Goal: Task Accomplishment & Management: Complete application form

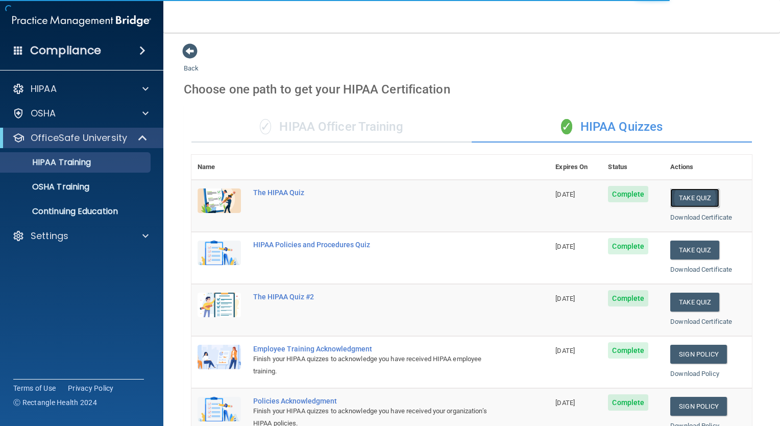
click at [698, 196] on button "Take Quiz" at bounding box center [694, 197] width 49 height 19
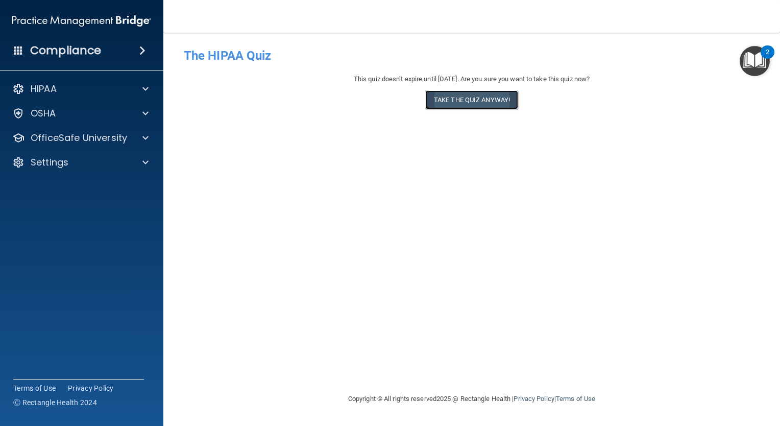
click at [486, 106] on button "Take the quiz anyway!" at bounding box center [471, 99] width 93 height 19
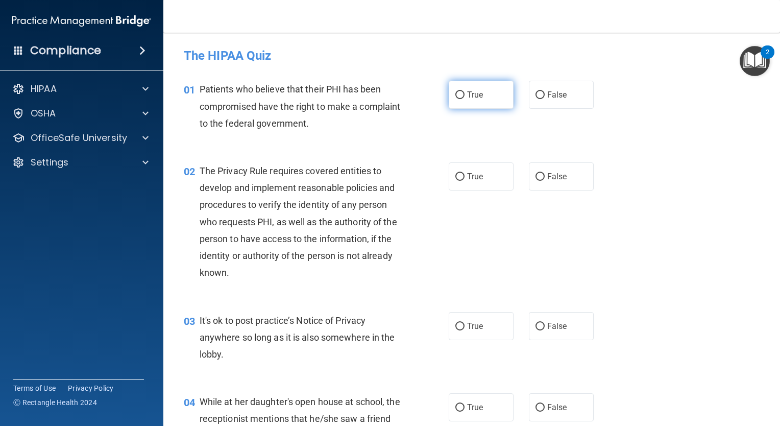
click at [471, 94] on span "True" at bounding box center [475, 95] width 16 height 10
click at [465, 94] on input "True" at bounding box center [459, 95] width 9 height 8
radio input "true"
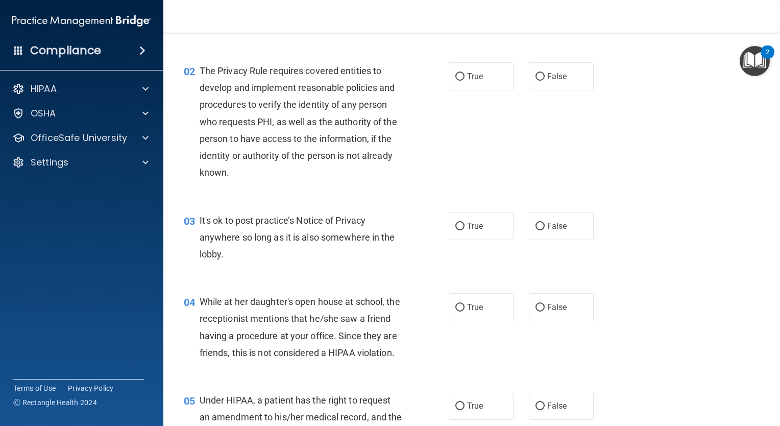
scroll to position [101, 0]
click at [467, 73] on span "True" at bounding box center [475, 75] width 16 height 10
click at [465, 73] on input "True" at bounding box center [459, 76] width 9 height 8
radio input "true"
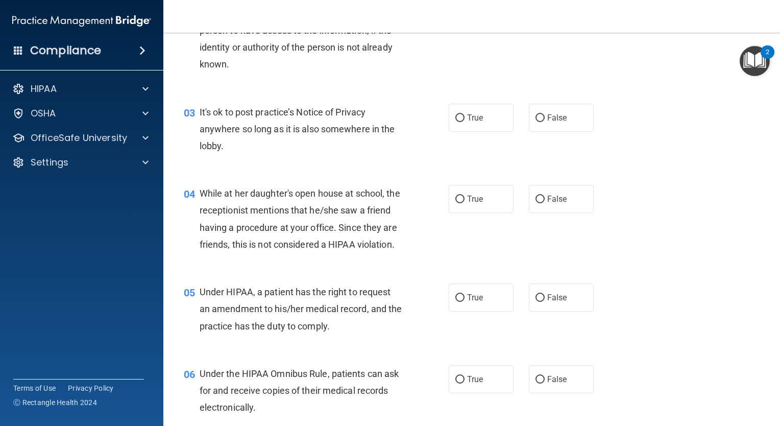
scroll to position [208, 0]
click at [544, 122] on label "False" at bounding box center [561, 118] width 65 height 28
click at [544, 122] on input "False" at bounding box center [540, 118] width 9 height 8
radio input "true"
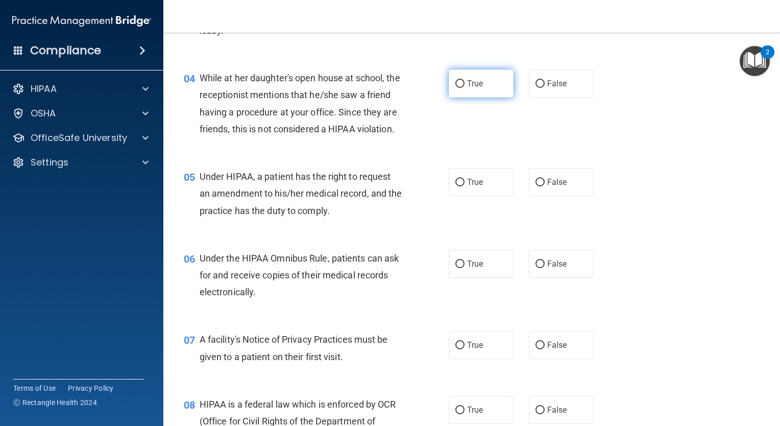
scroll to position [325, 0]
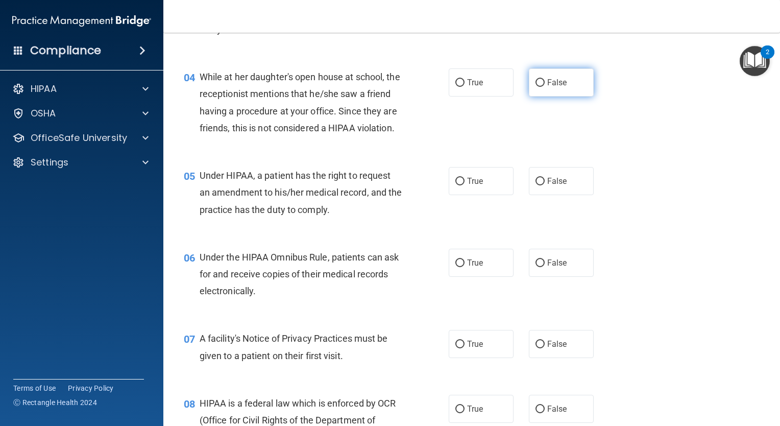
click at [536, 83] on input "False" at bounding box center [540, 83] width 9 height 8
radio input "true"
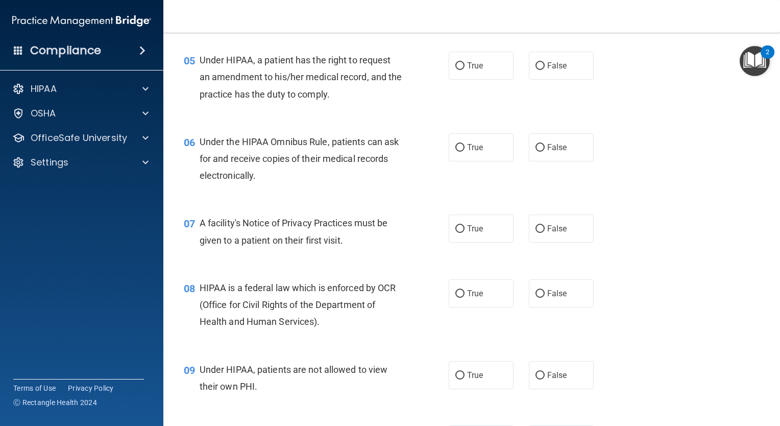
scroll to position [441, 0]
click at [467, 70] on span "True" at bounding box center [475, 65] width 16 height 10
click at [465, 69] on input "True" at bounding box center [459, 66] width 9 height 8
radio input "true"
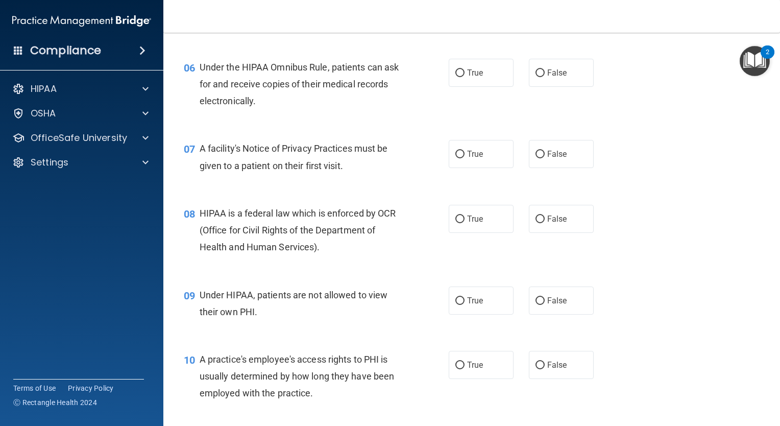
scroll to position [518, 0]
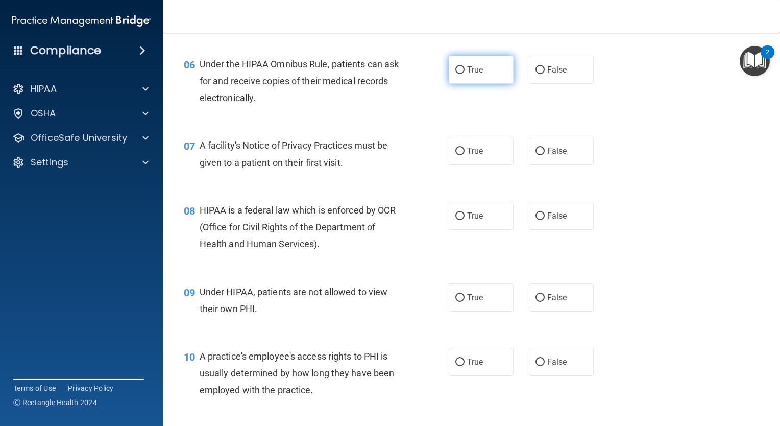
click at [455, 74] on input "True" at bounding box center [459, 70] width 9 height 8
radio input "true"
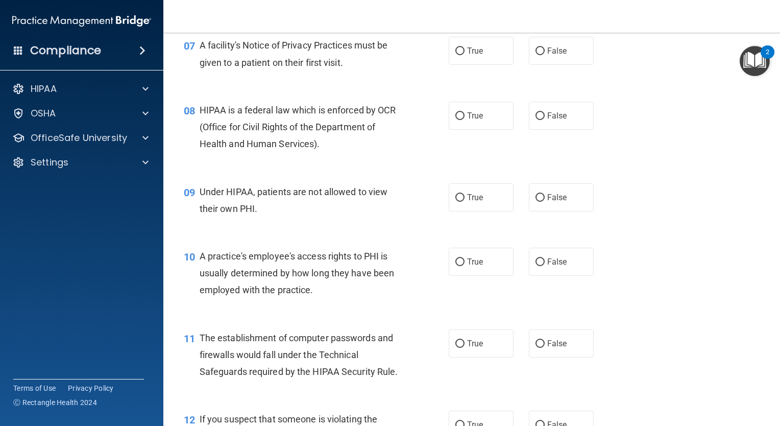
scroll to position [618, 0]
click at [467, 55] on span "True" at bounding box center [475, 50] width 16 height 10
click at [463, 55] on input "True" at bounding box center [459, 51] width 9 height 8
radio input "true"
click at [470, 120] on span "True" at bounding box center [475, 115] width 16 height 10
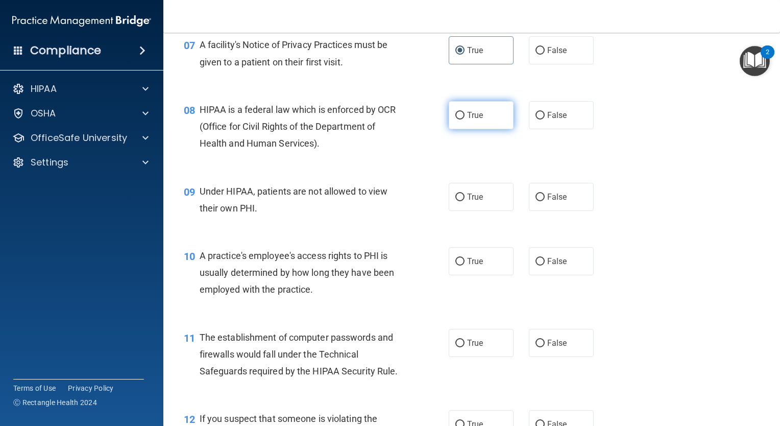
click at [465, 119] on input "True" at bounding box center [459, 116] width 9 height 8
radio input "true"
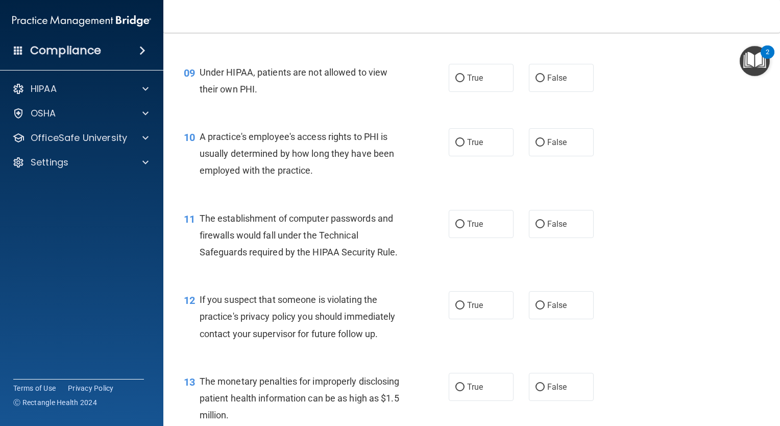
scroll to position [739, 0]
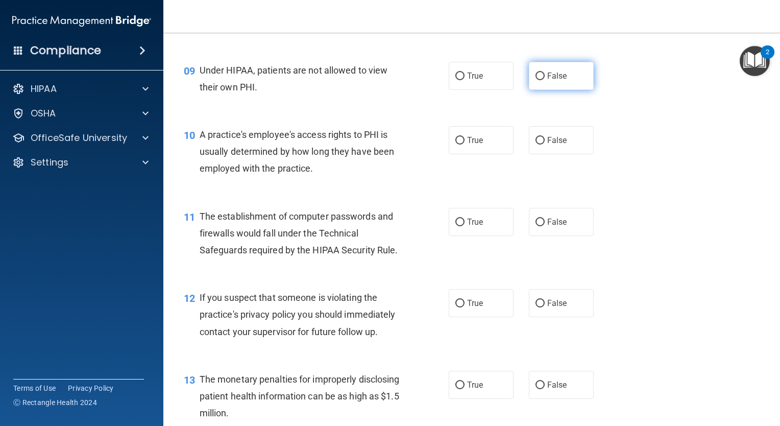
click at [574, 90] on label "False" at bounding box center [561, 76] width 65 height 28
click at [545, 80] on input "False" at bounding box center [540, 77] width 9 height 8
radio input "true"
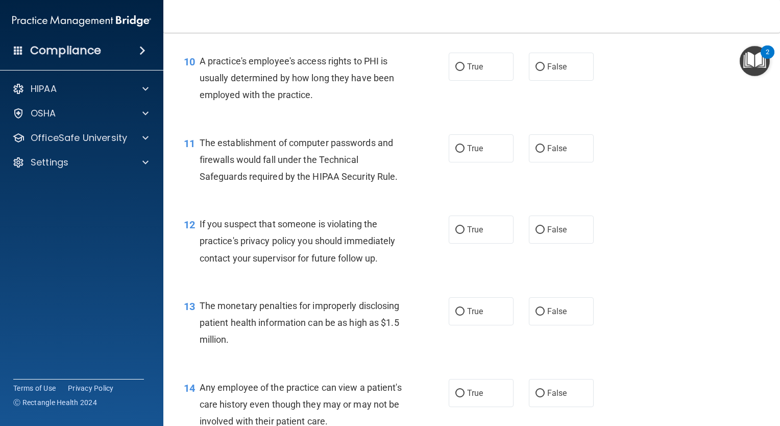
scroll to position [816, 0]
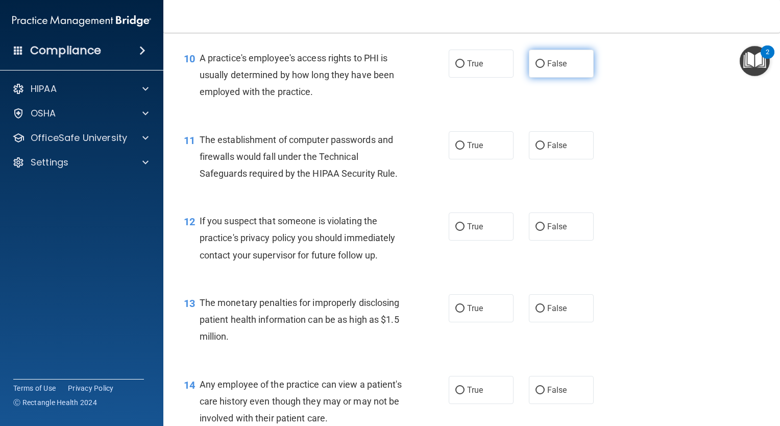
click at [537, 68] on input "False" at bounding box center [540, 64] width 9 height 8
radio input "true"
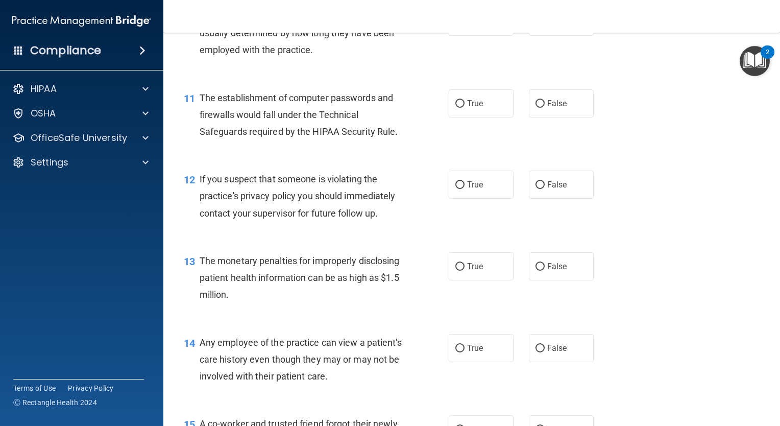
scroll to position [859, 0]
click at [449, 106] on label "True" at bounding box center [481, 102] width 65 height 28
click at [455, 106] on input "True" at bounding box center [459, 103] width 9 height 8
radio input "true"
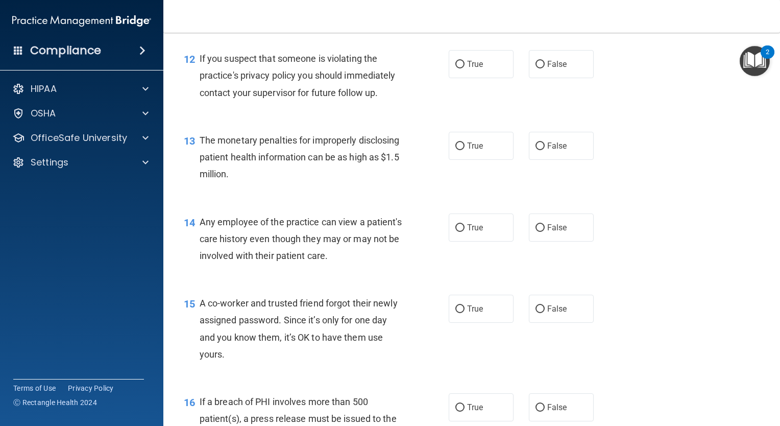
scroll to position [979, 0]
click at [463, 77] on label "True" at bounding box center [481, 63] width 65 height 28
click at [463, 67] on input "True" at bounding box center [459, 64] width 9 height 8
radio input "true"
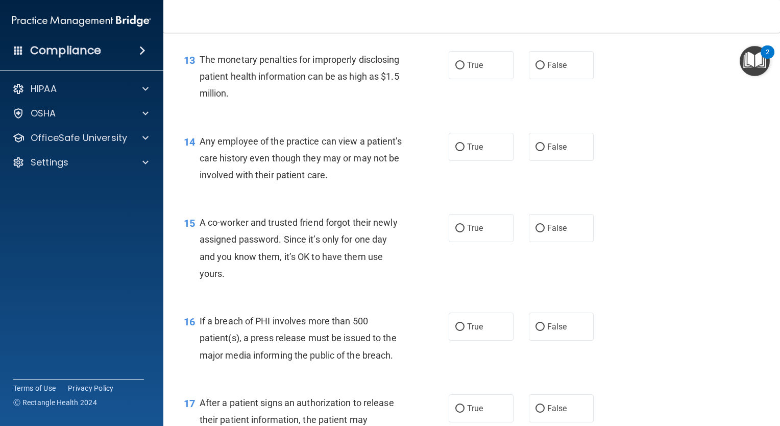
scroll to position [1065, 0]
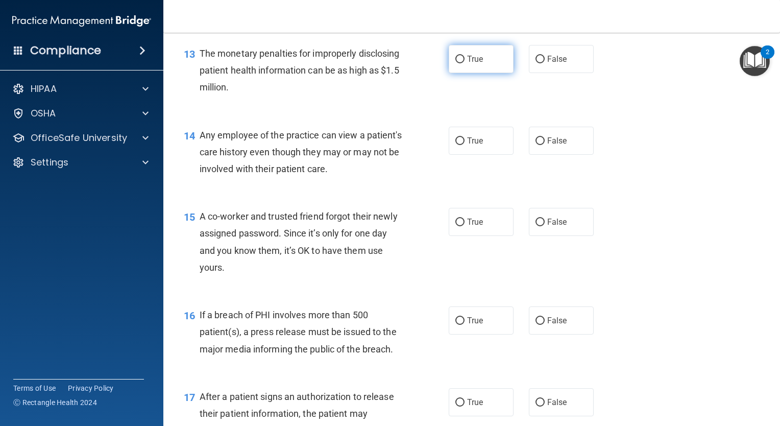
click at [455, 69] on label "True" at bounding box center [481, 59] width 65 height 28
click at [455, 63] on input "True" at bounding box center [459, 60] width 9 height 8
radio input "true"
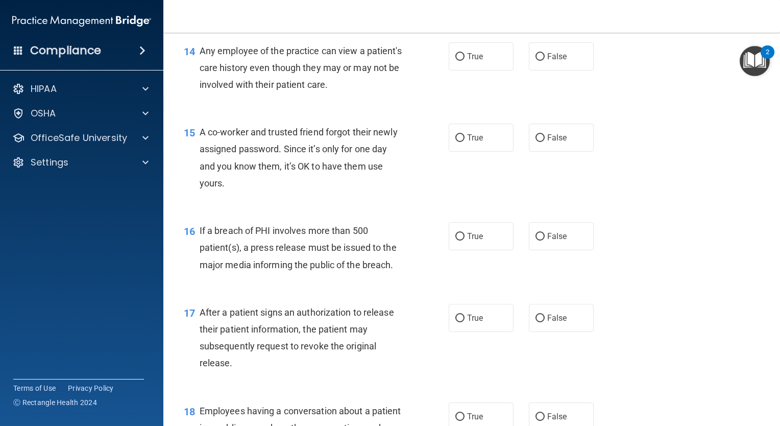
scroll to position [1153, 0]
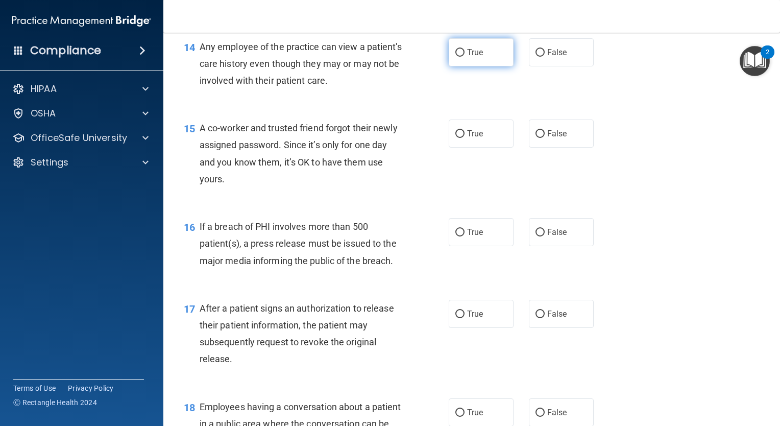
click at [460, 57] on input "True" at bounding box center [459, 53] width 9 height 8
radio input "true"
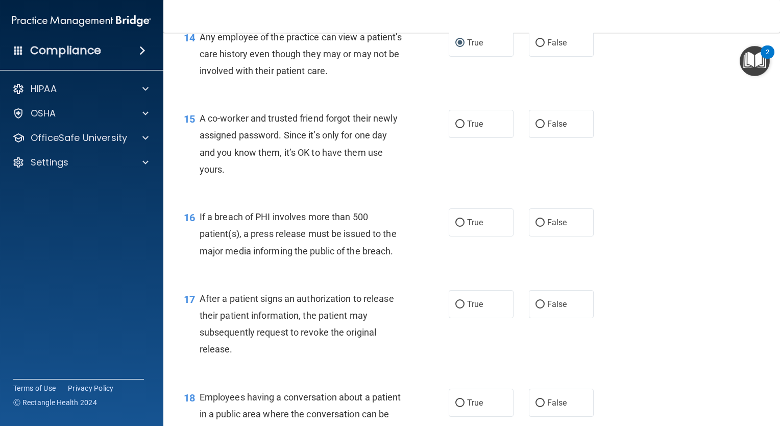
scroll to position [1162, 0]
click at [536, 129] on input "False" at bounding box center [540, 126] width 9 height 8
radio input "true"
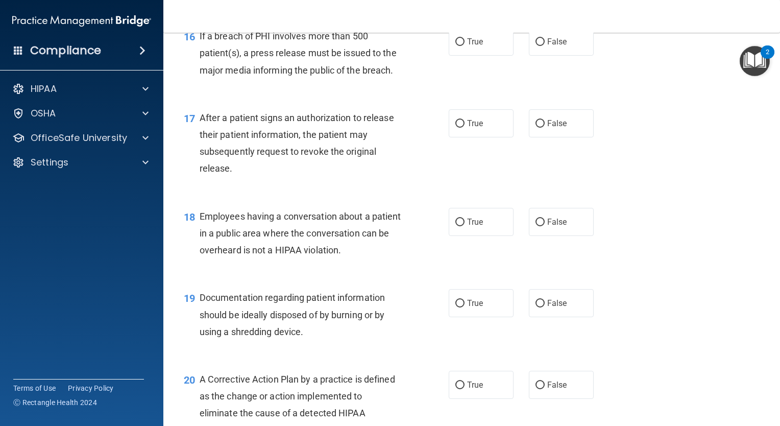
scroll to position [1343, 0]
click at [463, 55] on label "True" at bounding box center [481, 42] width 65 height 28
click at [463, 46] on input "True" at bounding box center [459, 43] width 9 height 8
radio input "true"
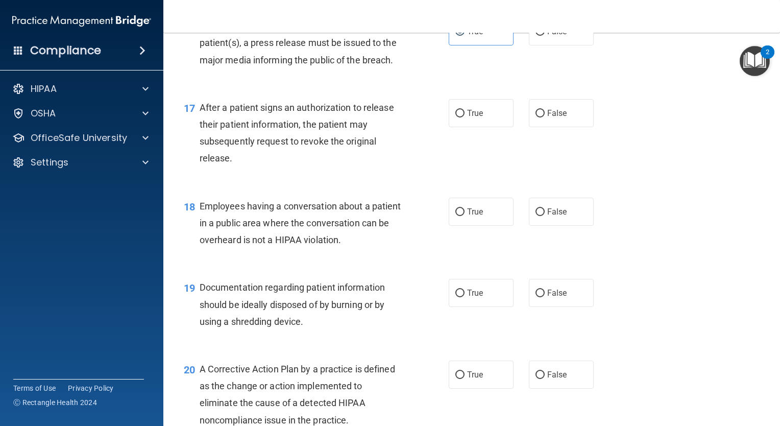
scroll to position [1356, 0]
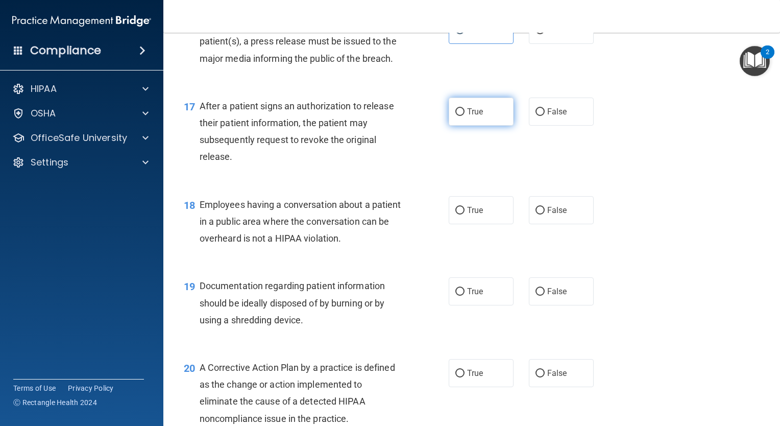
click at [455, 123] on label "True" at bounding box center [481, 112] width 65 height 28
click at [455, 116] on input "True" at bounding box center [459, 112] width 9 height 8
radio input "true"
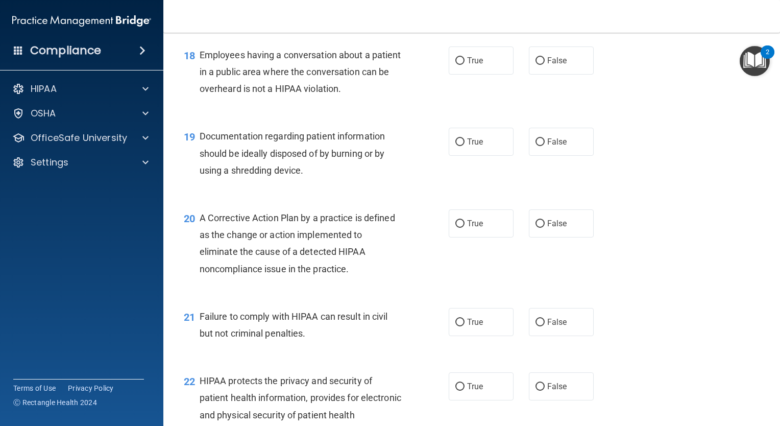
scroll to position [1506, 0]
click at [537, 70] on label "False" at bounding box center [561, 59] width 65 height 28
click at [537, 64] on input "False" at bounding box center [540, 60] width 9 height 8
radio input "true"
click at [480, 155] on label "True" at bounding box center [481, 141] width 65 height 28
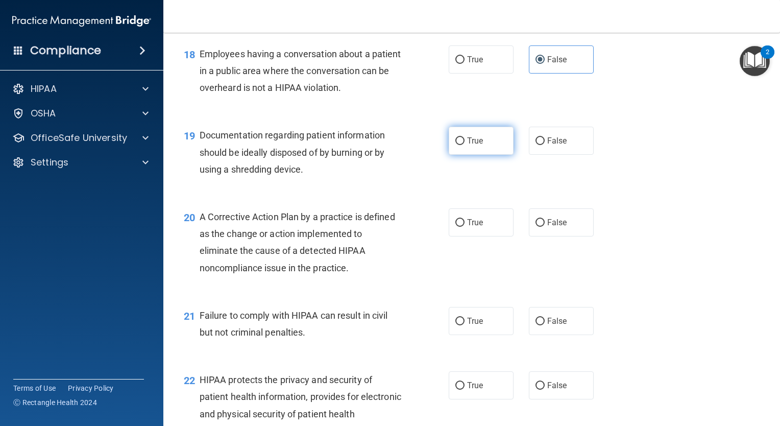
click at [465, 145] on input "True" at bounding box center [459, 141] width 9 height 8
radio input "true"
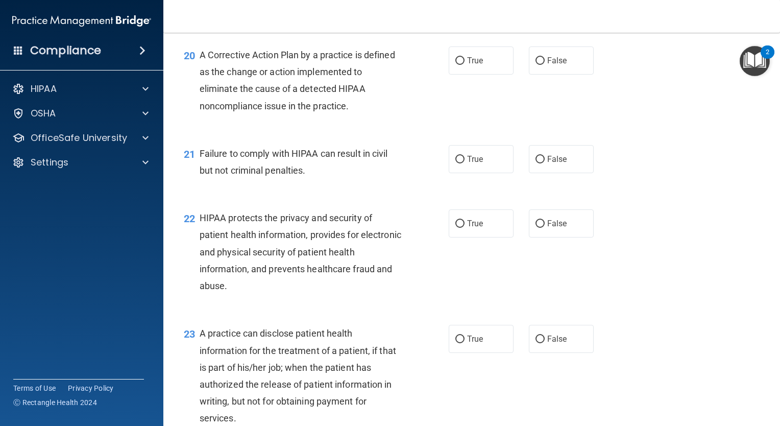
scroll to position [1669, 0]
click at [455, 64] on input "True" at bounding box center [459, 61] width 9 height 8
radio input "true"
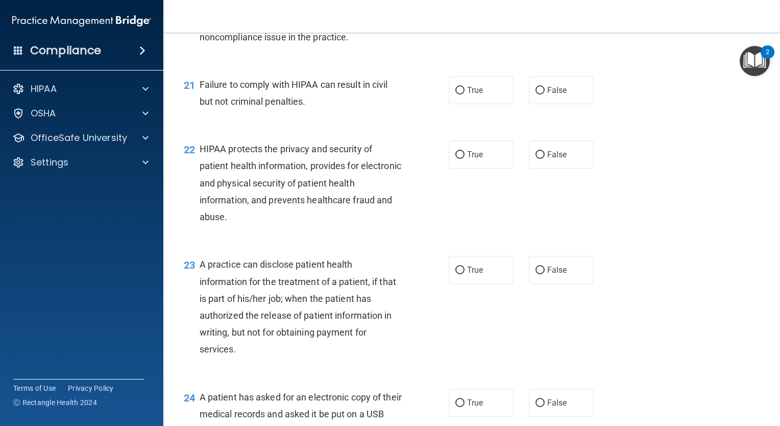
scroll to position [1740, 0]
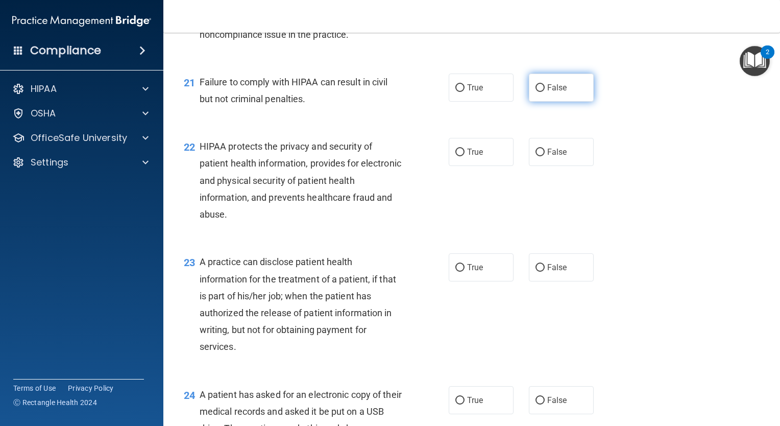
click at [547, 92] on span "False" at bounding box center [557, 88] width 20 height 10
click at [545, 92] on input "False" at bounding box center [540, 88] width 9 height 8
radio input "true"
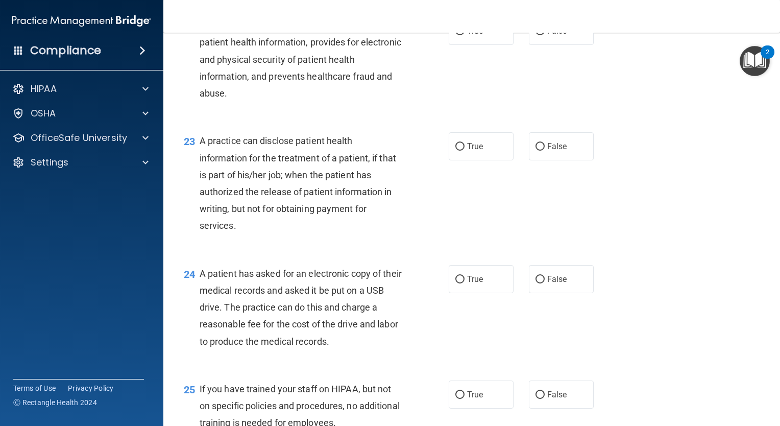
scroll to position [1860, 0]
click at [449, 45] on label "True" at bounding box center [481, 31] width 65 height 28
click at [455, 36] on input "True" at bounding box center [459, 32] width 9 height 8
radio input "true"
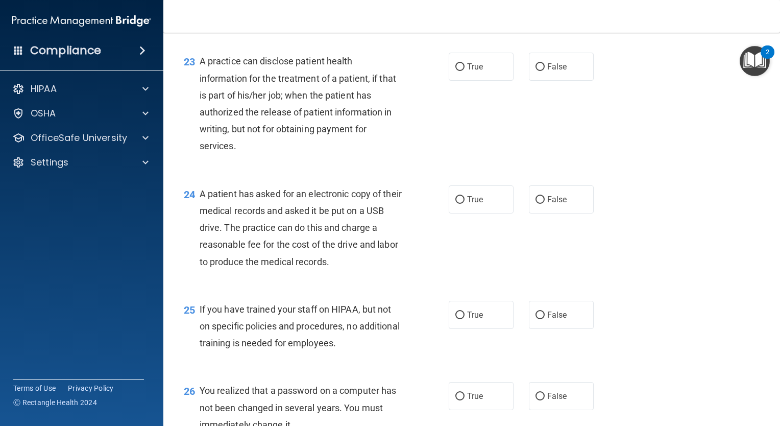
scroll to position [1940, 0]
click at [457, 71] on input "True" at bounding box center [459, 68] width 9 height 8
radio input "true"
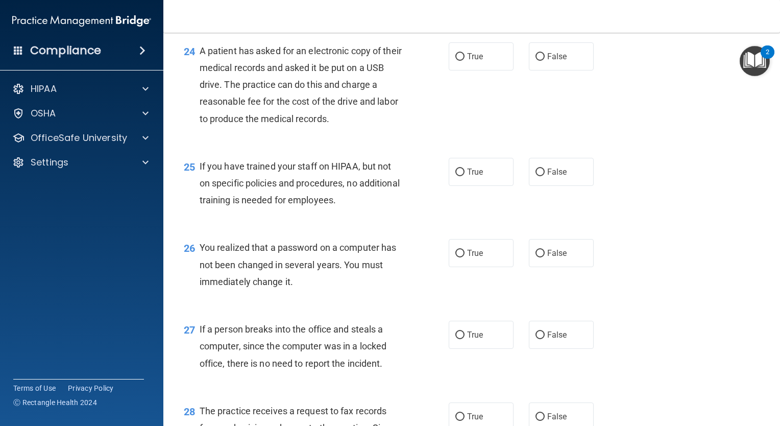
scroll to position [2084, 0]
click at [538, 60] on input "False" at bounding box center [540, 56] width 9 height 8
radio input "true"
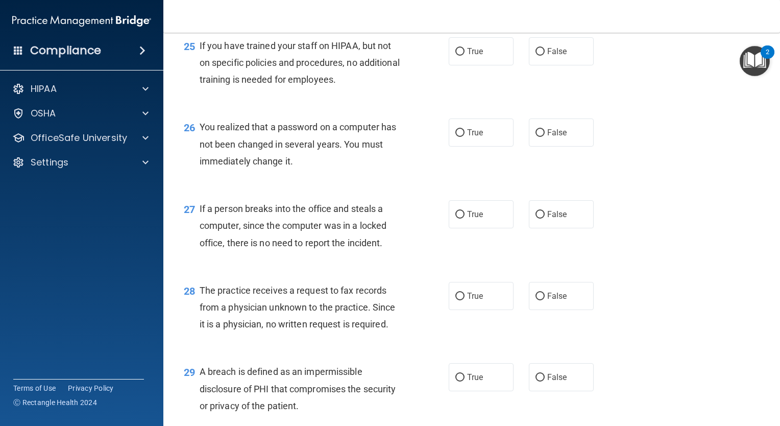
scroll to position [2205, 0]
click at [529, 64] on label "False" at bounding box center [561, 50] width 65 height 28
click at [536, 55] on input "False" at bounding box center [540, 51] width 9 height 8
radio input "true"
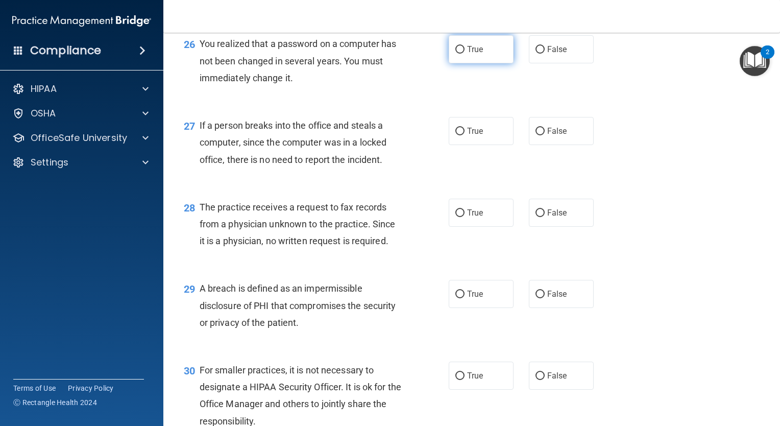
scroll to position [2287, 0]
click at [455, 53] on input "True" at bounding box center [459, 49] width 9 height 8
radio input "true"
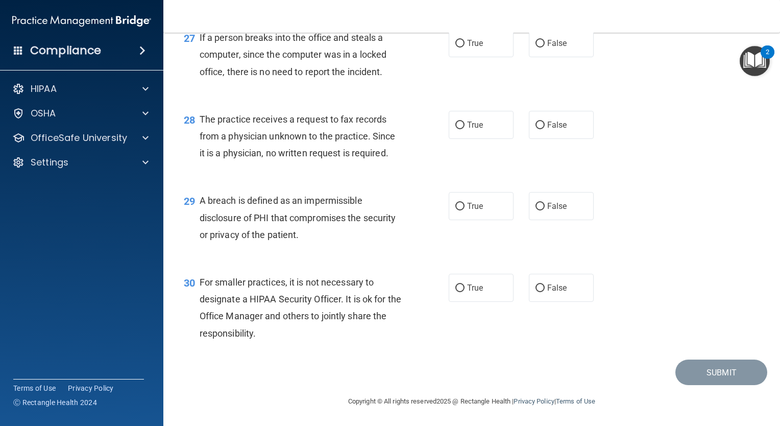
scroll to position [2387, 0]
click at [540, 50] on label "False" at bounding box center [561, 43] width 65 height 28
click at [540, 47] on input "False" at bounding box center [540, 44] width 9 height 8
radio input "true"
click at [261, 126] on span "The practice receives a request to fax records from a physician unknown to the …" at bounding box center [298, 136] width 196 height 44
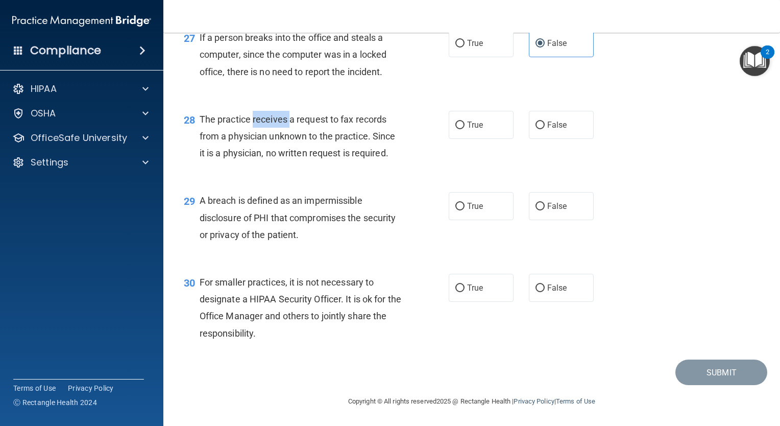
click at [261, 126] on span "The practice receives a request to fax records from a physician unknown to the …" at bounding box center [298, 136] width 196 height 44
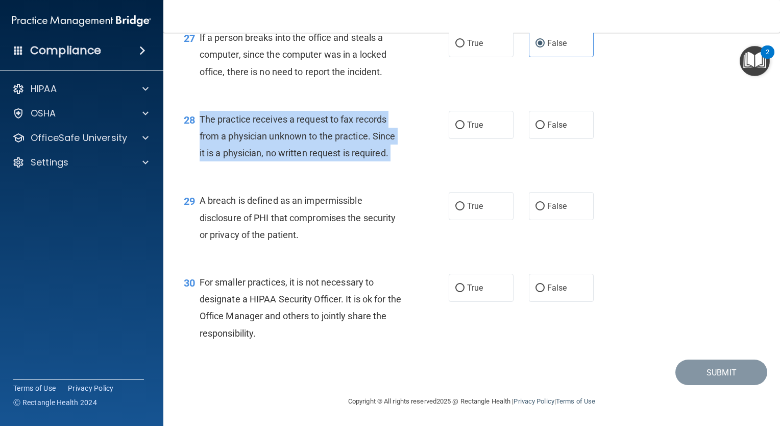
click at [261, 126] on span "The practice receives a request to fax records from a physician unknown to the …" at bounding box center [298, 136] width 196 height 44
drag, startPoint x: 261, startPoint y: 126, endPoint x: 317, endPoint y: 135, distance: 56.0
click at [317, 135] on div "The practice receives a request to fax records from a physician unknown to the …" at bounding box center [305, 136] width 210 height 51
click at [301, 144] on span "The practice receives a request to fax records from a physician unknown to the …" at bounding box center [298, 136] width 196 height 44
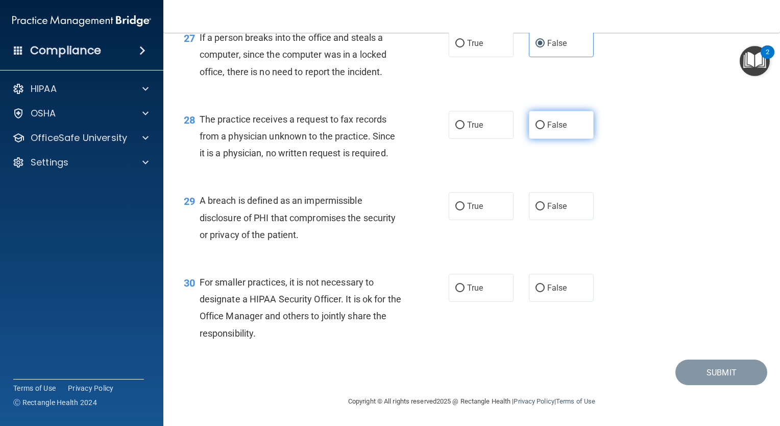
click at [539, 129] on input "False" at bounding box center [540, 126] width 9 height 8
radio input "true"
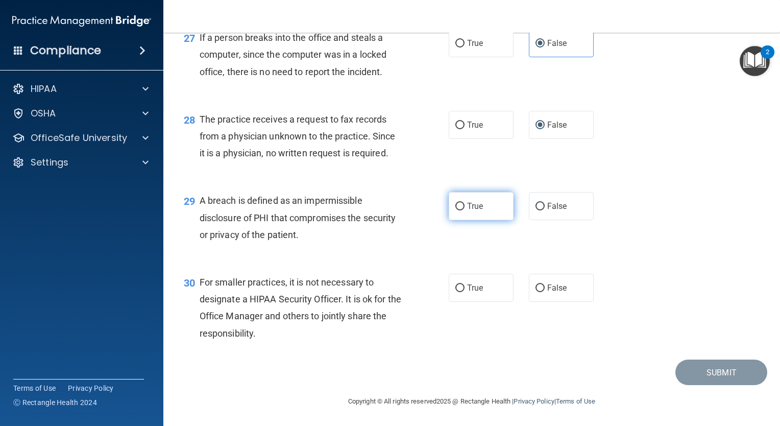
click at [455, 206] on input "True" at bounding box center [459, 207] width 9 height 8
radio input "true"
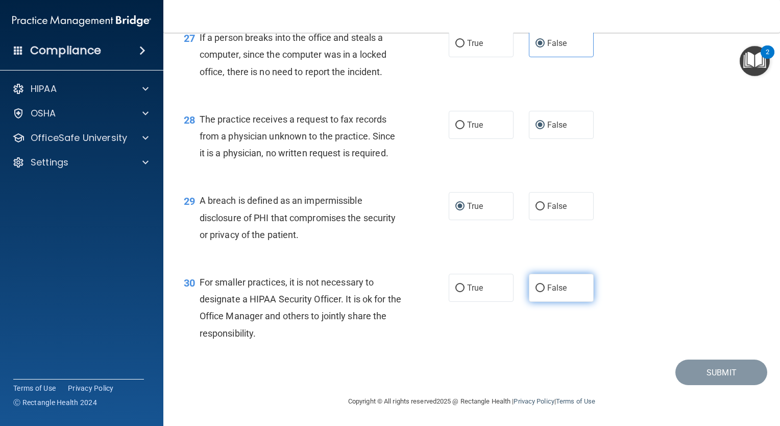
click at [547, 283] on span "False" at bounding box center [557, 288] width 20 height 10
click at [545, 284] on input "False" at bounding box center [540, 288] width 9 height 8
radio input "true"
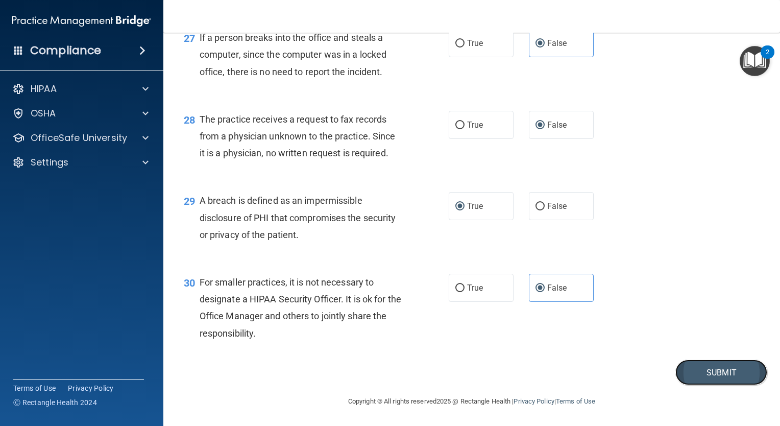
click at [707, 379] on button "Submit" at bounding box center [721, 372] width 92 height 26
click at [718, 365] on button "Submit" at bounding box center [721, 372] width 92 height 26
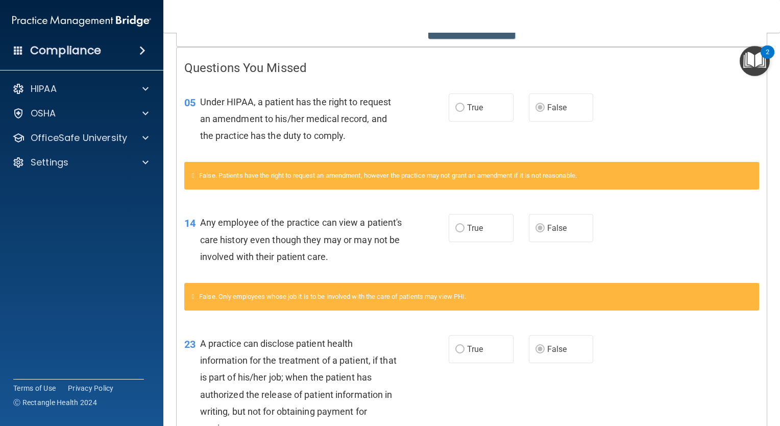
scroll to position [194, 0]
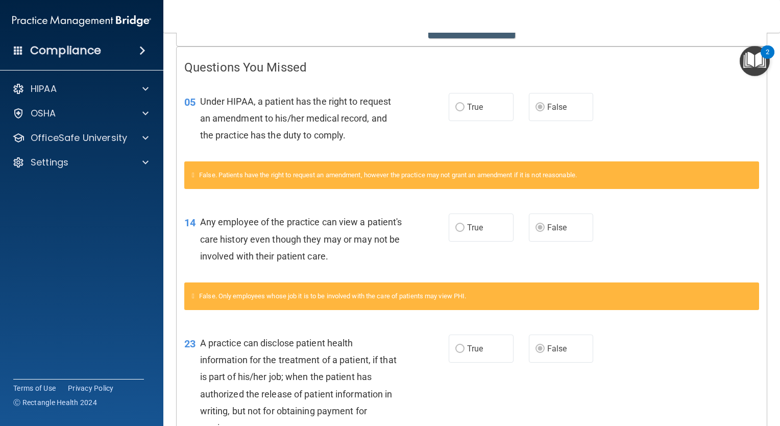
click at [539, 175] on span "False. Patients have the right to request an amendment, however the practice ma…" at bounding box center [388, 175] width 378 height 8
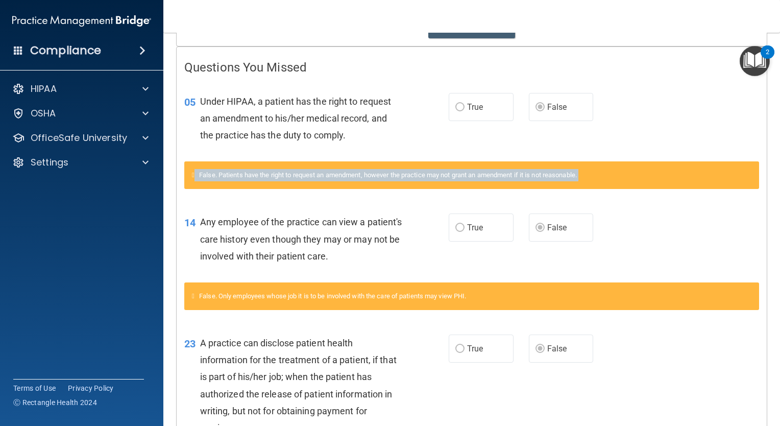
click at [539, 175] on span "False. Patients have the right to request an amendment, however the practice ma…" at bounding box center [388, 175] width 378 height 8
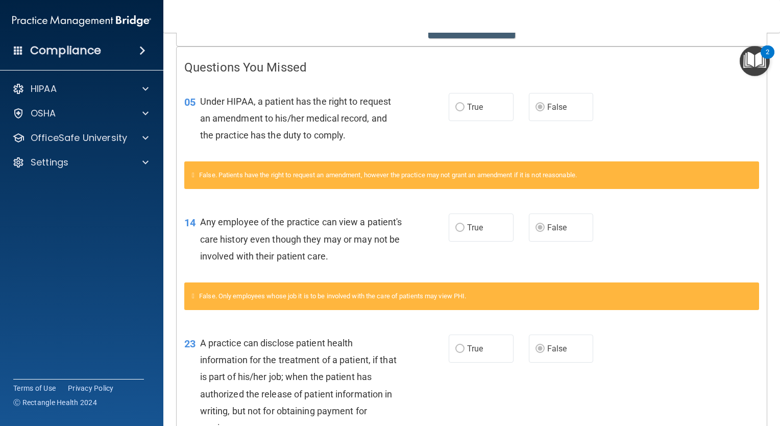
click at [317, 105] on span "Under HIPAA, a patient has the right to request an amendment to his/her medical…" at bounding box center [295, 118] width 191 height 44
click at [236, 93] on div "Under HIPAA, a patient has the right to request an amendment to his/her medical…" at bounding box center [305, 118] width 210 height 51
click at [236, 92] on div "05 Under HIPAA, a patient has the right to request an amendment to his/her medi…" at bounding box center [472, 121] width 590 height 82
drag, startPoint x: 236, startPoint y: 92, endPoint x: 316, endPoint y: 121, distance: 84.8
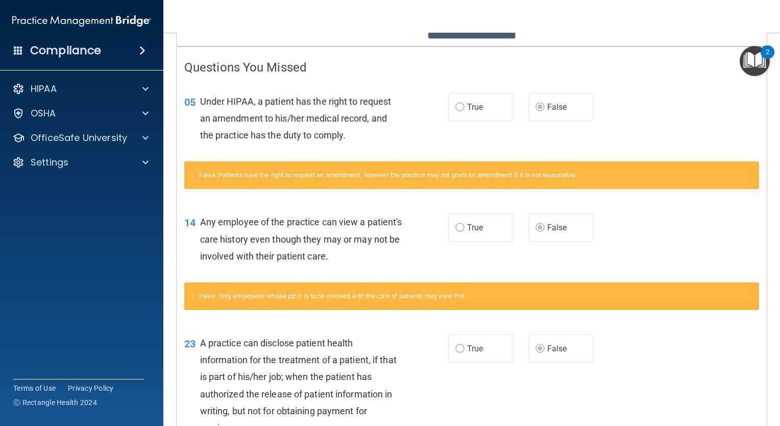
click at [316, 121] on span "Under HIPAA, a patient has the right to request an amendment to his/her medical…" at bounding box center [295, 118] width 191 height 44
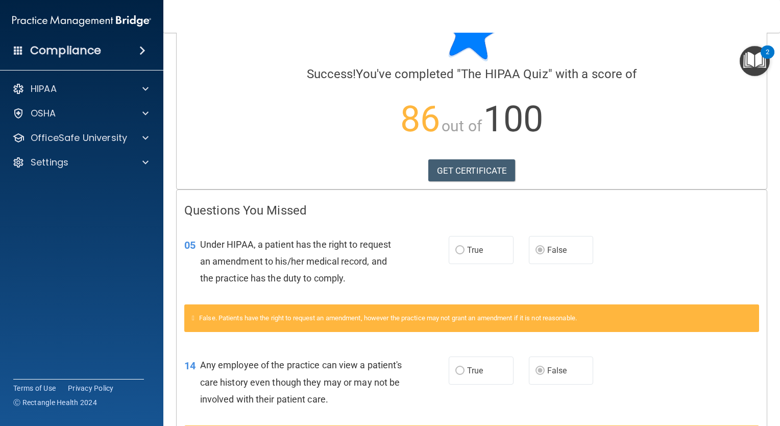
scroll to position [0, 0]
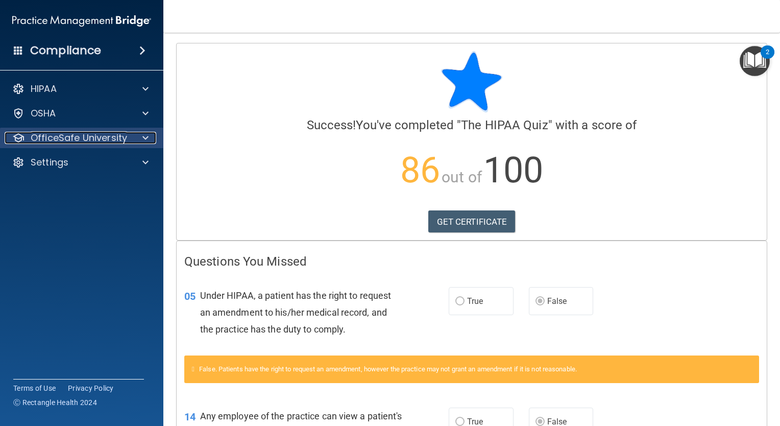
click at [83, 137] on p "OfficeSafe University" at bounding box center [79, 138] width 96 height 12
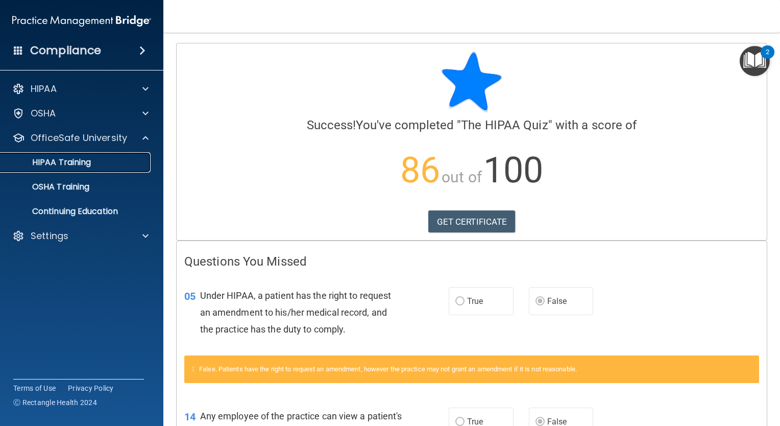
click at [75, 164] on p "HIPAA Training" at bounding box center [49, 162] width 84 height 10
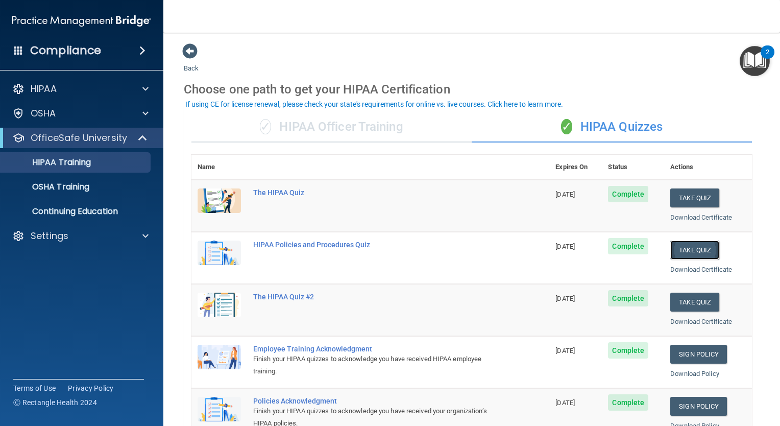
click at [680, 245] on button "Take Quiz" at bounding box center [694, 249] width 49 height 19
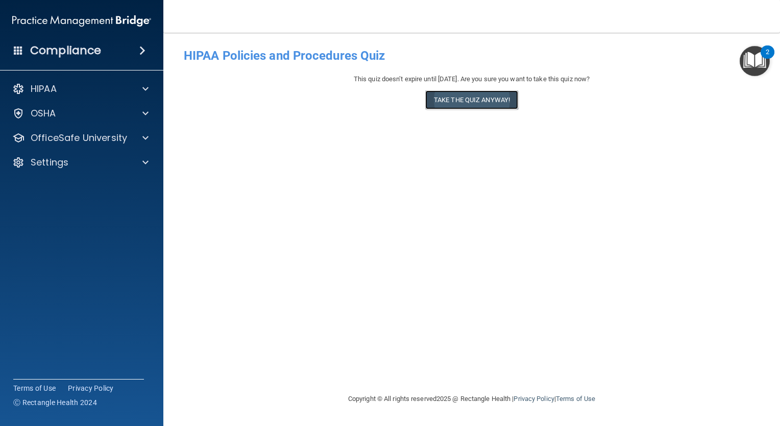
click at [480, 102] on button "Take the quiz anyway!" at bounding box center [471, 99] width 93 height 19
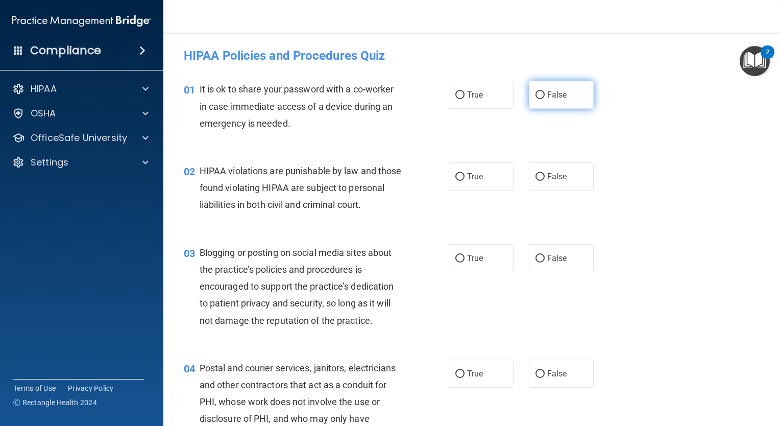
click at [538, 101] on label "False" at bounding box center [561, 95] width 65 height 28
click at [538, 99] on input "False" at bounding box center [540, 95] width 9 height 8
radio input "true"
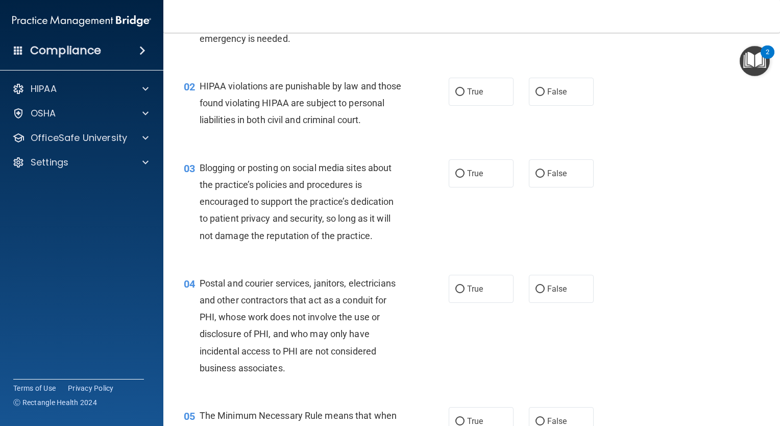
scroll to position [85, 0]
click at [468, 88] on span "True" at bounding box center [475, 91] width 16 height 10
click at [465, 88] on input "True" at bounding box center [459, 92] width 9 height 8
radio input "true"
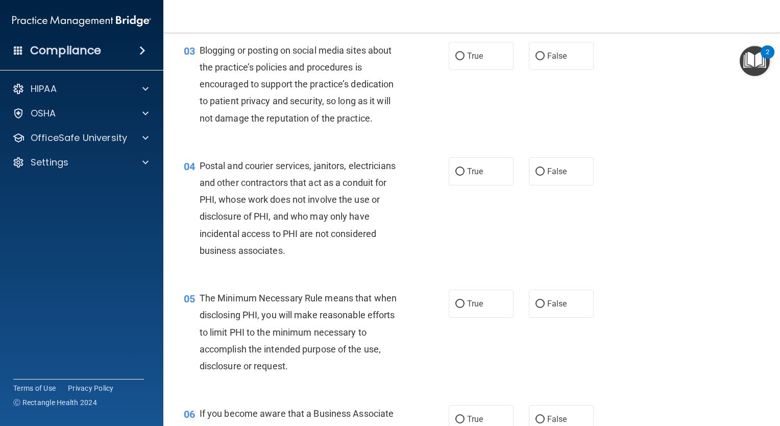
scroll to position [203, 0]
click at [551, 60] on span "False" at bounding box center [557, 55] width 20 height 10
click at [545, 59] on input "False" at bounding box center [540, 56] width 9 height 8
radio input "true"
click at [490, 184] on label "True" at bounding box center [481, 170] width 65 height 28
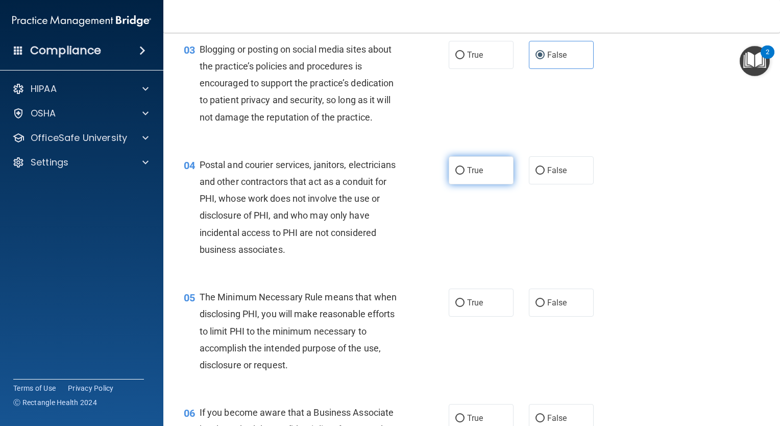
click at [465, 175] on input "True" at bounding box center [459, 171] width 9 height 8
radio input "true"
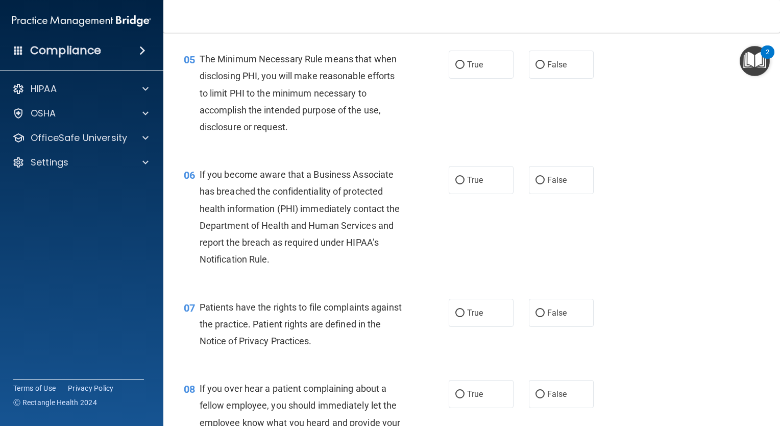
scroll to position [442, 0]
click at [475, 68] on span "True" at bounding box center [475, 64] width 16 height 10
click at [465, 68] on input "True" at bounding box center [459, 64] width 9 height 8
radio input "true"
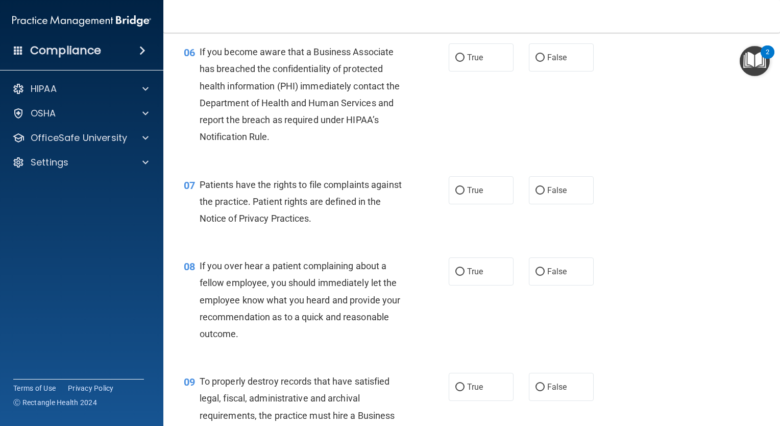
scroll to position [573, 0]
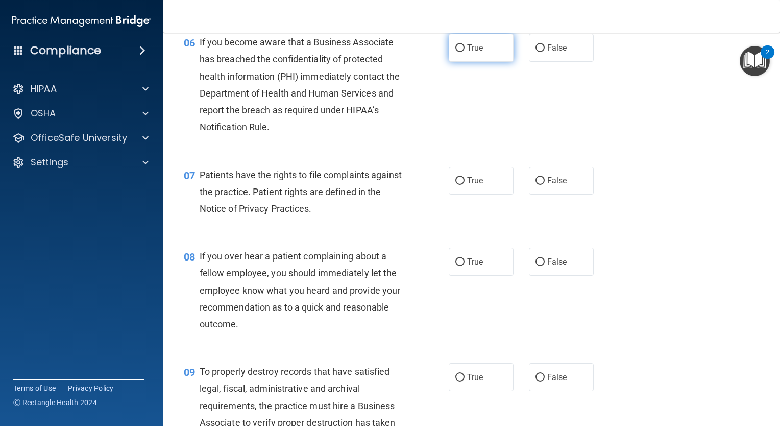
click at [462, 58] on label "True" at bounding box center [481, 48] width 65 height 28
click at [462, 52] on input "True" at bounding box center [459, 48] width 9 height 8
radio input "true"
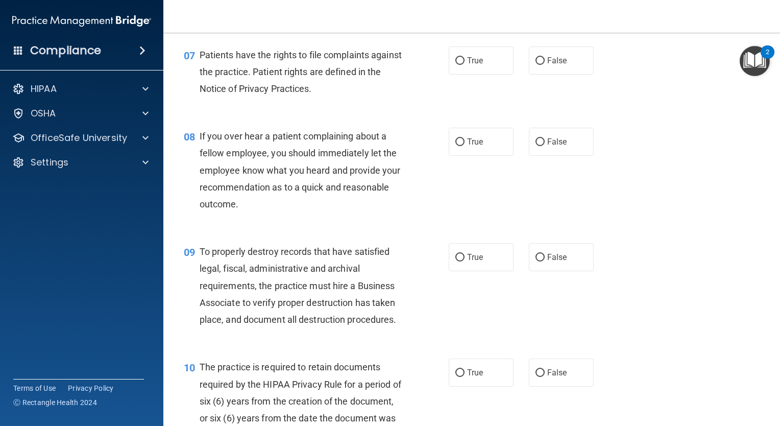
scroll to position [702, 0]
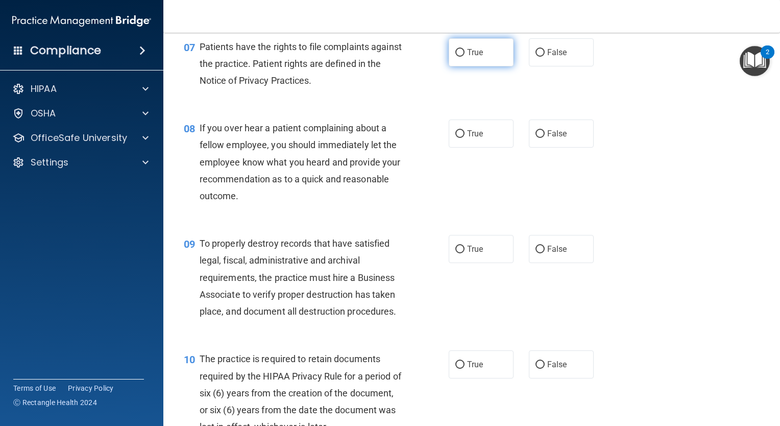
click at [467, 57] on span "True" at bounding box center [475, 52] width 16 height 10
click at [465, 57] on input "True" at bounding box center [459, 53] width 9 height 8
radio input "true"
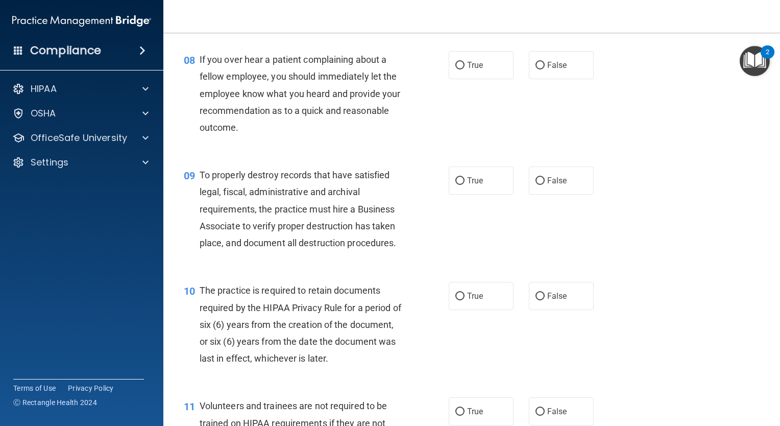
scroll to position [774, 0]
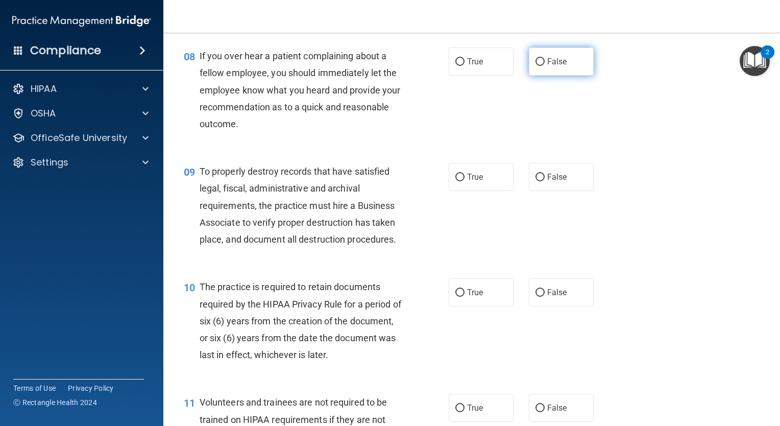
click at [537, 66] on input "False" at bounding box center [540, 62] width 9 height 8
radio input "true"
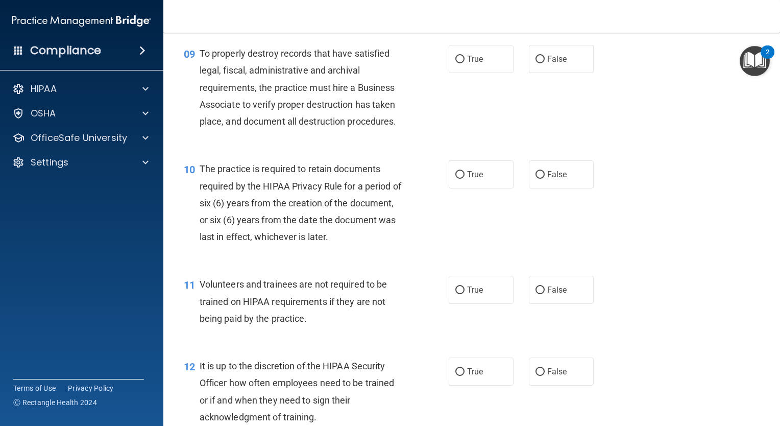
scroll to position [892, 0]
click at [468, 63] on span "True" at bounding box center [475, 59] width 16 height 10
click at [465, 63] on input "True" at bounding box center [459, 59] width 9 height 8
radio input "true"
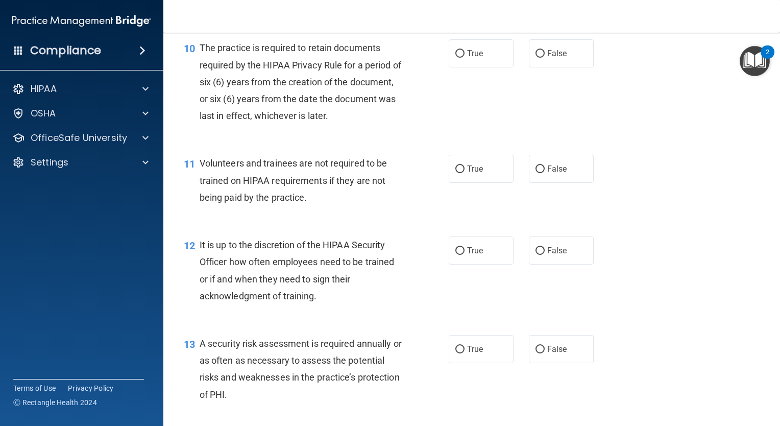
scroll to position [1013, 0]
click at [449, 67] on label "True" at bounding box center [481, 53] width 65 height 28
click at [455, 57] on input "True" at bounding box center [459, 54] width 9 height 8
radio input "true"
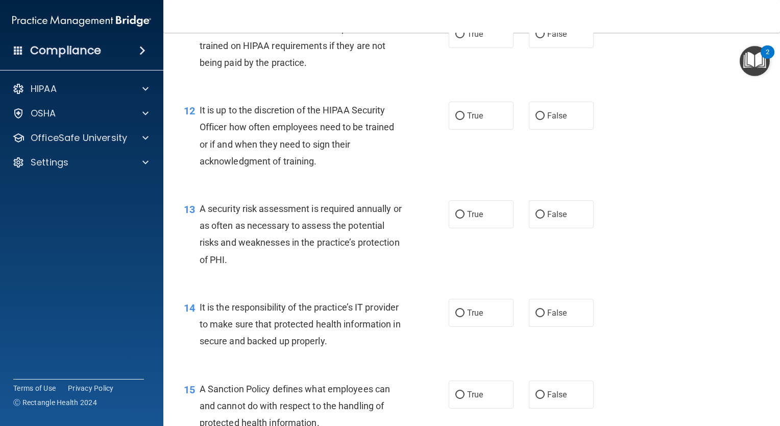
scroll to position [1147, 0]
click at [530, 49] on label "False" at bounding box center [561, 34] width 65 height 28
click at [536, 39] on input "False" at bounding box center [540, 35] width 9 height 8
radio input "true"
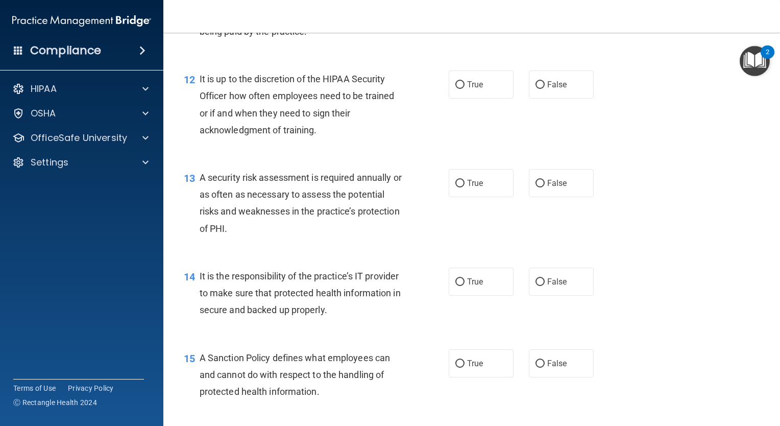
scroll to position [1178, 0]
click at [541, 99] on label "False" at bounding box center [561, 84] width 65 height 28
click at [541, 89] on input "False" at bounding box center [540, 85] width 9 height 8
radio input "true"
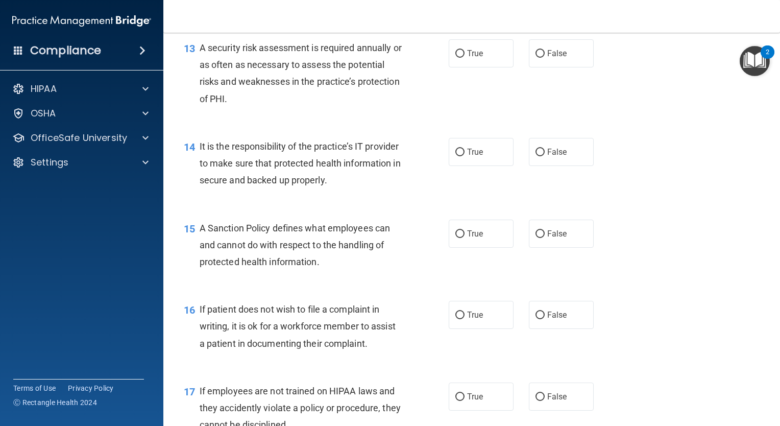
scroll to position [1309, 0]
click at [469, 57] on span "True" at bounding box center [475, 52] width 16 height 10
click at [465, 57] on input "True" at bounding box center [459, 53] width 9 height 8
radio input "true"
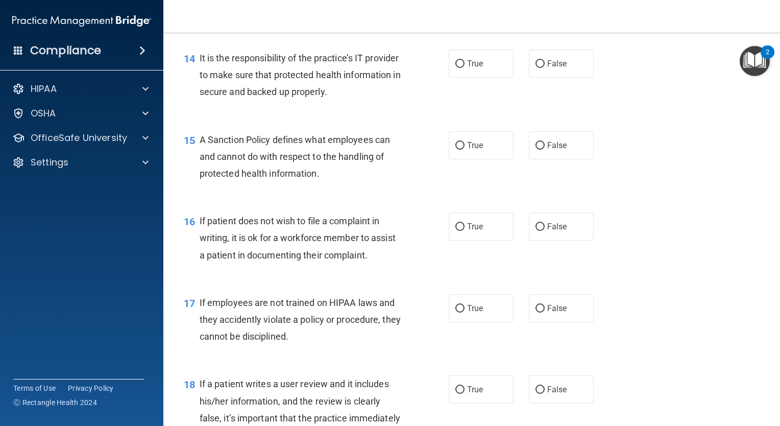
scroll to position [1411, 0]
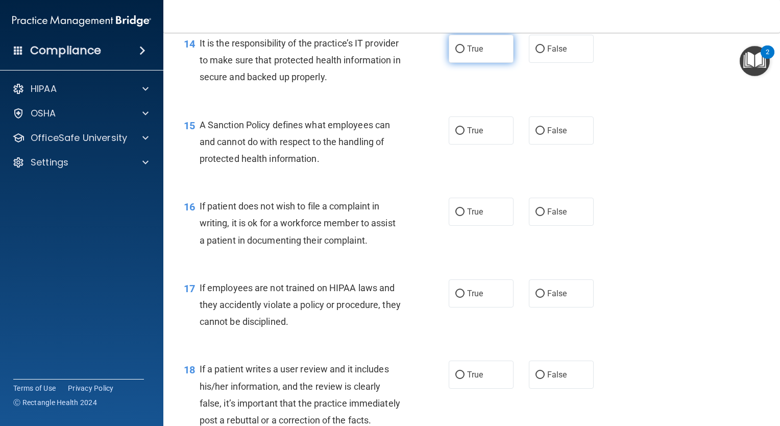
click at [478, 54] on span "True" at bounding box center [475, 49] width 16 height 10
click at [465, 53] on input "True" at bounding box center [459, 49] width 9 height 8
radio input "true"
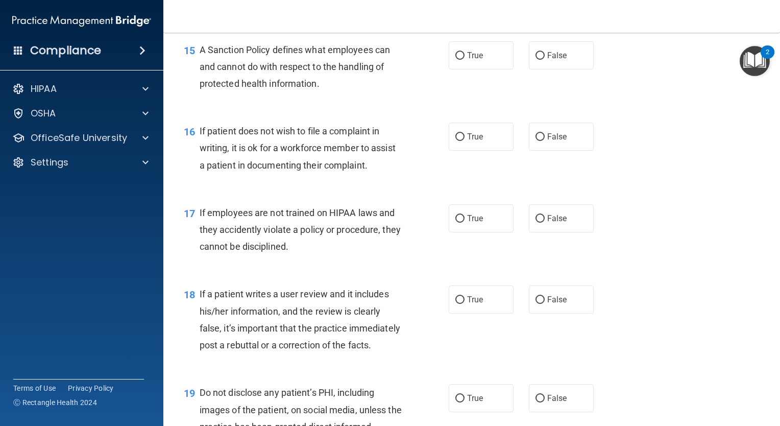
scroll to position [1492, 0]
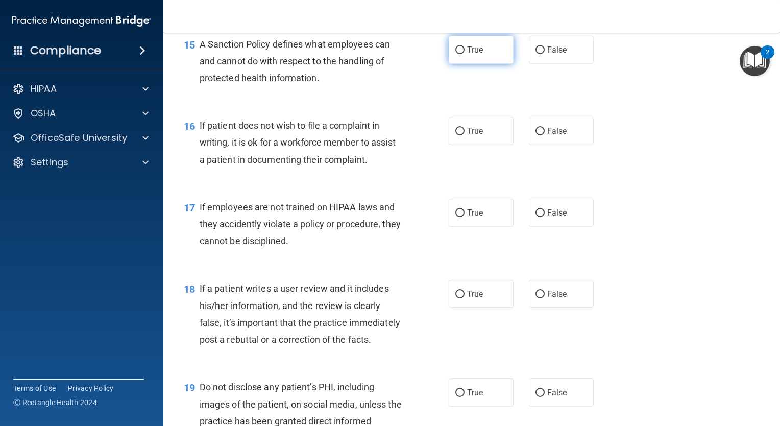
click at [480, 64] on label "True" at bounding box center [481, 50] width 65 height 28
click at [465, 54] on input "True" at bounding box center [459, 50] width 9 height 8
radio input "true"
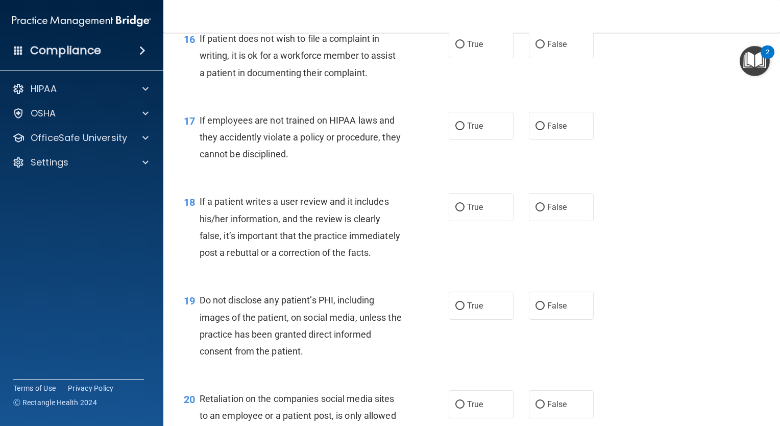
scroll to position [1579, 0]
click at [461, 58] on label "True" at bounding box center [481, 44] width 65 height 28
click at [461, 49] on input "True" at bounding box center [459, 45] width 9 height 8
radio input "true"
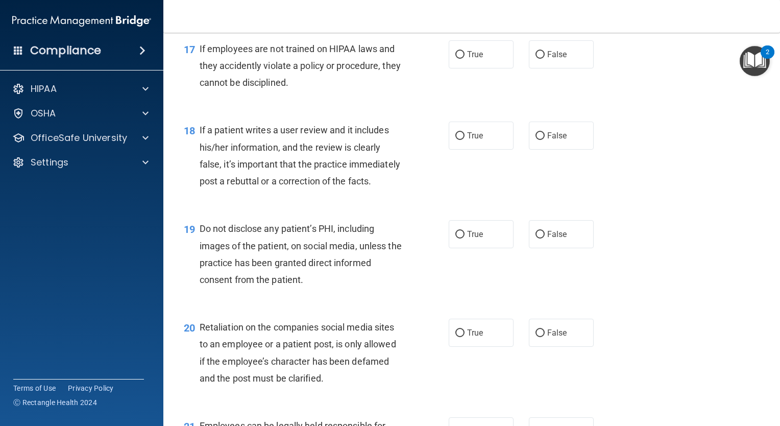
scroll to position [1650, 0]
click at [459, 65] on label "True" at bounding box center [481, 54] width 65 height 28
click at [459, 59] on input "True" at bounding box center [459, 55] width 9 height 8
radio input "true"
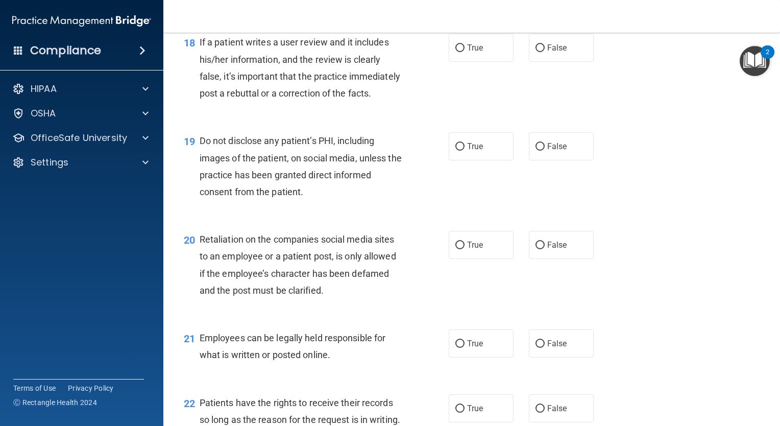
scroll to position [1739, 0]
click at [536, 51] on input "False" at bounding box center [540, 47] width 9 height 8
radio input "true"
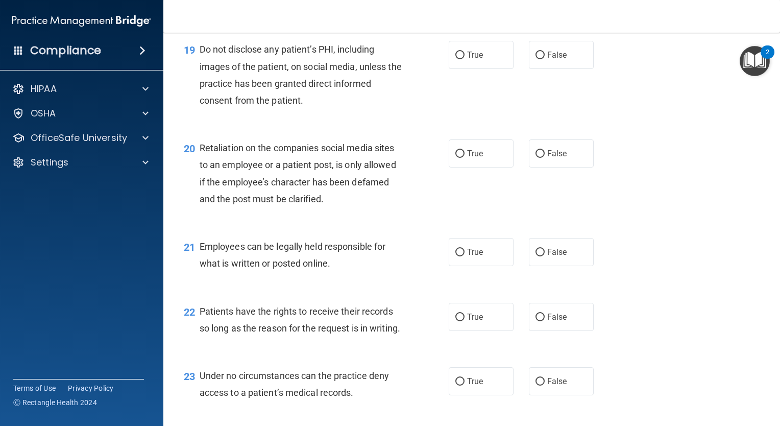
scroll to position [1845, 0]
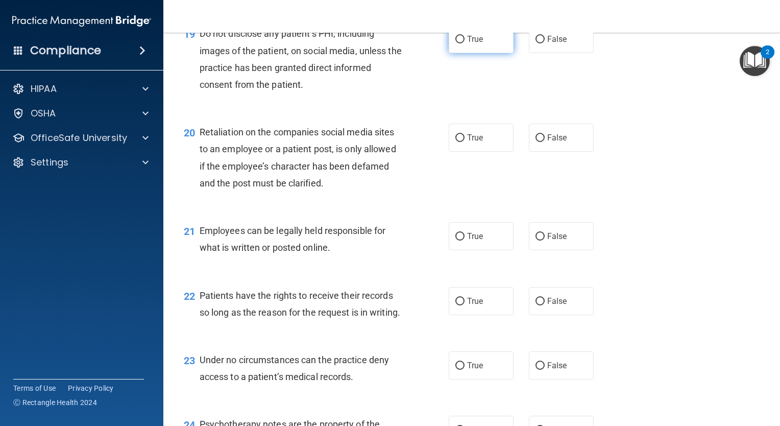
click at [458, 43] on input "True" at bounding box center [459, 40] width 9 height 8
radio input "true"
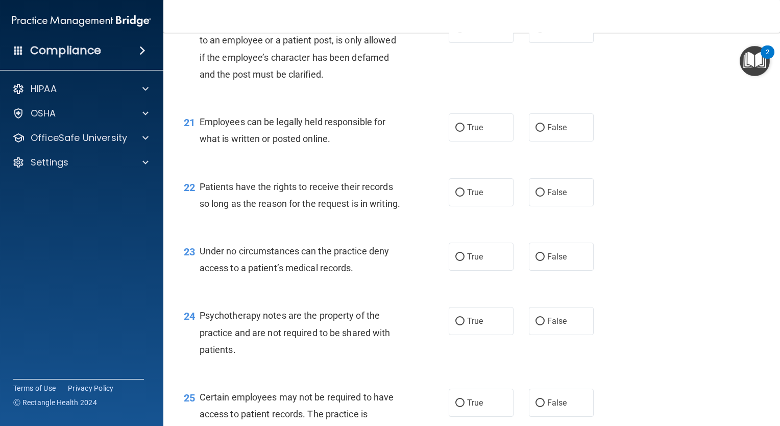
scroll to position [1954, 0]
click at [470, 33] on span "True" at bounding box center [475, 28] width 16 height 10
click at [465, 33] on input "True" at bounding box center [459, 29] width 9 height 8
radio input "true"
click at [462, 141] on label "True" at bounding box center [481, 127] width 65 height 28
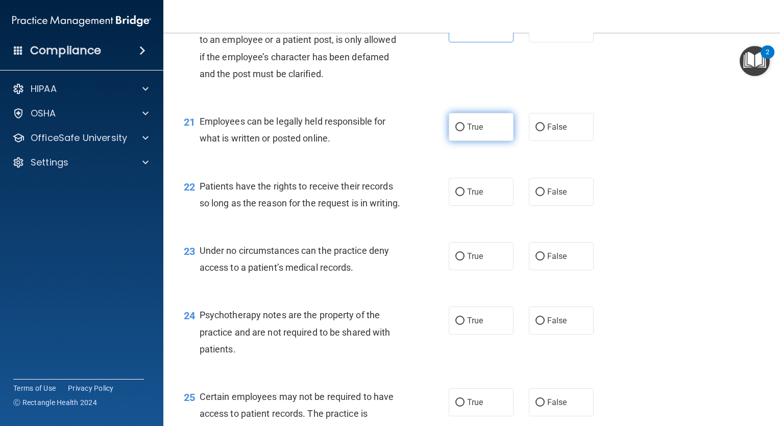
click at [462, 131] on input "True" at bounding box center [459, 128] width 9 height 8
radio input "true"
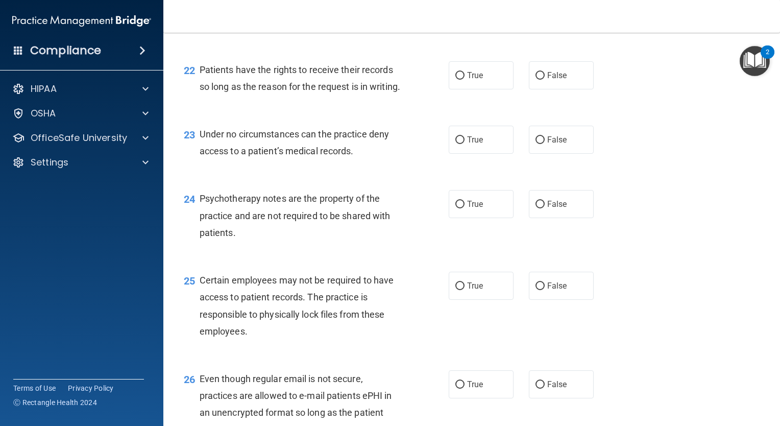
scroll to position [2071, 0]
click at [469, 80] on span "True" at bounding box center [475, 75] width 16 height 10
click at [465, 80] on input "True" at bounding box center [459, 76] width 9 height 8
radio input "true"
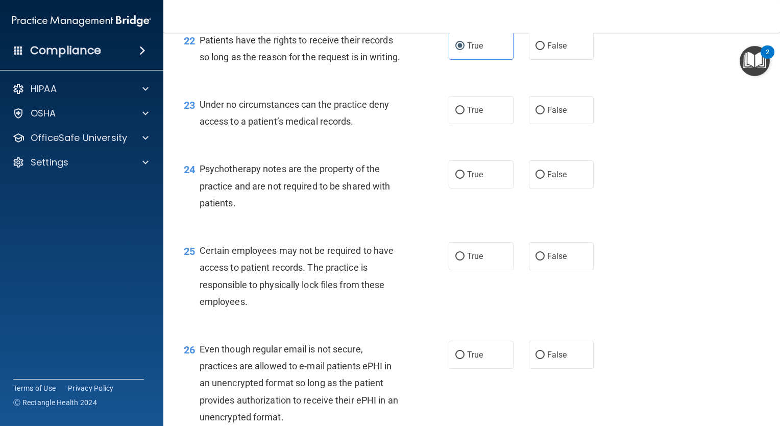
scroll to position [2099, 0]
click at [458, 115] on input "True" at bounding box center [459, 112] width 9 height 8
radio input "true"
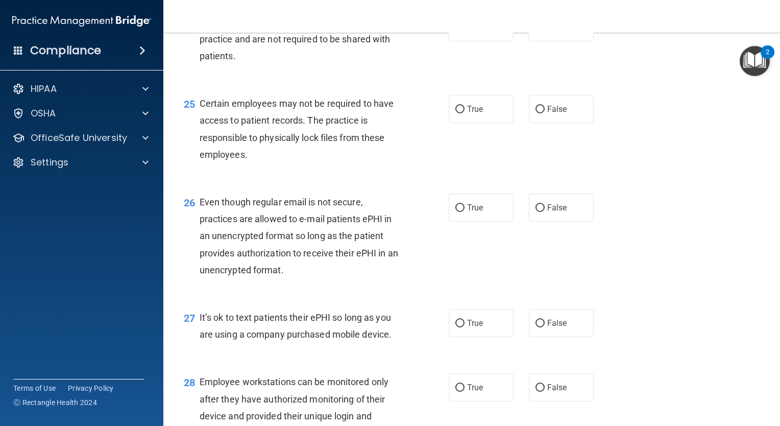
scroll to position [2248, 0]
click at [449, 41] on label "True" at bounding box center [481, 27] width 65 height 28
click at [455, 31] on input "True" at bounding box center [459, 27] width 9 height 8
radio input "true"
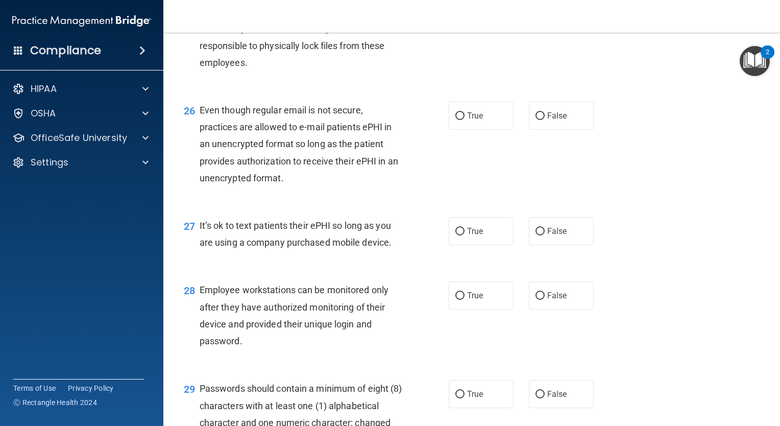
scroll to position [2340, 0]
click at [457, 21] on input "True" at bounding box center [459, 17] width 9 height 8
radio input "true"
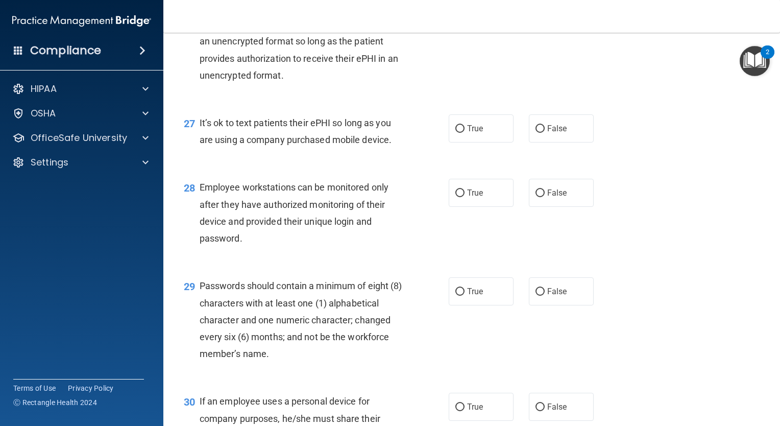
scroll to position [2444, 0]
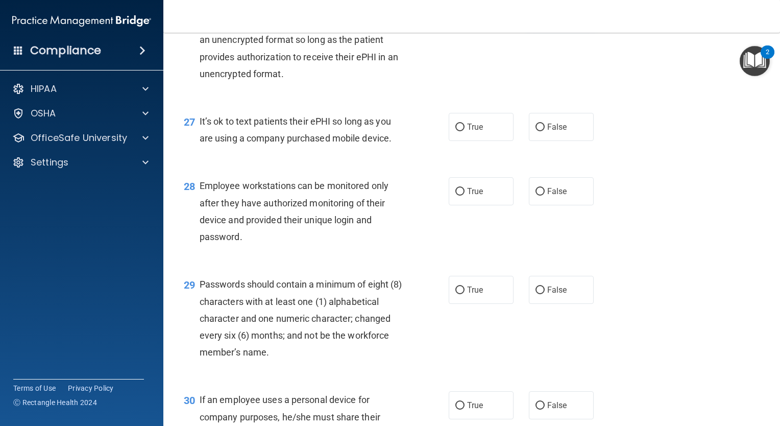
click at [539, 16] on input "False" at bounding box center [540, 12] width 9 height 8
radio input "true"
click at [468, 132] on span "True" at bounding box center [475, 127] width 16 height 10
click at [465, 131] on input "True" at bounding box center [459, 128] width 9 height 8
radio input "true"
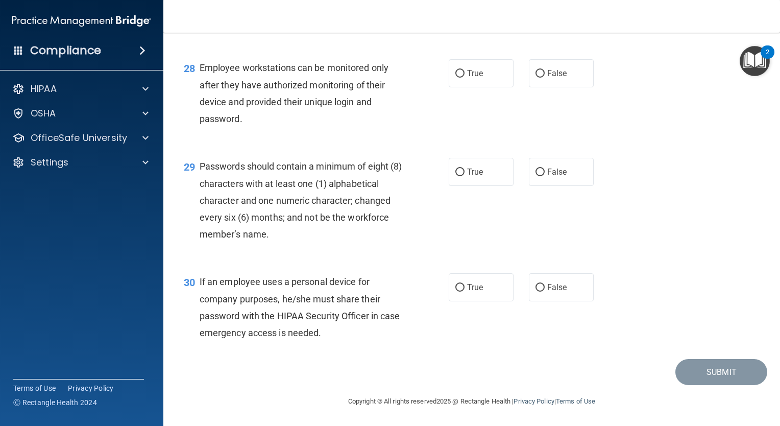
scroll to position [2585, 0]
click at [536, 78] on input "False" at bounding box center [540, 74] width 9 height 8
radio input "true"
click at [455, 176] on input "True" at bounding box center [459, 172] width 9 height 8
radio input "true"
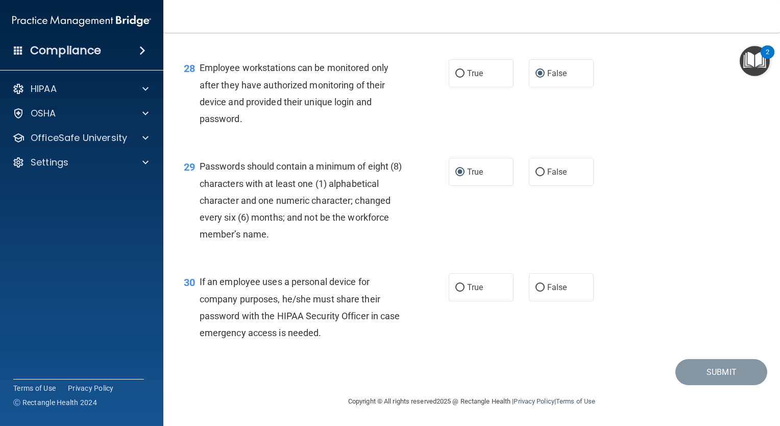
scroll to position [2612, 0]
click at [478, 291] on span "True" at bounding box center [475, 287] width 16 height 10
click at [465, 291] on input "True" at bounding box center [459, 288] width 9 height 8
radio input "true"
click at [693, 358] on div "30 If an employee uses a personal device for company purposes, he/she must shar…" at bounding box center [471, 309] width 591 height 99
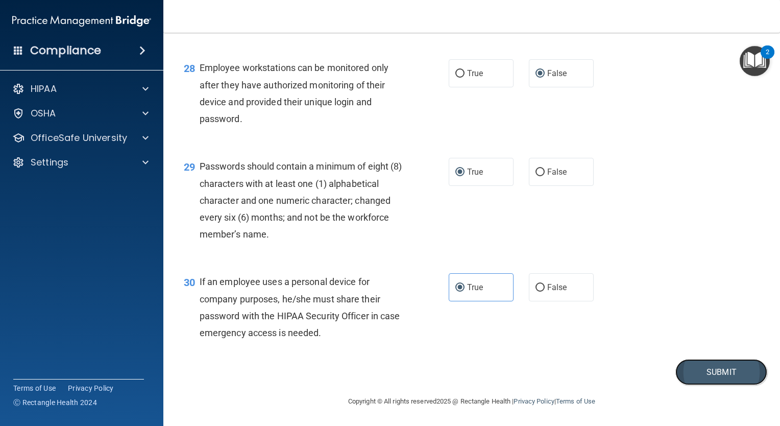
click at [694, 364] on button "Submit" at bounding box center [721, 372] width 92 height 26
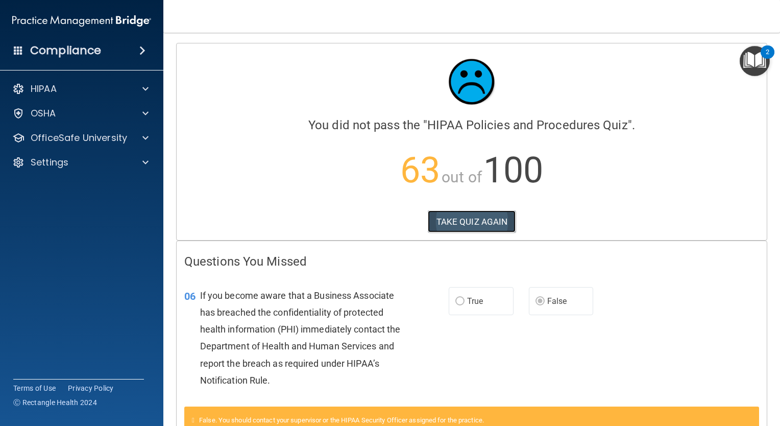
click at [468, 217] on button "TAKE QUIZ AGAIN" at bounding box center [472, 221] width 88 height 22
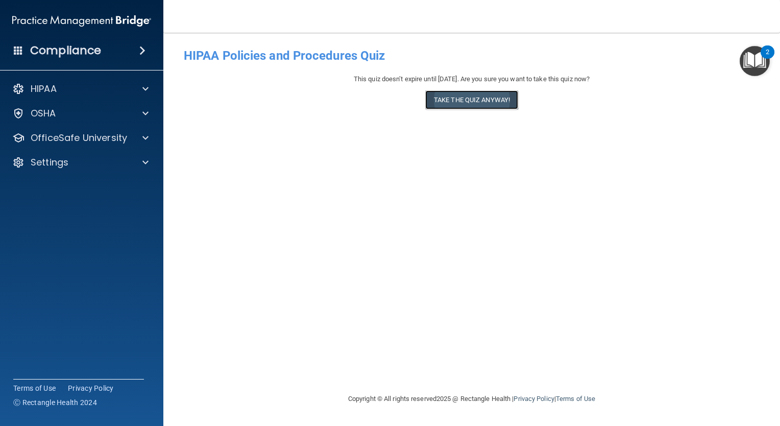
click at [484, 91] on button "Take the quiz anyway!" at bounding box center [471, 99] width 93 height 19
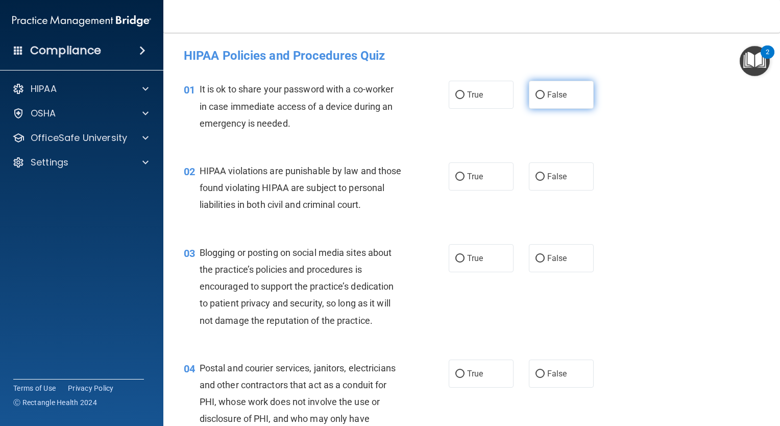
click at [549, 109] on label "False" at bounding box center [561, 95] width 65 height 28
click at [545, 99] on input "False" at bounding box center [540, 95] width 9 height 8
radio input "true"
click at [461, 176] on label "True" at bounding box center [481, 176] width 65 height 28
click at [461, 176] on input "True" at bounding box center [459, 177] width 9 height 8
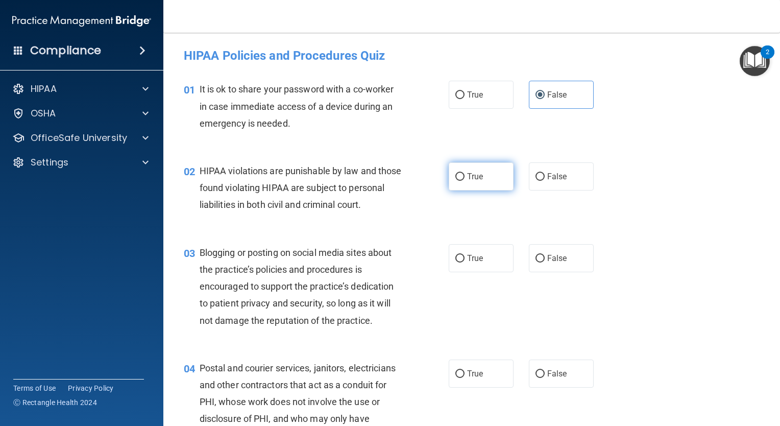
radio input "true"
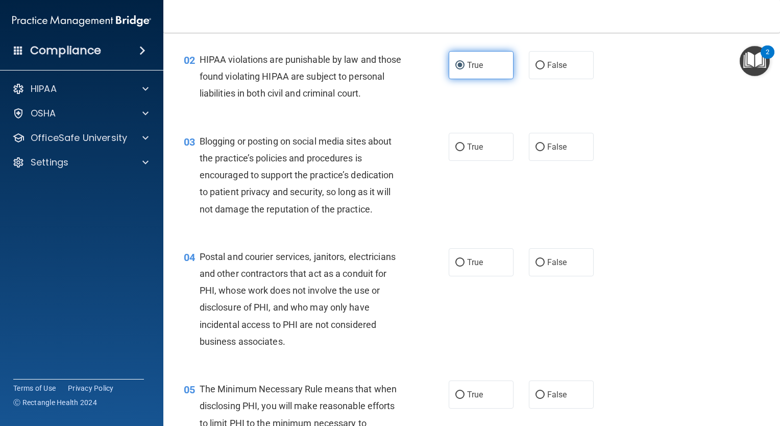
scroll to position [112, 0]
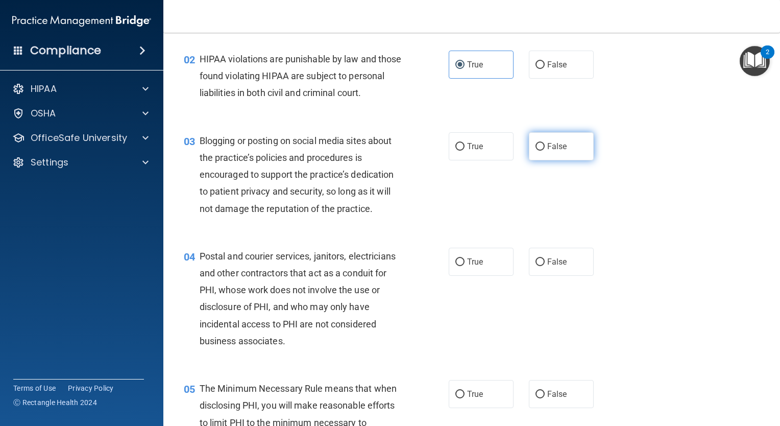
click at [560, 151] on span "False" at bounding box center [557, 146] width 20 height 10
click at [545, 151] on input "False" at bounding box center [540, 147] width 9 height 8
radio input "true"
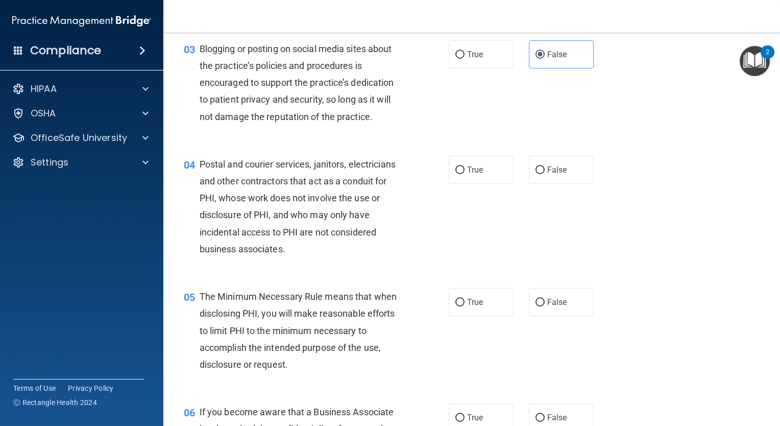
scroll to position [203, 0]
click at [472, 175] on span "True" at bounding box center [475, 170] width 16 height 10
click at [465, 175] on input "True" at bounding box center [459, 171] width 9 height 8
radio input "true"
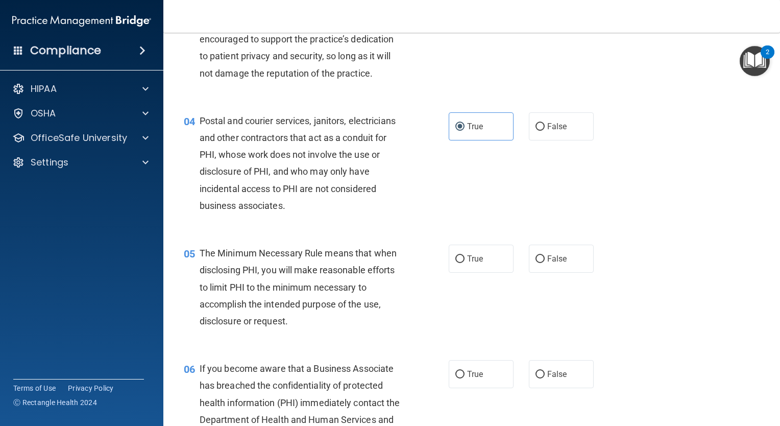
scroll to position [251, 0]
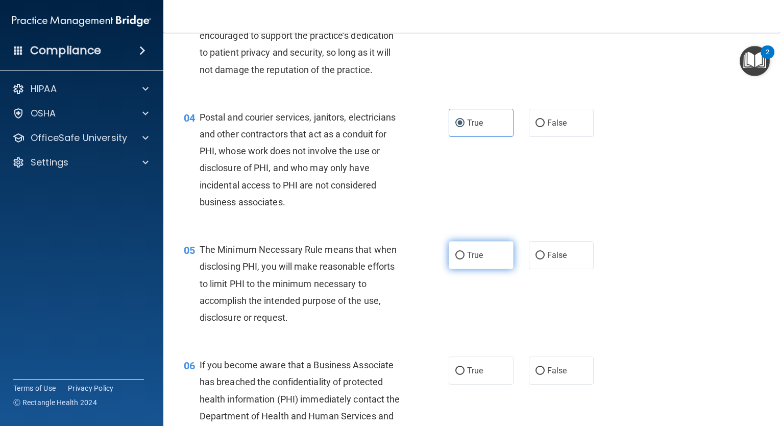
click at [462, 269] on label "True" at bounding box center [481, 255] width 65 height 28
click at [462, 259] on input "True" at bounding box center [459, 256] width 9 height 8
radio input "true"
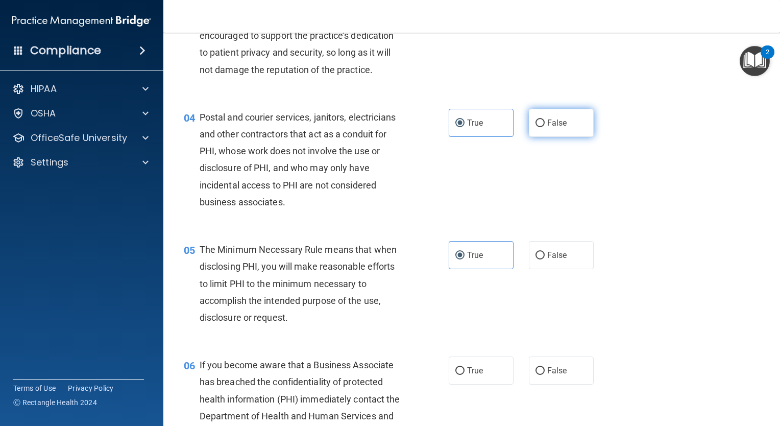
click at [537, 131] on label "False" at bounding box center [561, 123] width 65 height 28
click at [537, 127] on input "False" at bounding box center [540, 123] width 9 height 8
radio input "true"
radio input "false"
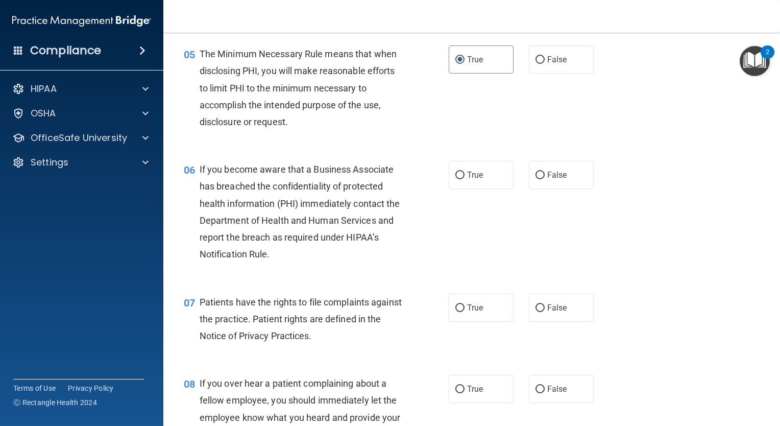
scroll to position [438, 0]
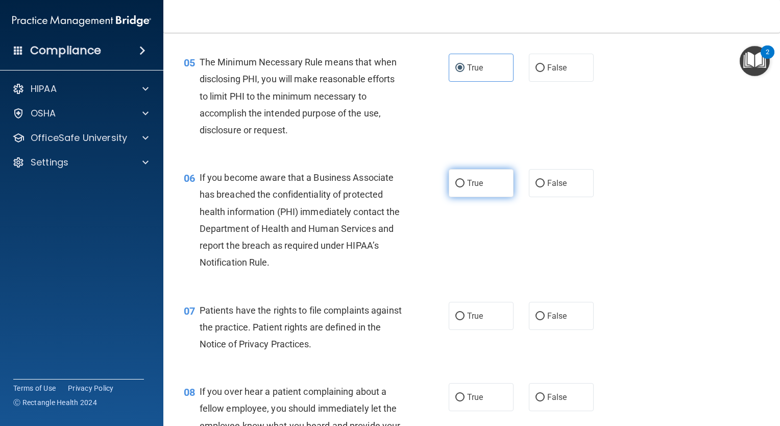
click at [467, 188] on span "True" at bounding box center [475, 183] width 16 height 10
click at [465, 187] on input "True" at bounding box center [459, 184] width 9 height 8
radio input "true"
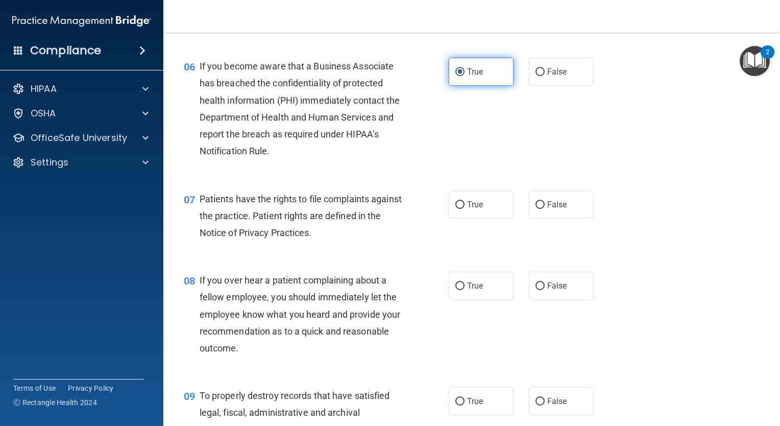
scroll to position [551, 0]
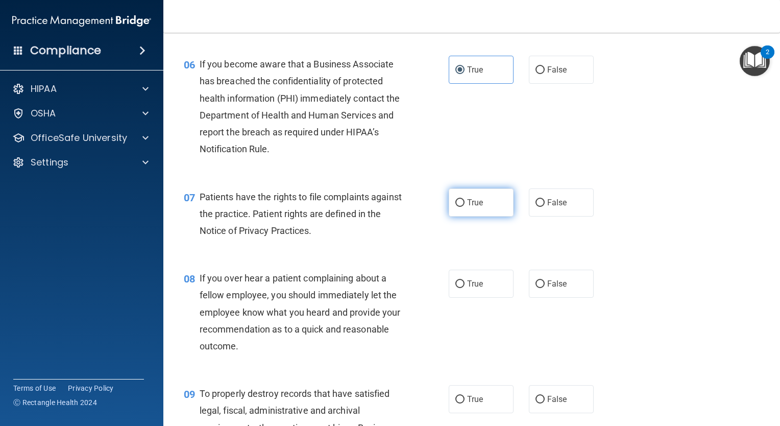
click at [467, 207] on span "True" at bounding box center [475, 203] width 16 height 10
click at [464, 207] on input "True" at bounding box center [459, 203] width 9 height 8
radio input "true"
click at [539, 288] on input "False" at bounding box center [540, 284] width 9 height 8
radio input "true"
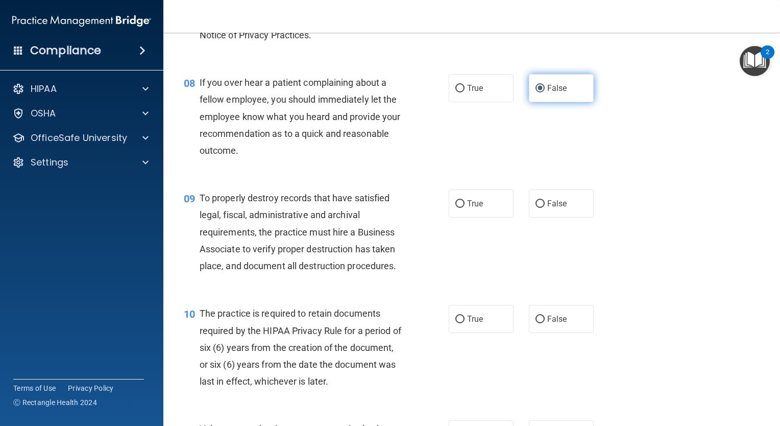
scroll to position [747, 0]
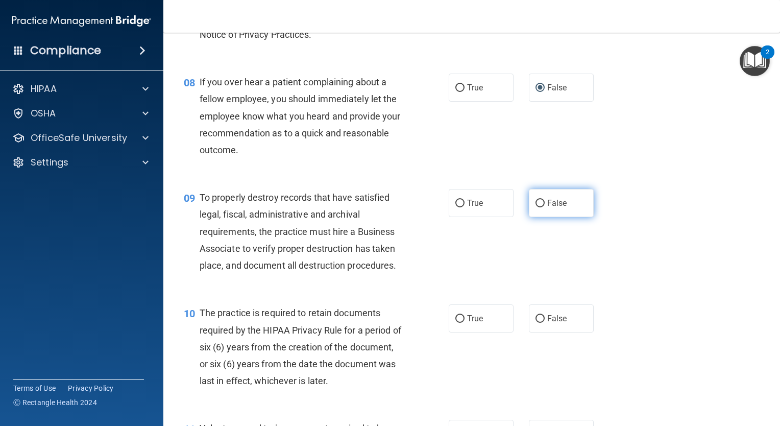
click at [547, 208] on span "False" at bounding box center [557, 203] width 20 height 10
click at [544, 207] on input "False" at bounding box center [540, 204] width 9 height 8
radio input "true"
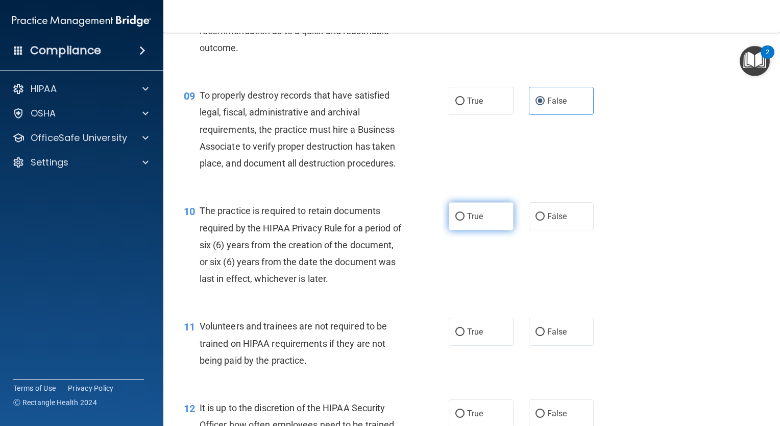
scroll to position [878, 0]
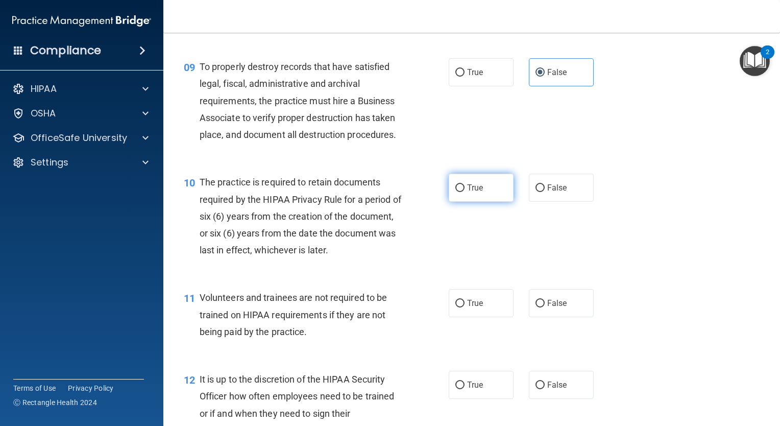
click at [460, 192] on input "True" at bounding box center [459, 188] width 9 height 8
radio input "true"
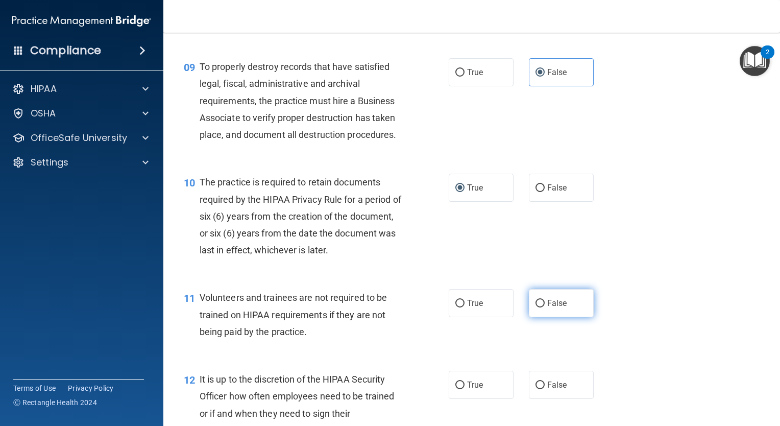
click at [529, 317] on label "False" at bounding box center [561, 303] width 65 height 28
click at [536, 307] on input "False" at bounding box center [540, 304] width 9 height 8
radio input "true"
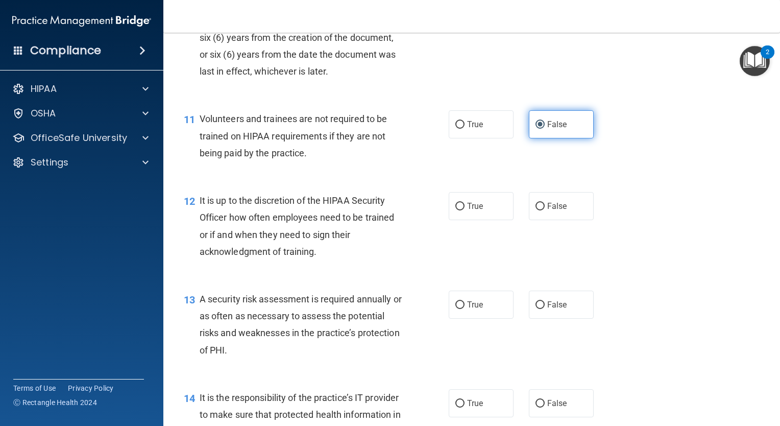
scroll to position [1059, 0]
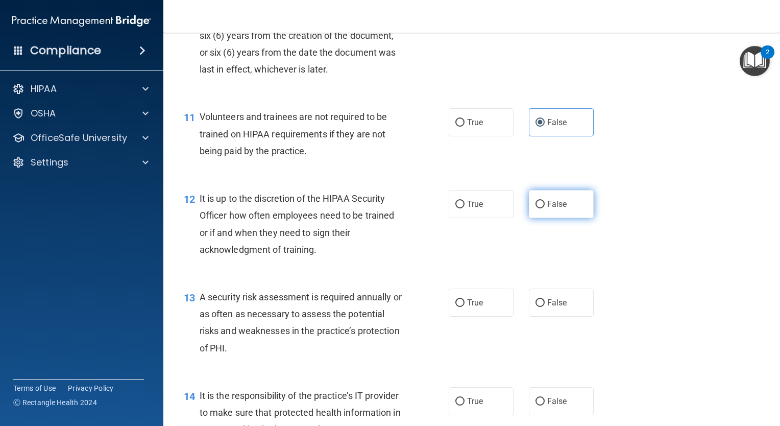
click at [541, 218] on label "False" at bounding box center [561, 204] width 65 height 28
click at [541, 208] on input "False" at bounding box center [540, 205] width 9 height 8
radio input "true"
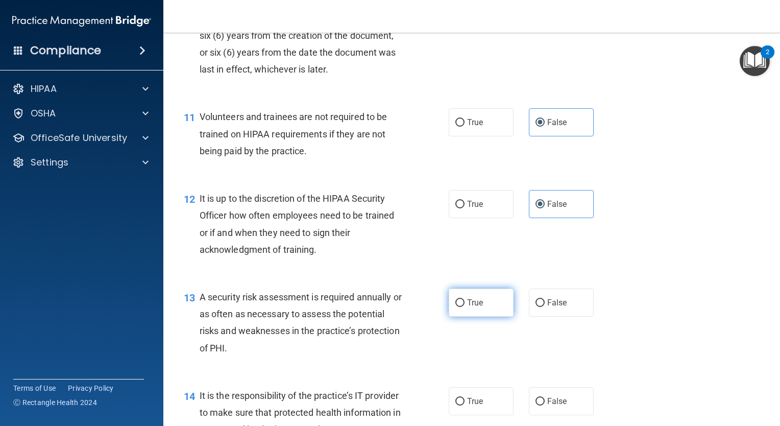
click at [462, 317] on label "True" at bounding box center [481, 302] width 65 height 28
click at [462, 307] on input "True" at bounding box center [459, 303] width 9 height 8
radio input "true"
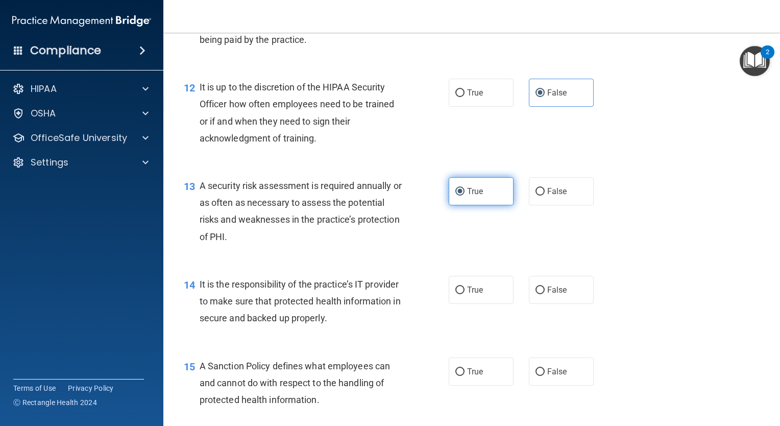
scroll to position [1190, 0]
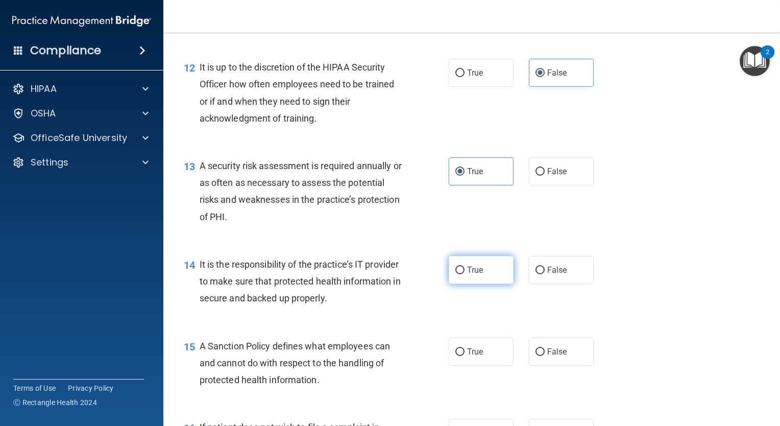
click at [461, 284] on label "True" at bounding box center [481, 270] width 65 height 28
click at [461, 274] on input "True" at bounding box center [459, 271] width 9 height 8
radio input "true"
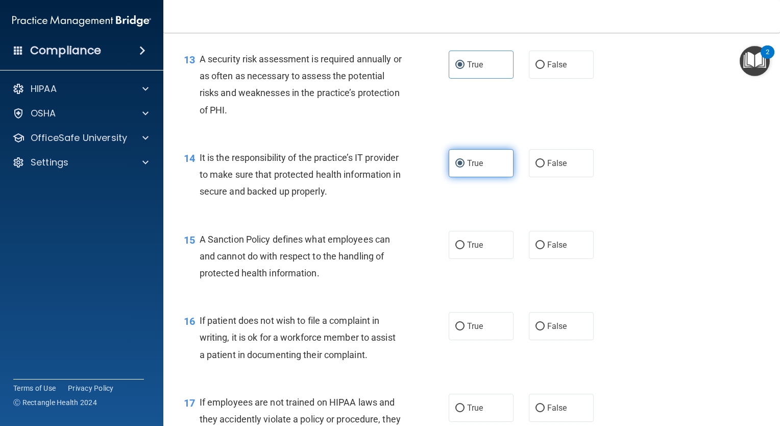
scroll to position [1299, 0]
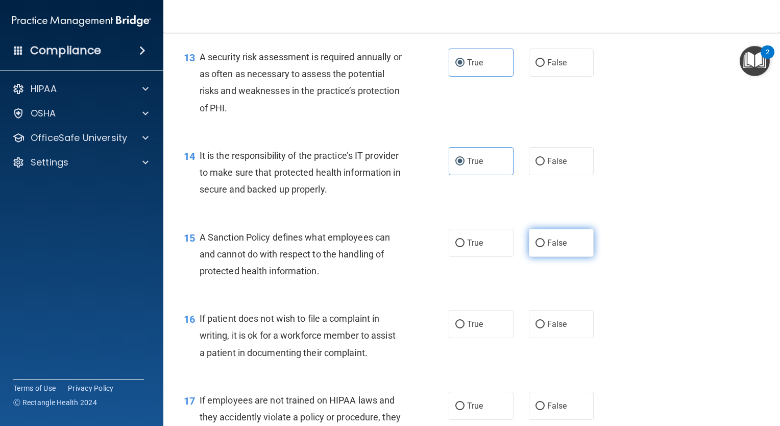
click at [536, 247] on input "False" at bounding box center [540, 243] width 9 height 8
radio input "true"
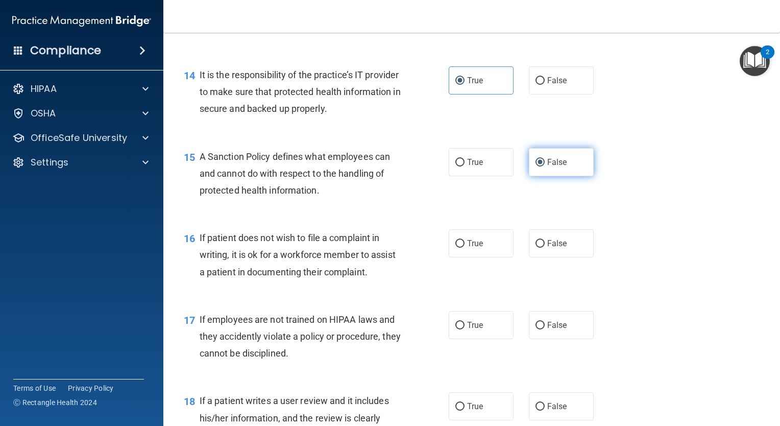
scroll to position [1382, 0]
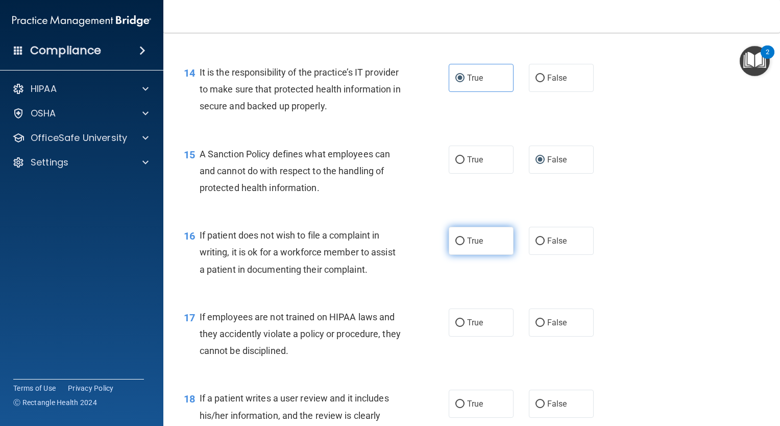
click at [472, 255] on label "True" at bounding box center [481, 241] width 65 height 28
click at [465, 245] on input "True" at bounding box center [459, 241] width 9 height 8
radio input "true"
click at [532, 334] on label "False" at bounding box center [561, 322] width 65 height 28
click at [536, 327] on input "False" at bounding box center [540, 323] width 9 height 8
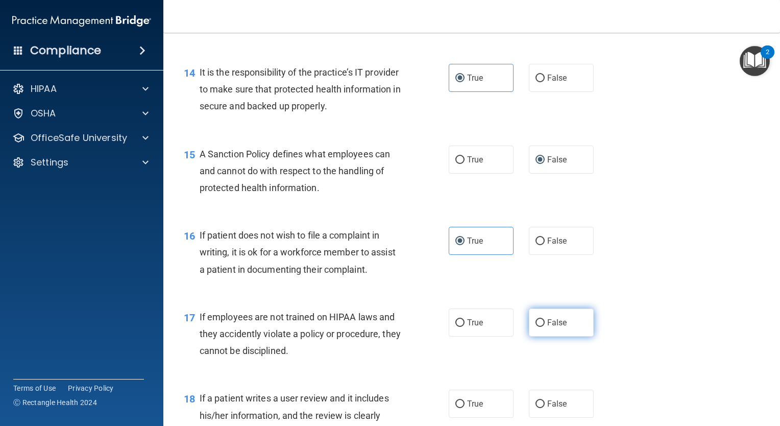
radio input "true"
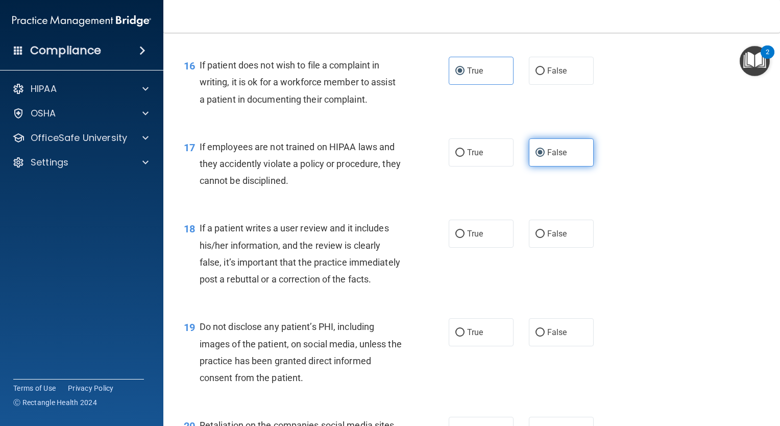
scroll to position [1553, 0]
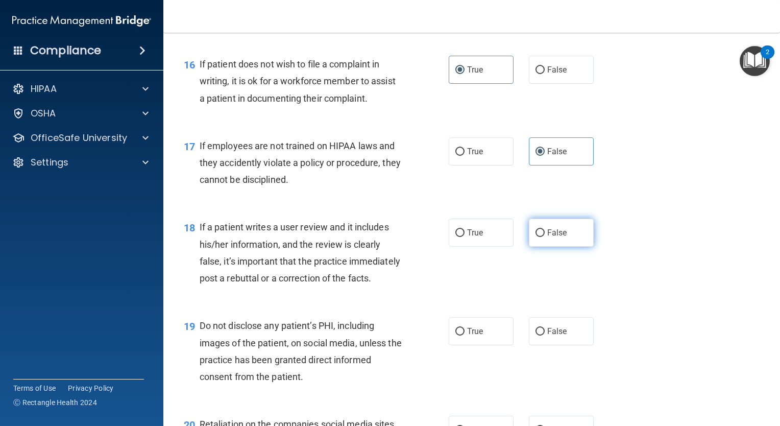
click at [537, 237] on input "False" at bounding box center [540, 233] width 9 height 8
radio input "true"
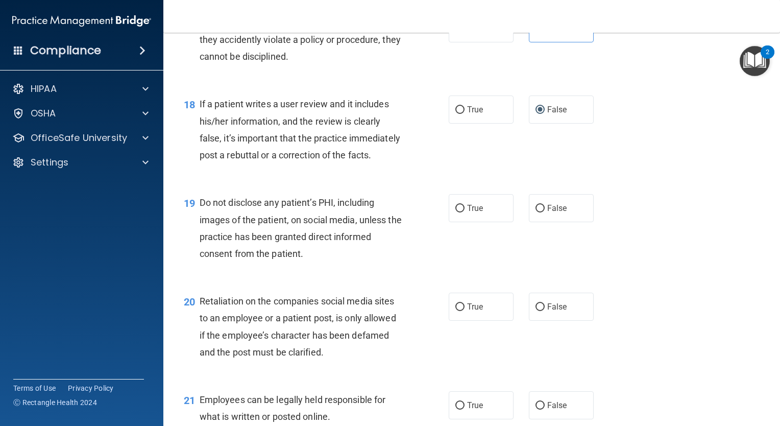
scroll to position [1677, 0]
click at [481, 222] on label "True" at bounding box center [481, 208] width 65 height 28
click at [465, 212] on input "True" at bounding box center [459, 208] width 9 height 8
radio input "true"
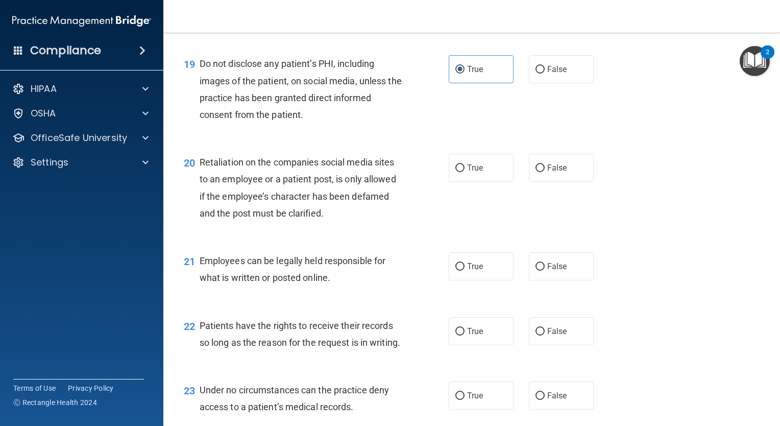
scroll to position [1816, 0]
click at [462, 181] on label "True" at bounding box center [481, 167] width 65 height 28
click at [462, 172] on input "True" at bounding box center [459, 168] width 9 height 8
radio input "true"
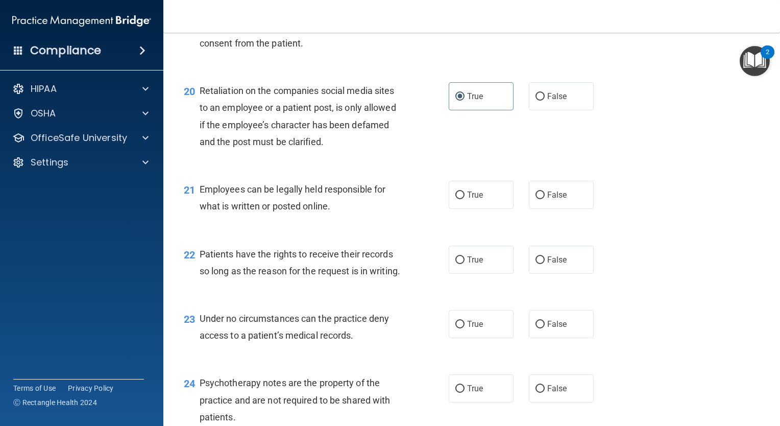
scroll to position [1887, 0]
click at [480, 208] on label "True" at bounding box center [481, 194] width 65 height 28
click at [465, 199] on input "True" at bounding box center [459, 195] width 9 height 8
radio input "true"
click at [542, 273] on label "False" at bounding box center [561, 259] width 65 height 28
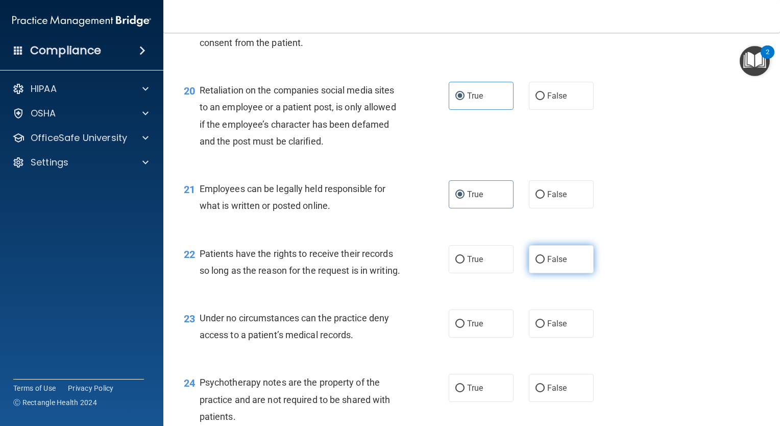
click at [542, 263] on input "False" at bounding box center [540, 260] width 9 height 8
radio input "true"
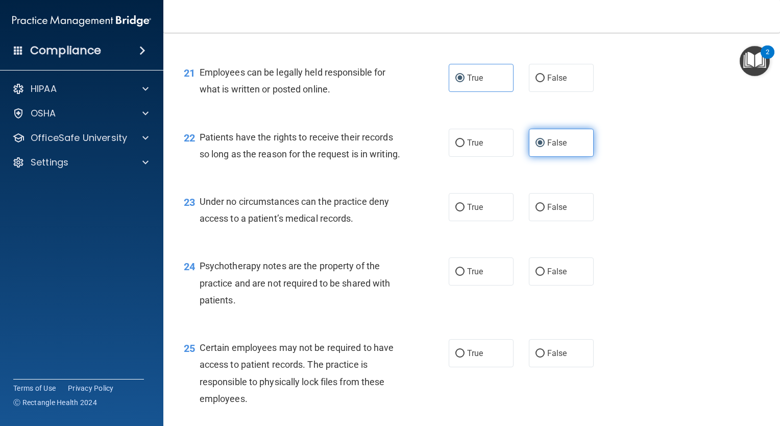
scroll to position [2008, 0]
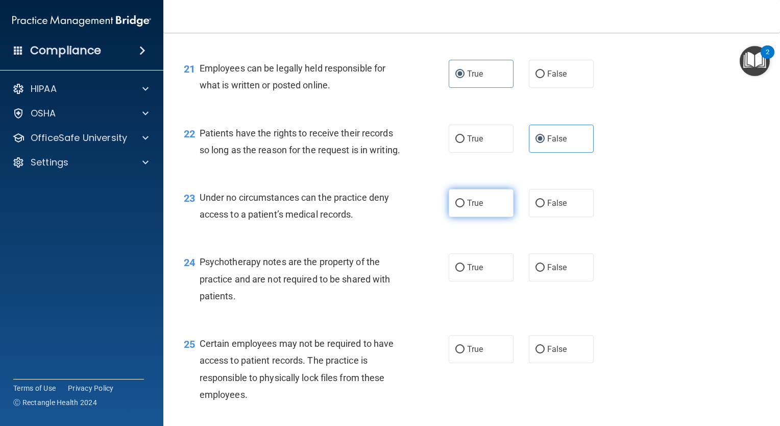
click at [470, 208] on span "True" at bounding box center [475, 203] width 16 height 10
click at [465, 207] on input "True" at bounding box center [459, 204] width 9 height 8
radio input "true"
click at [467, 272] on span "True" at bounding box center [475, 267] width 16 height 10
click at [465, 272] on input "True" at bounding box center [459, 268] width 9 height 8
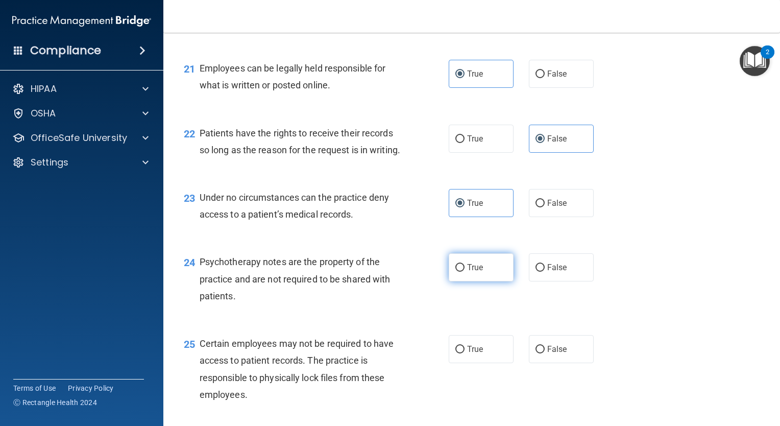
radio input "true"
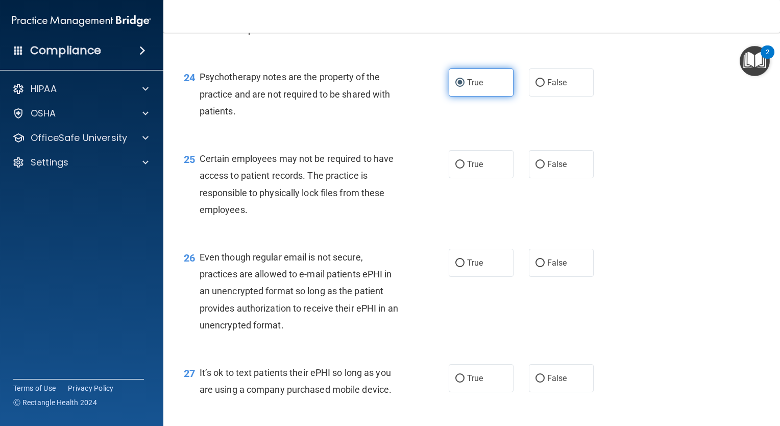
scroll to position [2193, 0]
click at [563, 55] on div "23 Under no circumstances can the practice deny access to a patient’s medical r…" at bounding box center [471, 23] width 591 height 64
click at [554, 32] on label "False" at bounding box center [561, 18] width 65 height 28
click at [545, 22] on input "False" at bounding box center [540, 18] width 9 height 8
radio input "true"
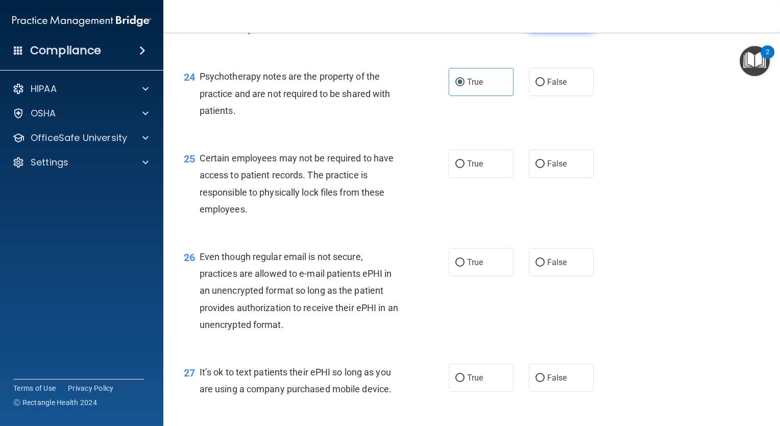
radio input "false"
click at [474, 168] on span "True" at bounding box center [475, 164] width 16 height 10
click at [465, 168] on input "True" at bounding box center [459, 164] width 9 height 8
radio input "true"
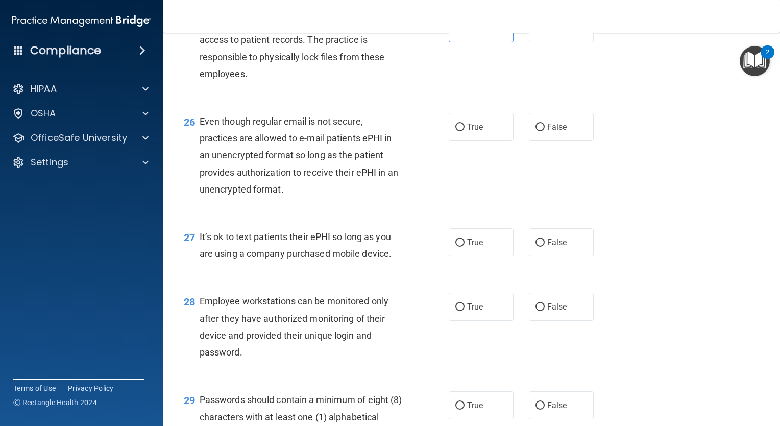
scroll to position [2328, 0]
click at [536, 131] on input "False" at bounding box center [540, 128] width 9 height 8
radio input "true"
click at [539, 247] on input "False" at bounding box center [540, 243] width 9 height 8
radio input "true"
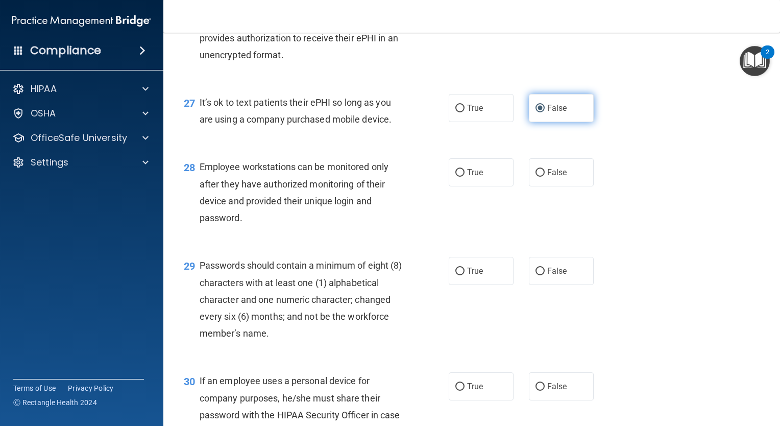
scroll to position [2462, 0]
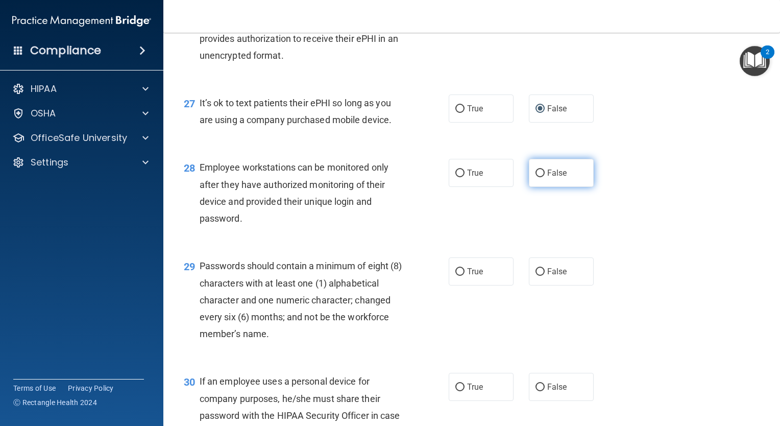
click at [538, 187] on label "False" at bounding box center [561, 173] width 65 height 28
click at [538, 177] on input "False" at bounding box center [540, 174] width 9 height 8
radio input "true"
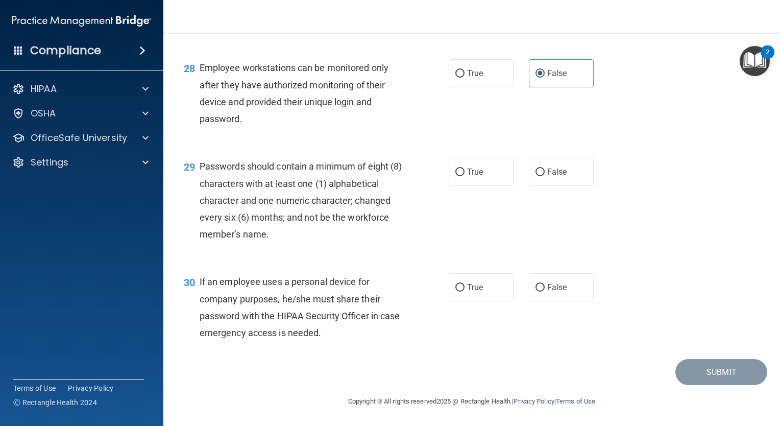
scroll to position [2600, 0]
click at [456, 176] on input "True" at bounding box center [459, 172] width 9 height 8
radio input "true"
click at [541, 296] on label "False" at bounding box center [561, 287] width 65 height 28
click at [541, 292] on input "False" at bounding box center [540, 288] width 9 height 8
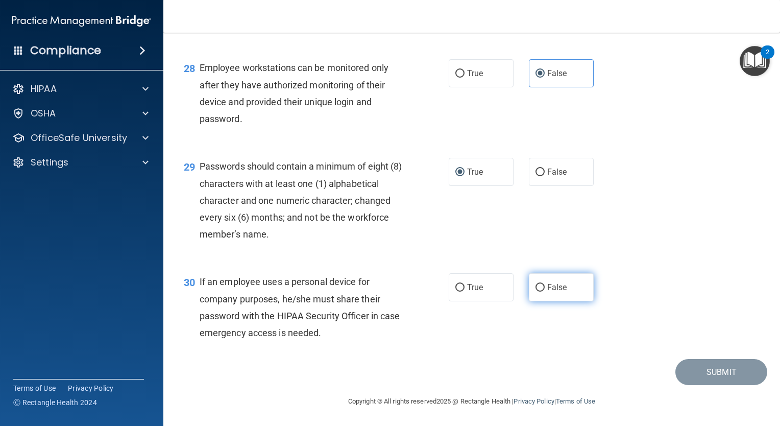
radio input "true"
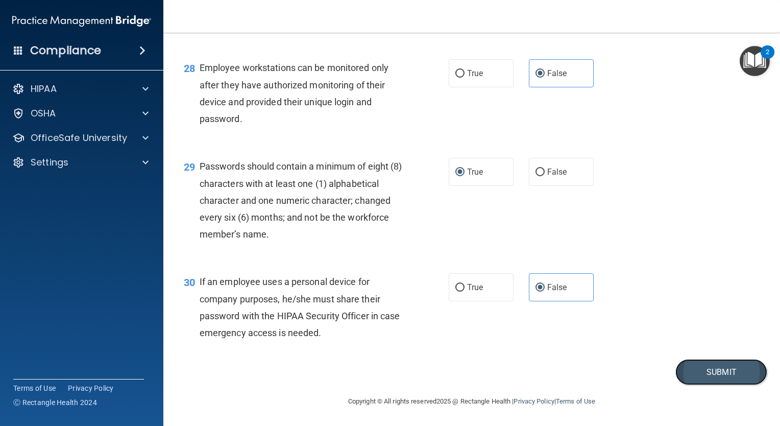
click at [703, 385] on button "Submit" at bounding box center [721, 372] width 92 height 26
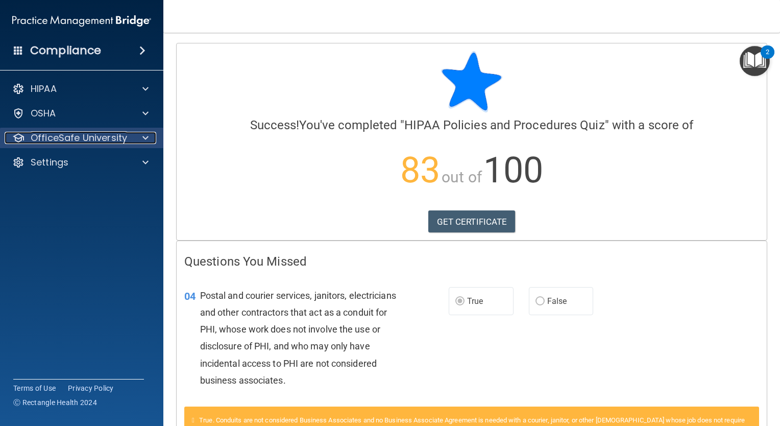
click at [88, 140] on p "OfficeSafe University" at bounding box center [79, 138] width 96 height 12
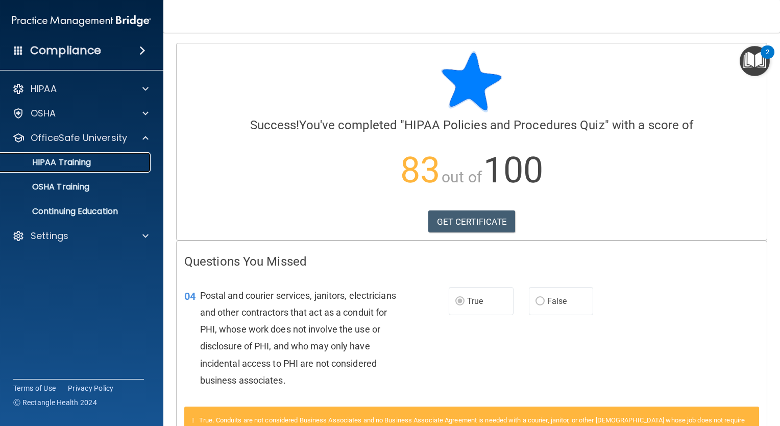
click at [87, 167] on p "HIPAA Training" at bounding box center [49, 162] width 84 height 10
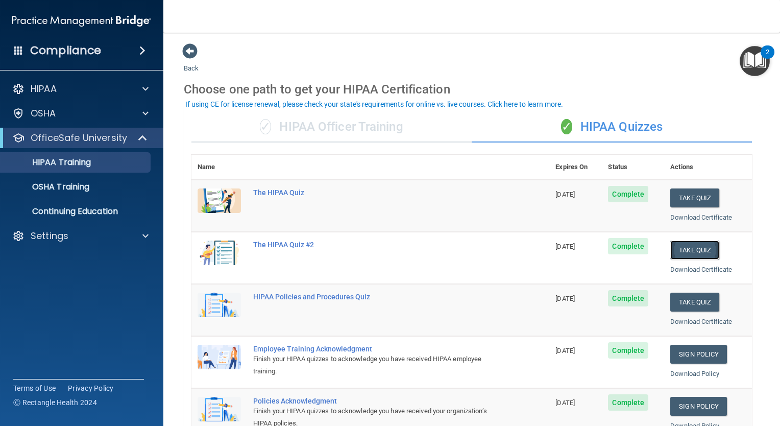
click at [682, 249] on button "Take Quiz" at bounding box center [694, 249] width 49 height 19
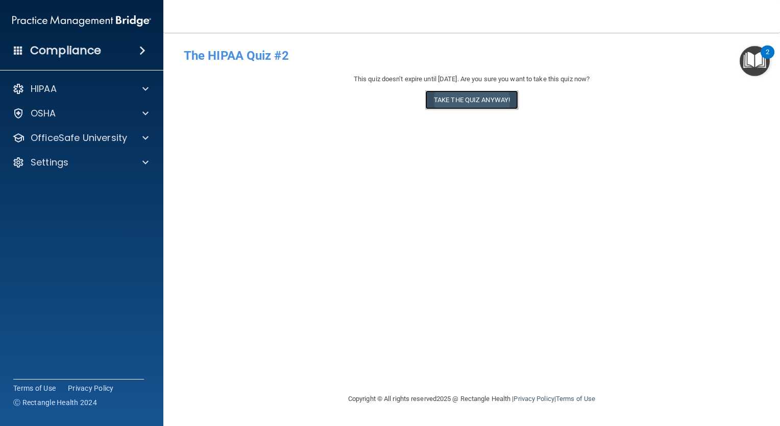
click at [490, 100] on button "Take the quiz anyway!" at bounding box center [471, 99] width 93 height 19
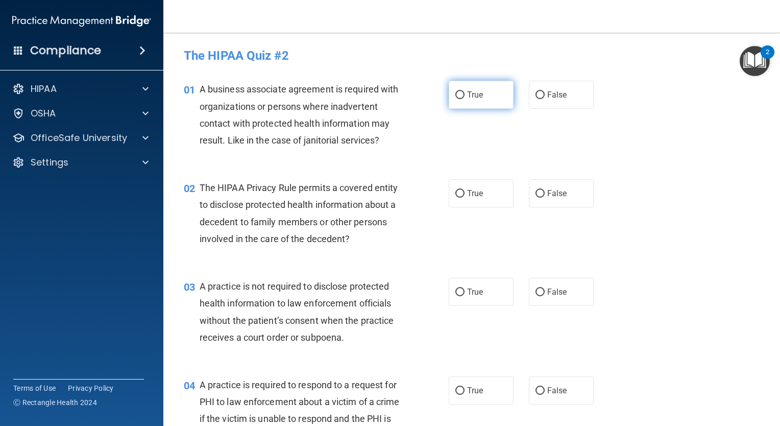
click at [457, 95] on input "True" at bounding box center [459, 95] width 9 height 8
radio input "true"
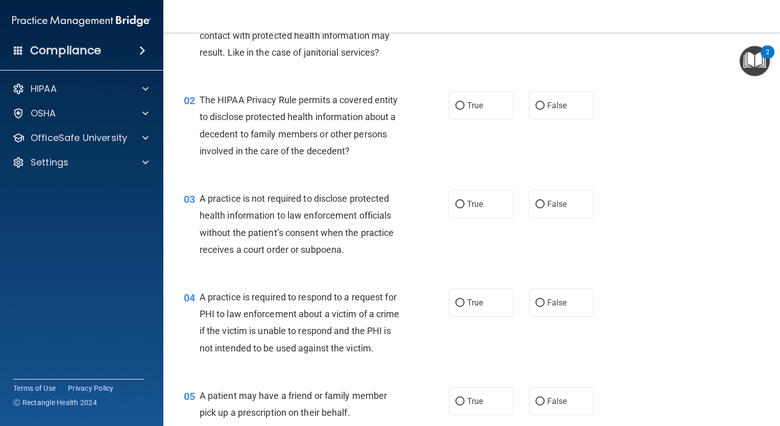
scroll to position [125, 0]
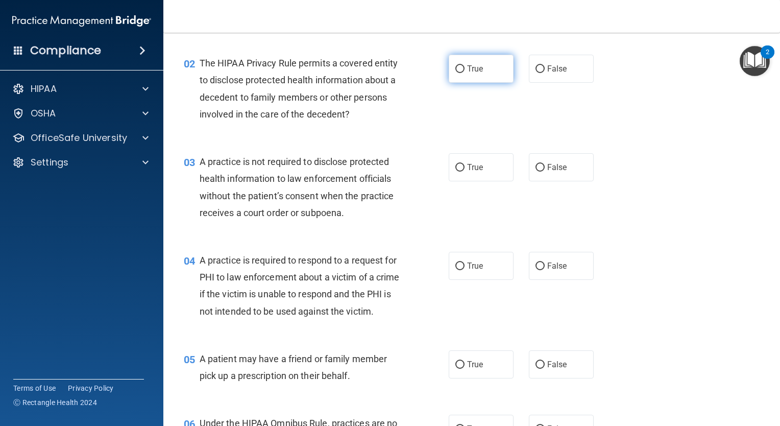
click at [455, 73] on input "True" at bounding box center [459, 69] width 9 height 8
radio input "true"
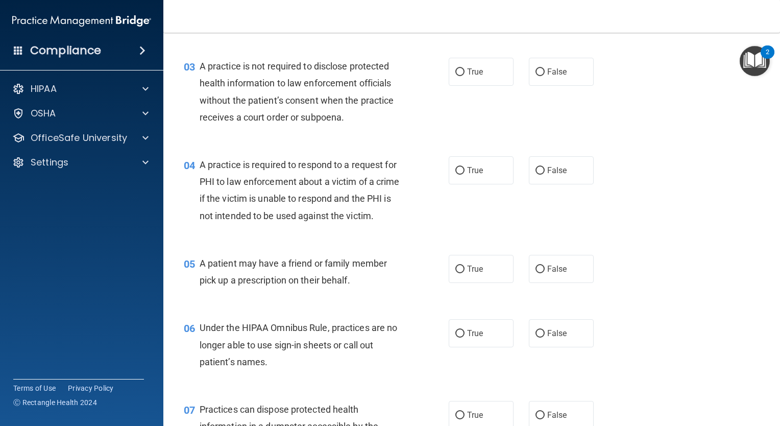
scroll to position [221, 0]
click at [542, 70] on label "False" at bounding box center [561, 71] width 65 height 28
click at [542, 70] on input "False" at bounding box center [540, 72] width 9 height 8
radio input "true"
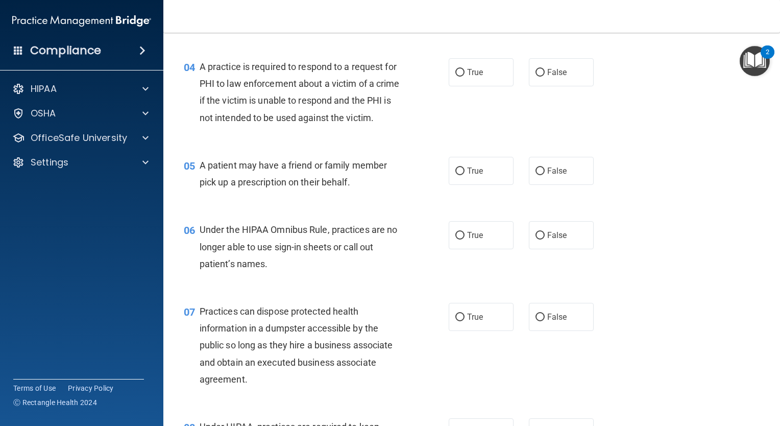
scroll to position [319, 0]
click at [536, 68] on input "False" at bounding box center [540, 72] width 9 height 8
radio input "true"
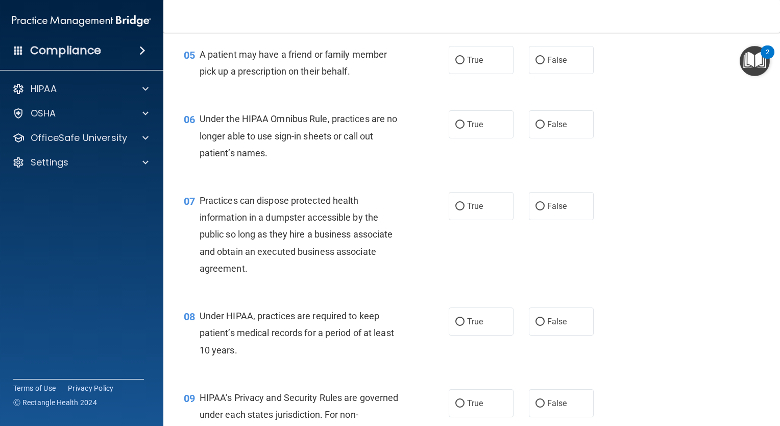
scroll to position [431, 0]
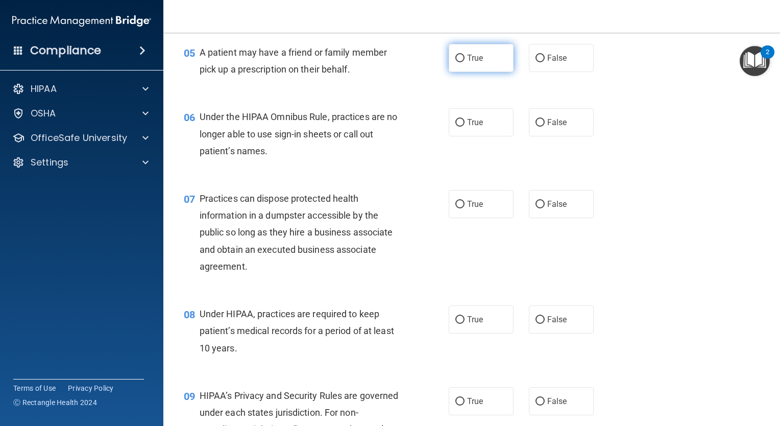
click at [458, 62] on input "True" at bounding box center [459, 59] width 9 height 8
radio input "true"
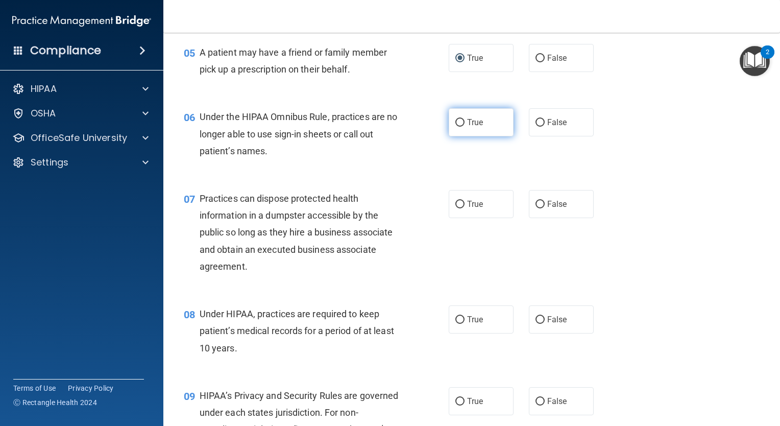
click at [455, 127] on input "True" at bounding box center [459, 123] width 9 height 8
radio input "true"
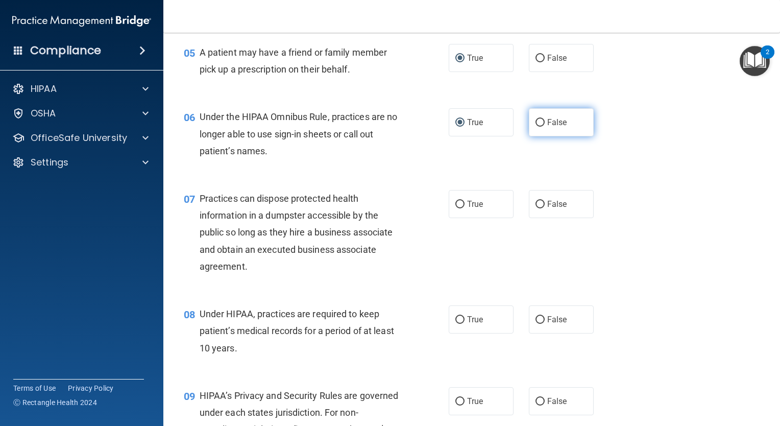
click at [547, 127] on span "False" at bounding box center [557, 122] width 20 height 10
click at [543, 127] on input "False" at bounding box center [540, 123] width 9 height 8
radio input "true"
radio input "false"
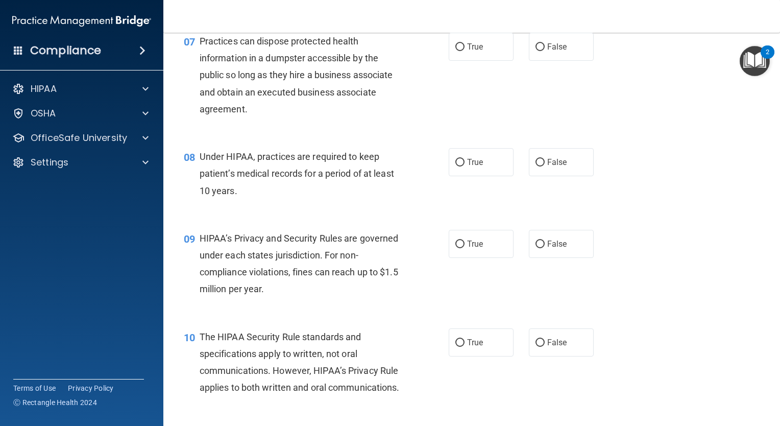
scroll to position [589, 0]
click at [537, 60] on label "False" at bounding box center [561, 46] width 65 height 28
click at [537, 50] on input "False" at bounding box center [540, 46] width 9 height 8
radio input "true"
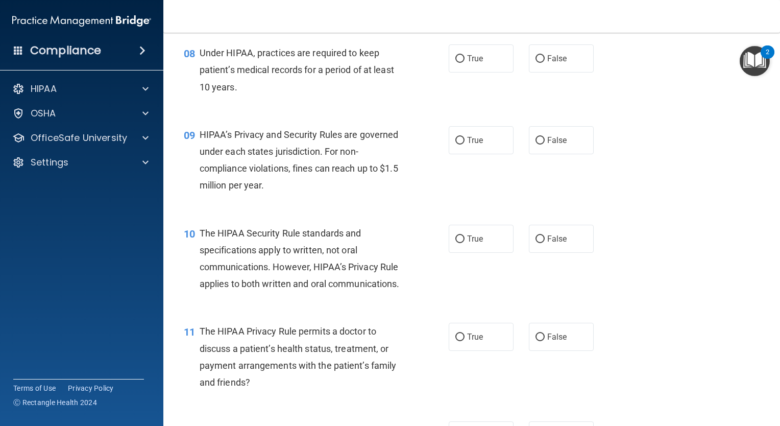
scroll to position [692, 0]
click at [467, 63] on span "True" at bounding box center [475, 58] width 16 height 10
click at [464, 62] on input "True" at bounding box center [459, 59] width 9 height 8
radio input "true"
click at [462, 154] on label "True" at bounding box center [481, 140] width 65 height 28
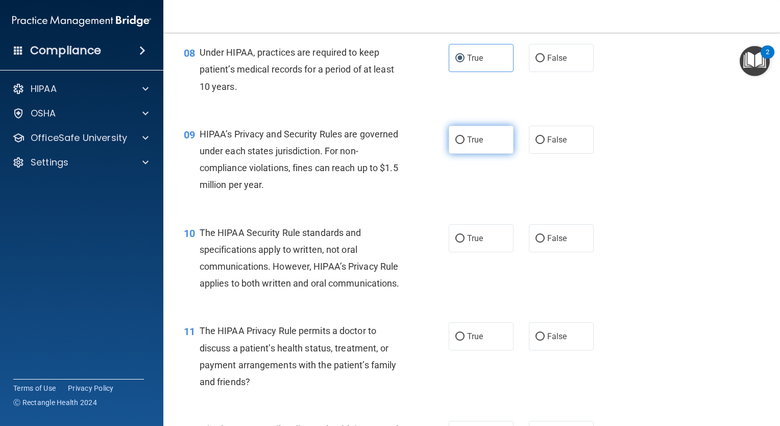
click at [462, 144] on input "True" at bounding box center [459, 140] width 9 height 8
radio input "true"
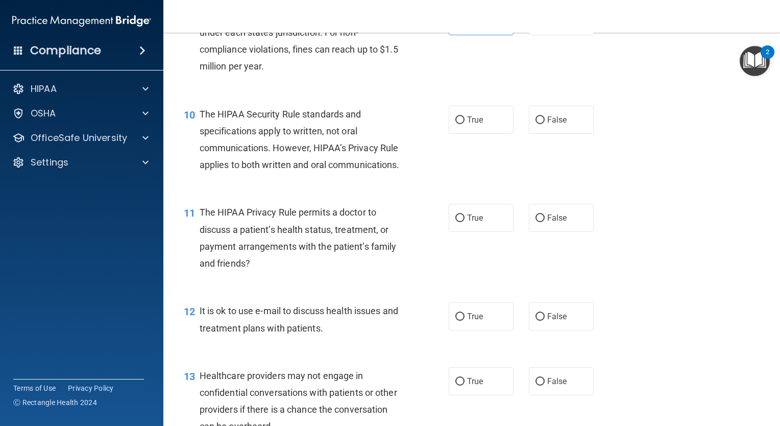
scroll to position [811, 0]
click at [458, 124] on input "True" at bounding box center [459, 120] width 9 height 8
radio input "true"
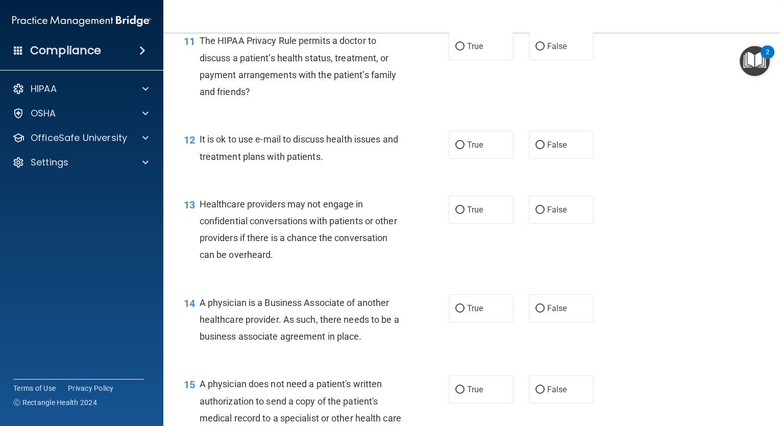
scroll to position [982, 0]
click at [460, 60] on label "True" at bounding box center [481, 46] width 65 height 28
click at [460, 51] on input "True" at bounding box center [459, 47] width 9 height 8
radio input "true"
click at [549, 150] on span "False" at bounding box center [557, 145] width 20 height 10
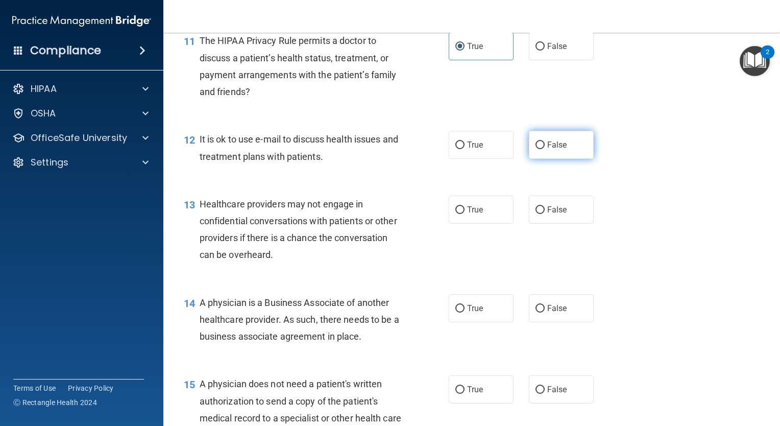
click at [545, 149] on input "False" at bounding box center [540, 145] width 9 height 8
radio input "true"
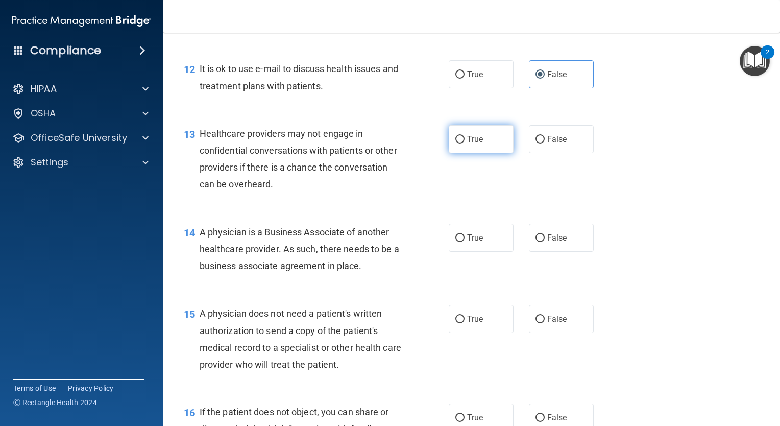
scroll to position [1053, 0]
click at [487, 153] on label "True" at bounding box center [481, 139] width 65 height 28
click at [465, 143] on input "True" at bounding box center [459, 139] width 9 height 8
radio input "true"
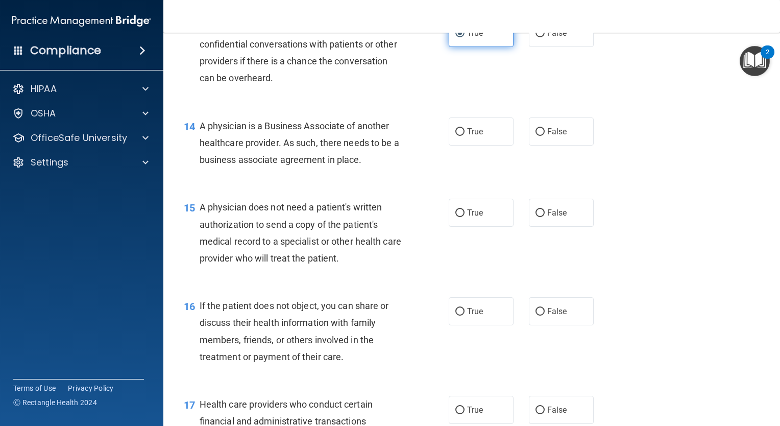
scroll to position [1160, 0]
click at [468, 135] on span "True" at bounding box center [475, 131] width 16 height 10
click at [465, 135] on input "True" at bounding box center [459, 131] width 9 height 8
radio input "true"
click at [536, 135] on input "False" at bounding box center [540, 131] width 9 height 8
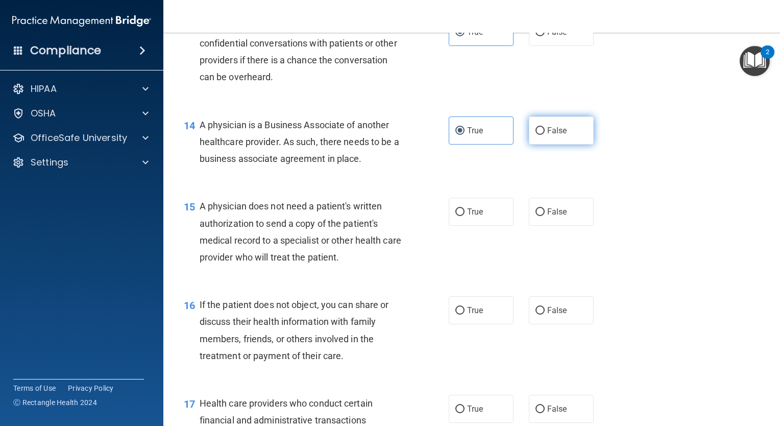
radio input "true"
radio input "false"
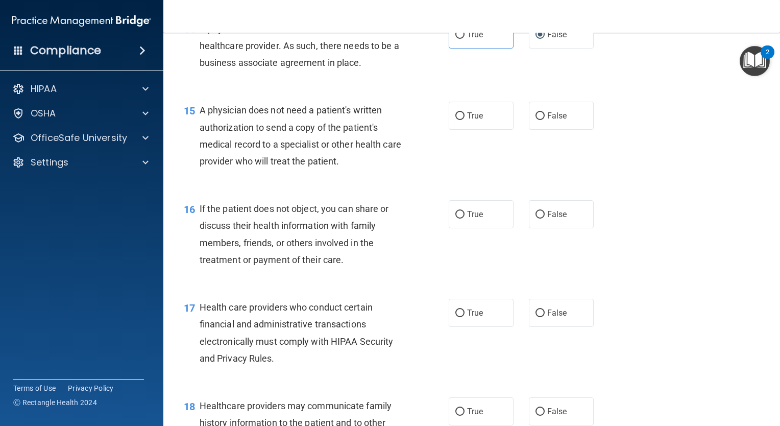
scroll to position [1257, 0]
click at [538, 119] on input "False" at bounding box center [540, 115] width 9 height 8
radio input "true"
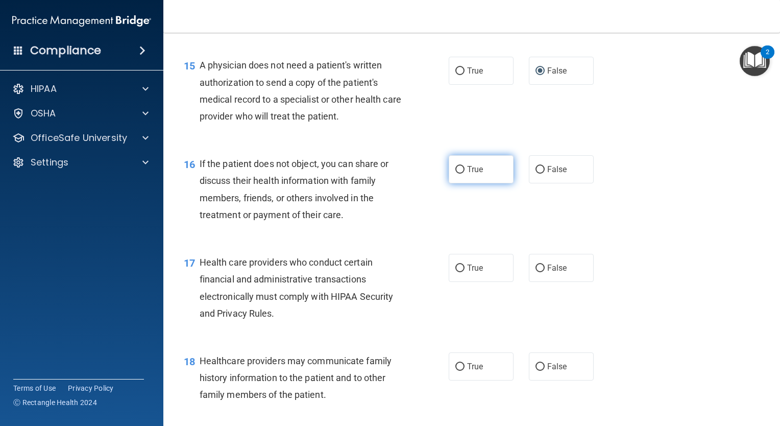
scroll to position [1300, 0]
click at [541, 184] on label "False" at bounding box center [561, 170] width 65 height 28
click at [541, 174] on input "False" at bounding box center [540, 170] width 9 height 8
radio input "true"
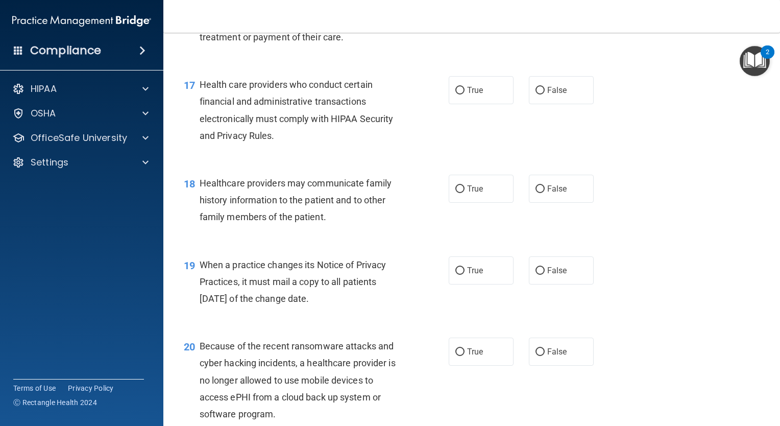
scroll to position [1480, 0]
click at [455, 93] on input "True" at bounding box center [459, 90] width 9 height 8
radio input "true"
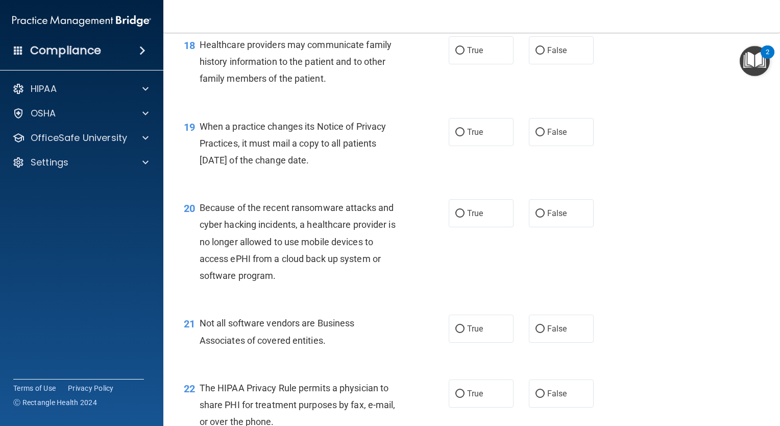
scroll to position [1619, 0]
click at [458, 53] on input "True" at bounding box center [459, 49] width 9 height 8
radio input "true"
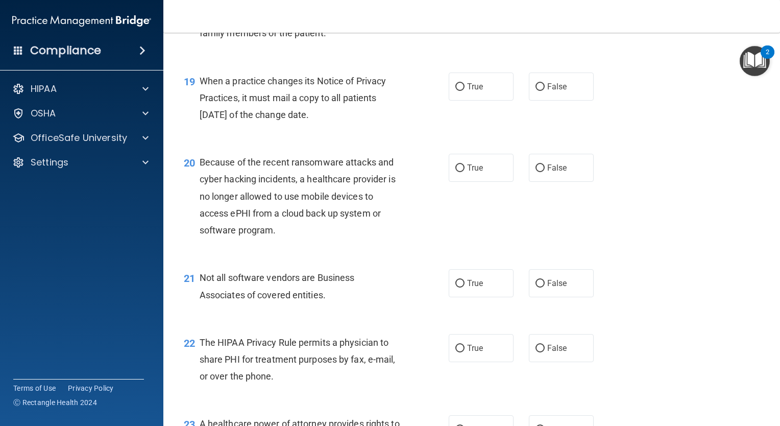
scroll to position [1663, 0]
click at [459, 90] on input "True" at bounding box center [459, 86] width 9 height 8
radio input "true"
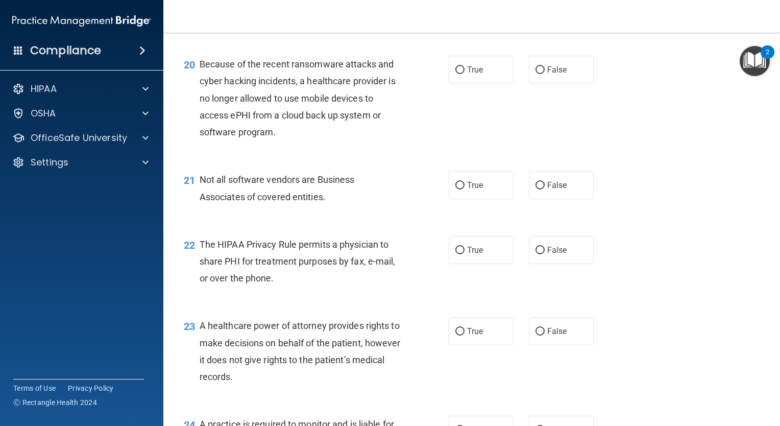
scroll to position [1761, 0]
click at [550, 74] on span "False" at bounding box center [557, 69] width 20 height 10
click at [545, 73] on input "False" at bounding box center [540, 69] width 9 height 8
radio input "true"
click at [462, 198] on label "True" at bounding box center [481, 184] width 65 height 28
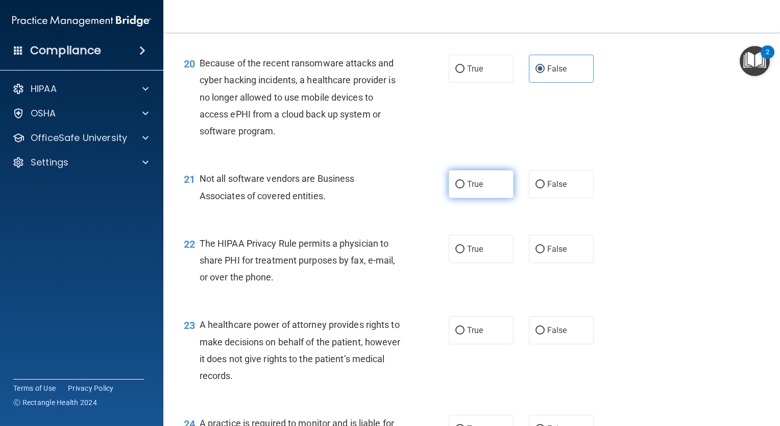
click at [462, 188] on input "True" at bounding box center [459, 185] width 9 height 8
radio input "true"
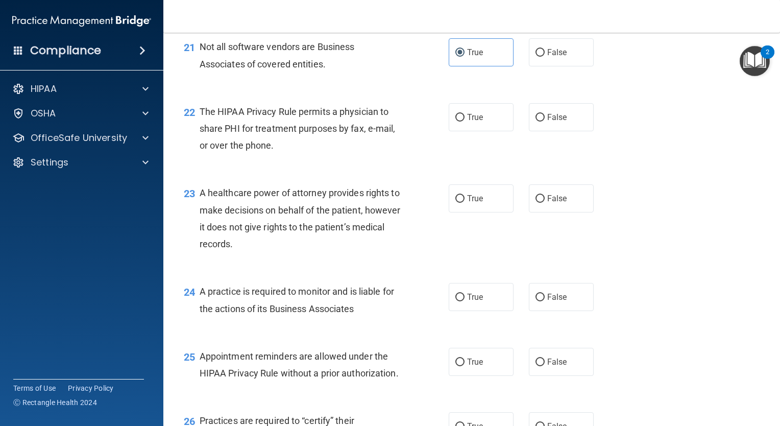
scroll to position [1894, 0]
click at [458, 120] on input "True" at bounding box center [459, 117] width 9 height 8
radio input "true"
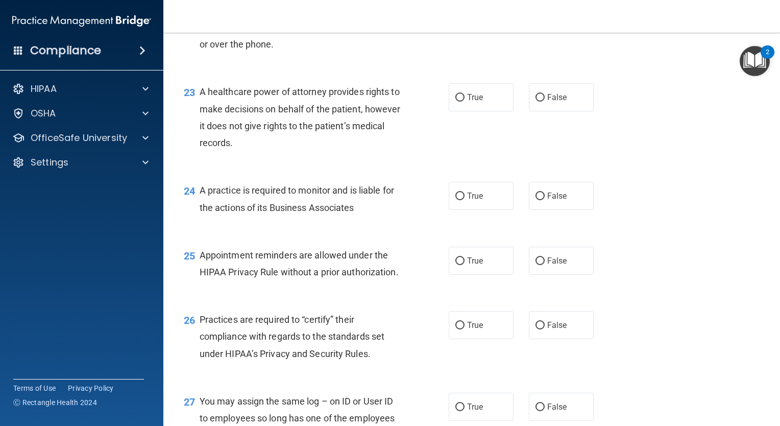
scroll to position [1995, 0]
click at [468, 101] on span "True" at bounding box center [475, 96] width 16 height 10
click at [465, 101] on input "True" at bounding box center [459, 97] width 9 height 8
radio input "true"
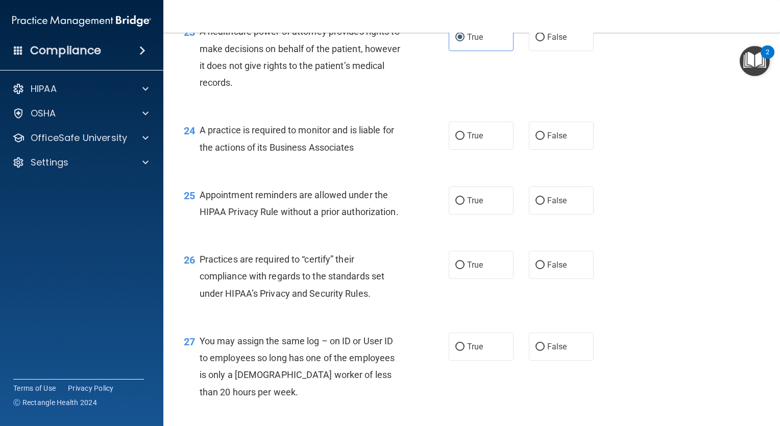
scroll to position [2056, 0]
click at [541, 148] on label "False" at bounding box center [561, 134] width 65 height 28
click at [541, 138] on input "False" at bounding box center [540, 135] width 9 height 8
radio input "true"
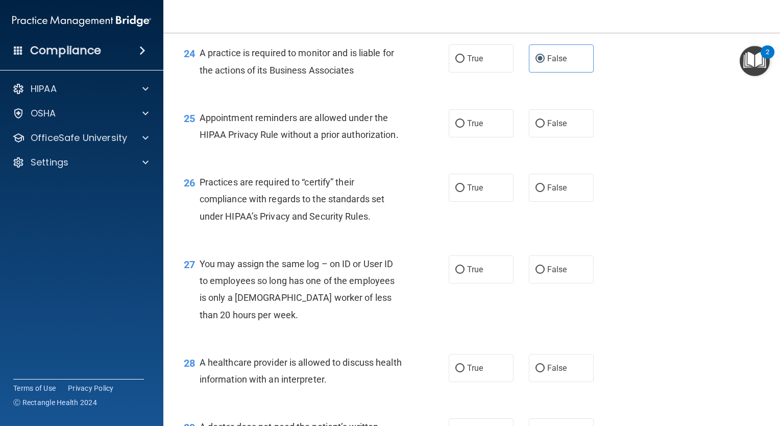
scroll to position [2132, 0]
click at [450, 137] on label "True" at bounding box center [481, 123] width 65 height 28
click at [455, 127] on input "True" at bounding box center [459, 123] width 9 height 8
radio input "true"
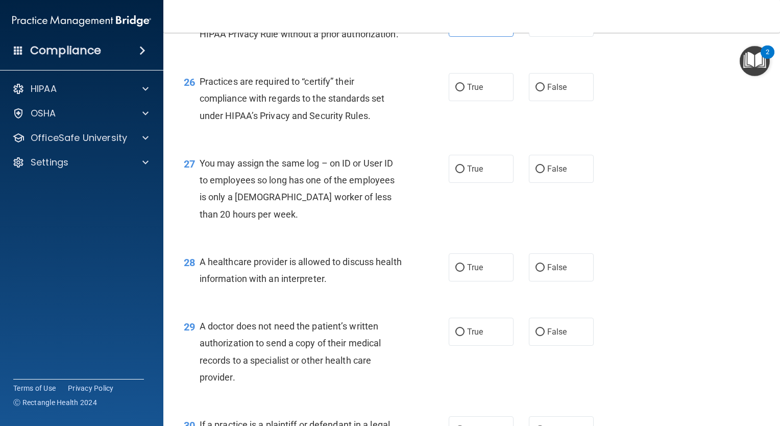
scroll to position [2232, 0]
click at [455, 91] on input "True" at bounding box center [459, 88] width 9 height 8
radio input "true"
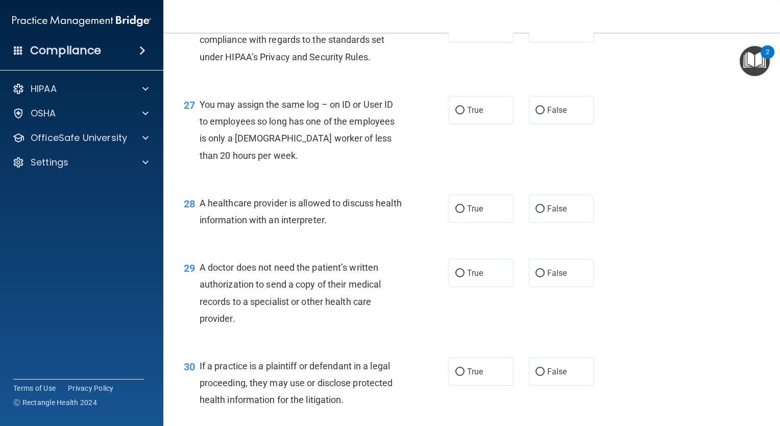
scroll to position [2296, 0]
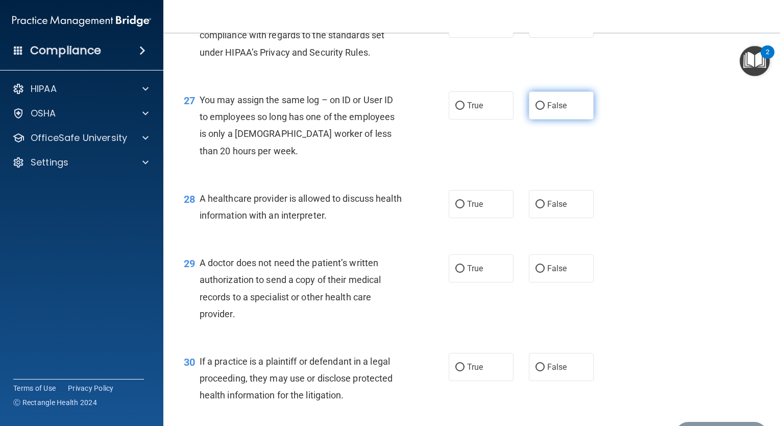
click at [550, 110] on span "False" at bounding box center [557, 106] width 20 height 10
click at [545, 110] on input "False" at bounding box center [540, 106] width 9 height 8
radio input "true"
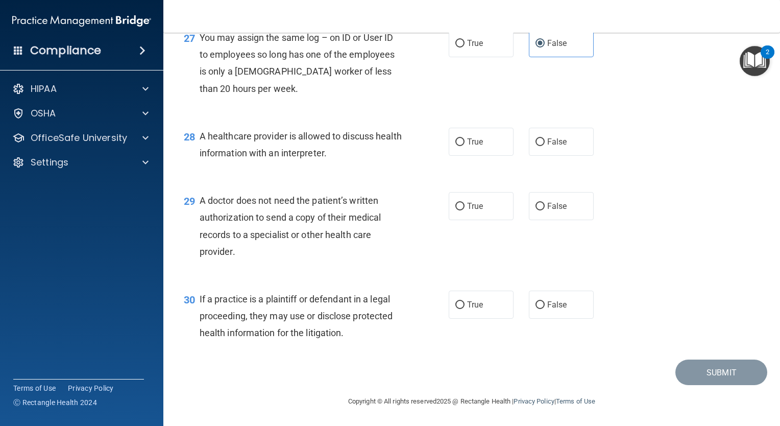
scroll to position [2395, 0]
click at [453, 156] on label "True" at bounding box center [481, 142] width 65 height 28
click at [455, 146] on input "True" at bounding box center [459, 142] width 9 height 8
radio input "true"
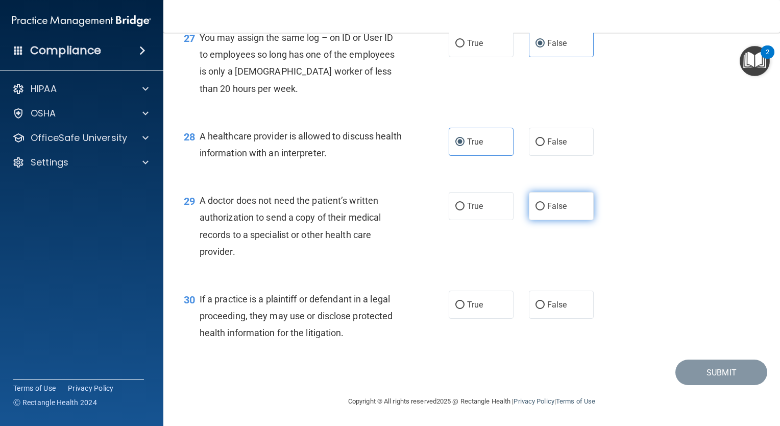
click at [547, 211] on span "False" at bounding box center [557, 206] width 20 height 10
click at [544, 210] on input "False" at bounding box center [540, 207] width 9 height 8
radio input "true"
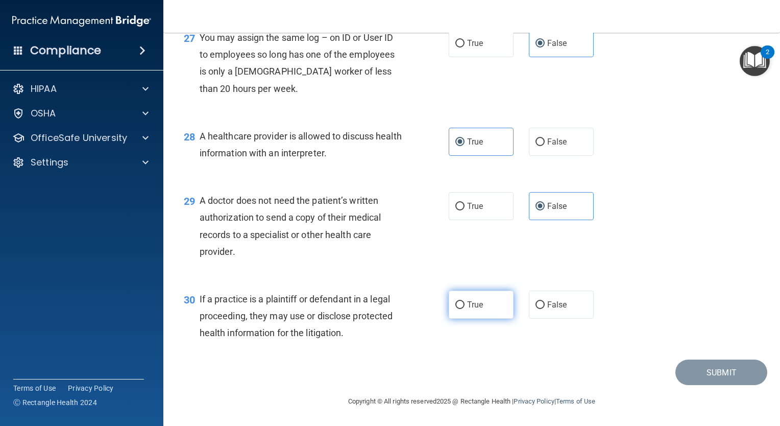
click at [467, 309] on span "True" at bounding box center [475, 305] width 16 height 10
click at [464, 309] on input "True" at bounding box center [459, 305] width 9 height 8
radio input "true"
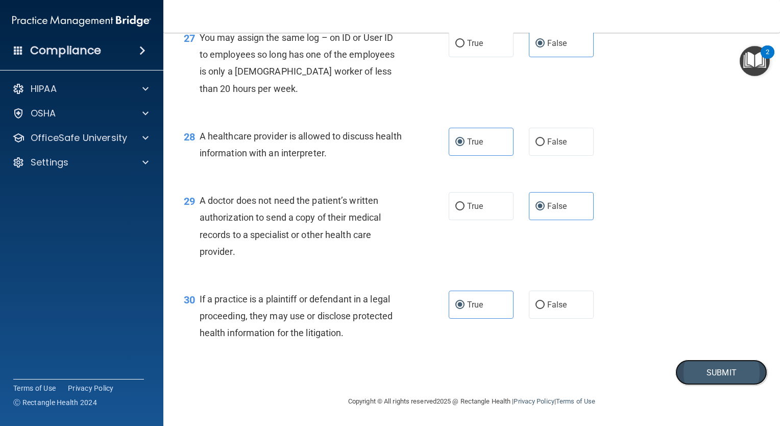
click at [703, 376] on button "Submit" at bounding box center [721, 372] width 92 height 26
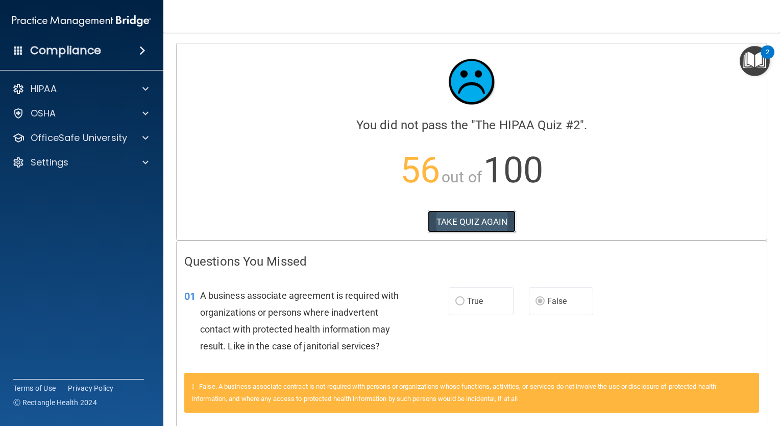
click at [456, 216] on button "TAKE QUIZ AGAIN" at bounding box center [472, 221] width 88 height 22
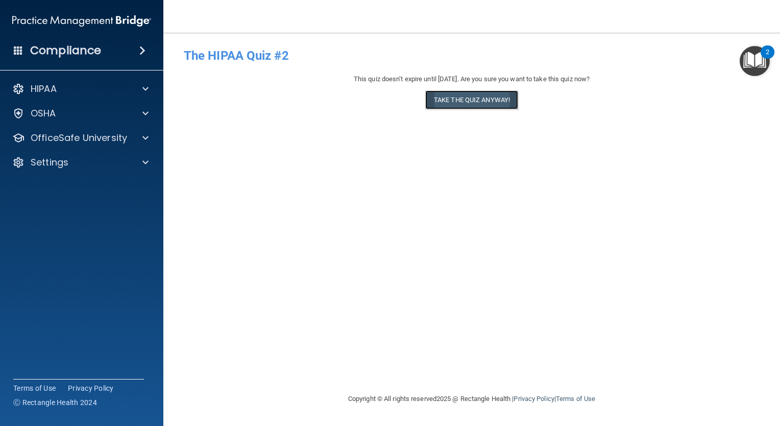
click at [463, 101] on button "Take the quiz anyway!" at bounding box center [471, 99] width 93 height 19
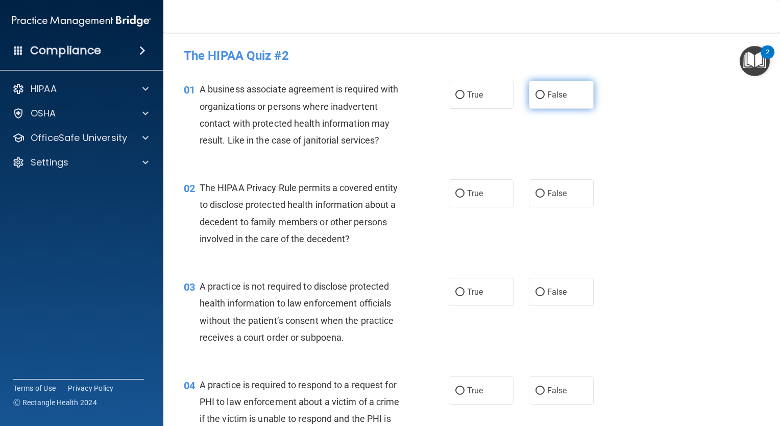
click at [539, 95] on input "False" at bounding box center [540, 95] width 9 height 8
radio input "true"
click at [455, 190] on input "True" at bounding box center [459, 194] width 9 height 8
radio input "true"
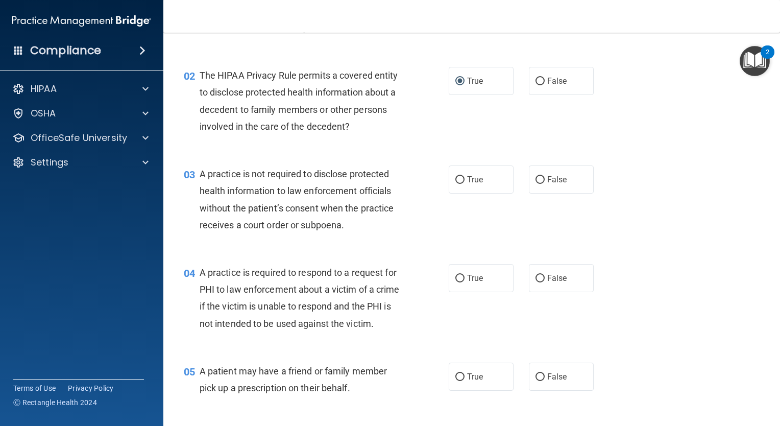
scroll to position [112, 0]
click at [530, 178] on label "False" at bounding box center [561, 179] width 65 height 28
click at [536, 178] on input "False" at bounding box center [540, 180] width 9 height 8
radio input "true"
click at [455, 275] on input "True" at bounding box center [459, 279] width 9 height 8
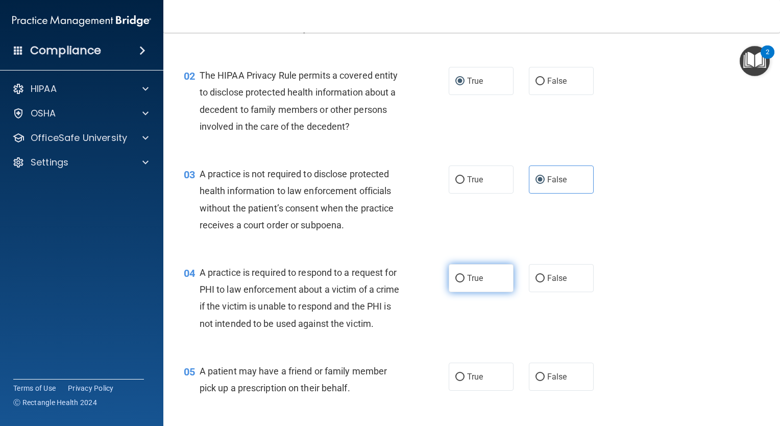
radio input "true"
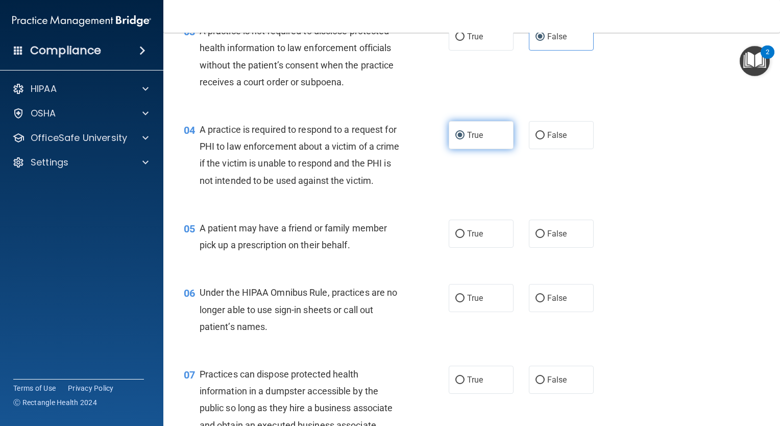
scroll to position [256, 0]
click at [457, 237] on input "True" at bounding box center [459, 233] width 9 height 8
radio input "true"
click at [563, 311] on label "False" at bounding box center [561, 297] width 65 height 28
click at [545, 301] on input "False" at bounding box center [540, 298] width 9 height 8
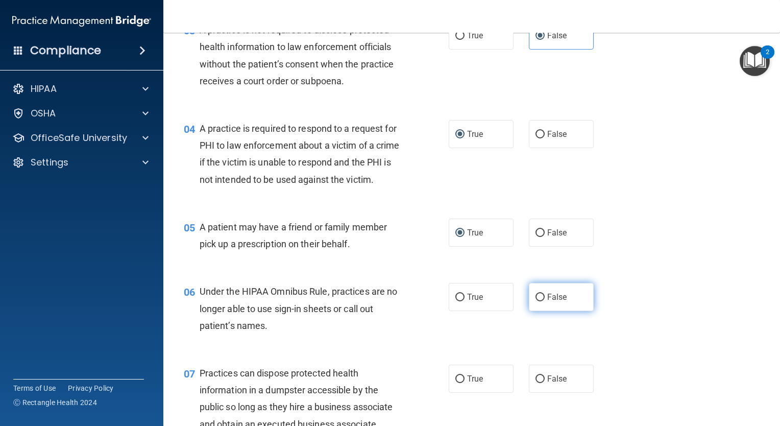
radio input "true"
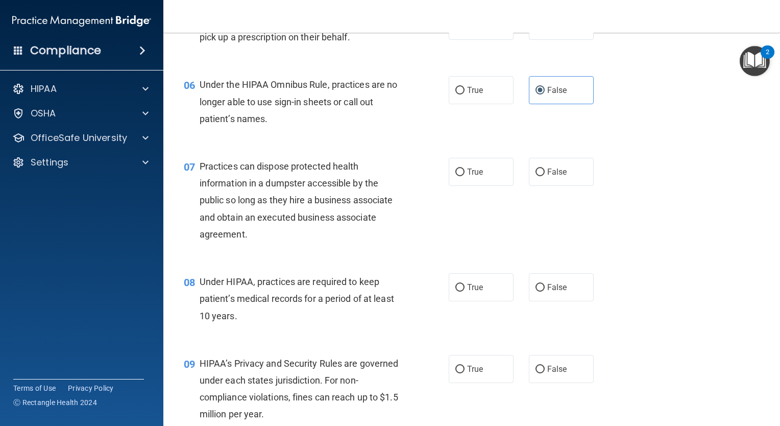
scroll to position [464, 0]
click at [536, 183] on label "False" at bounding box center [561, 171] width 65 height 28
click at [536, 176] on input "False" at bounding box center [540, 172] width 9 height 8
radio input "true"
click at [536, 291] on input "False" at bounding box center [540, 287] width 9 height 8
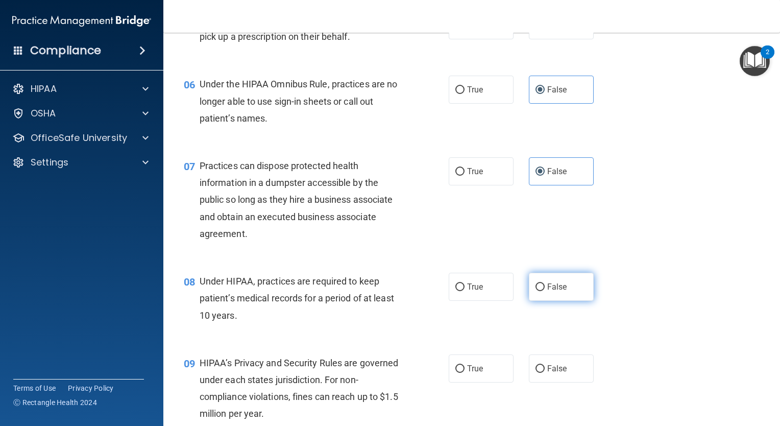
radio input "true"
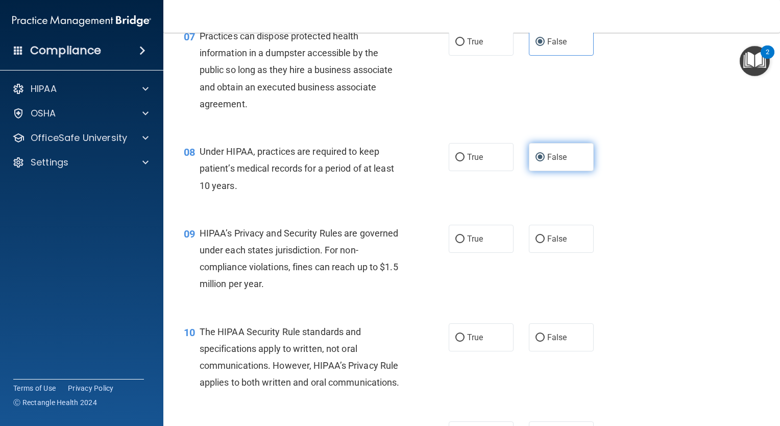
scroll to position [594, 0]
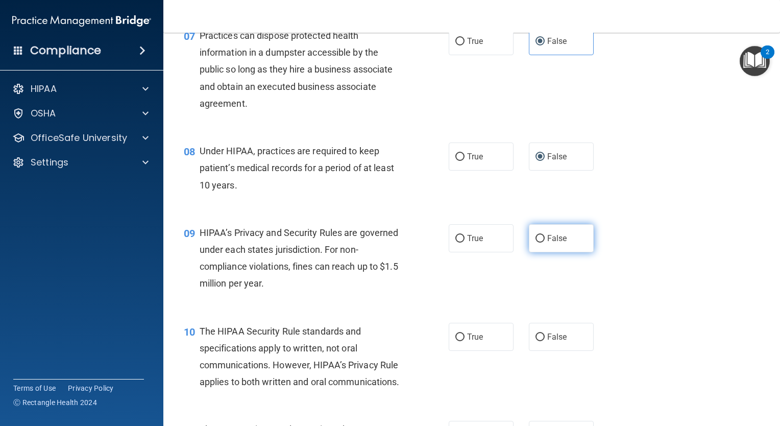
click at [536, 243] on input "False" at bounding box center [540, 239] width 9 height 8
radio input "true"
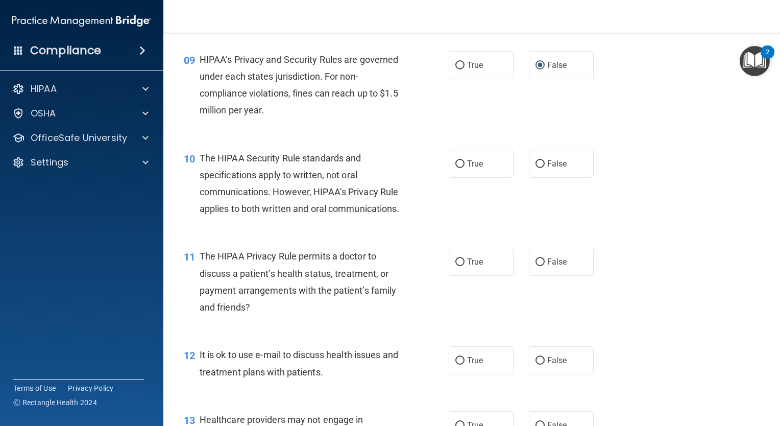
scroll to position [767, 0]
click at [474, 177] on label "True" at bounding box center [481, 163] width 65 height 28
click at [465, 167] on input "True" at bounding box center [459, 164] width 9 height 8
radio input "true"
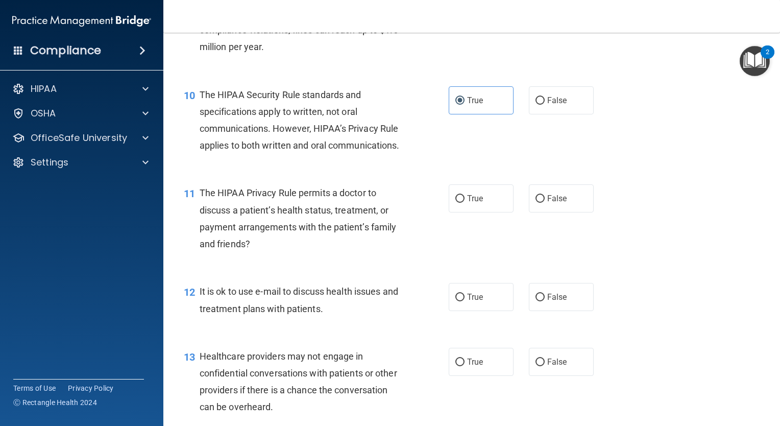
scroll to position [837, 0]
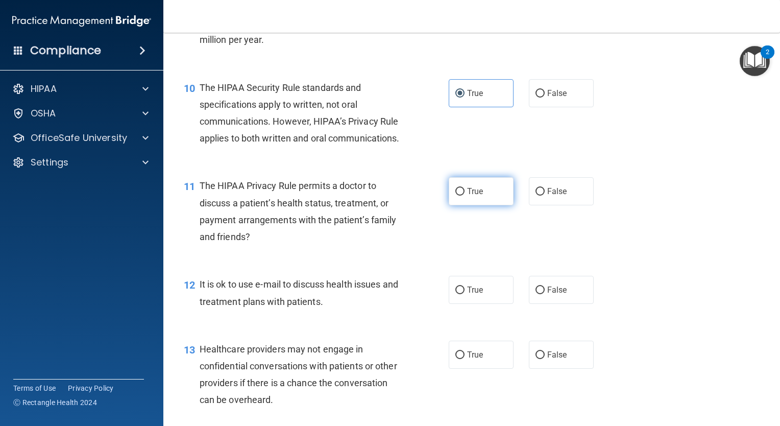
click at [469, 205] on label "True" at bounding box center [481, 191] width 65 height 28
click at [465, 196] on input "True" at bounding box center [459, 192] width 9 height 8
radio input "true"
click at [467, 295] on span "True" at bounding box center [475, 290] width 16 height 10
click at [464, 294] on input "True" at bounding box center [459, 290] width 9 height 8
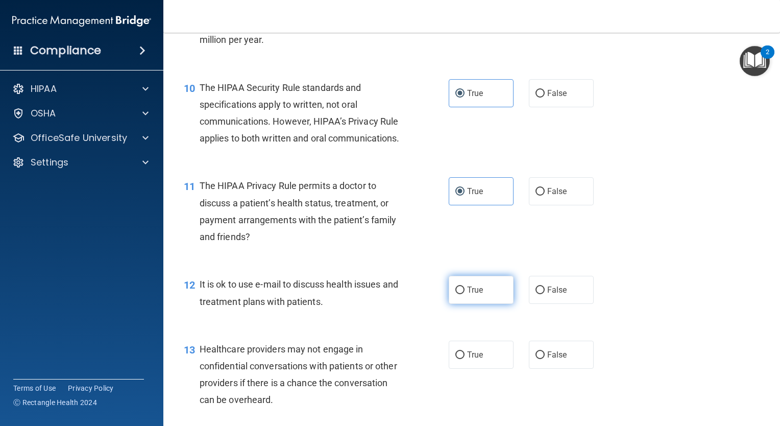
radio input "true"
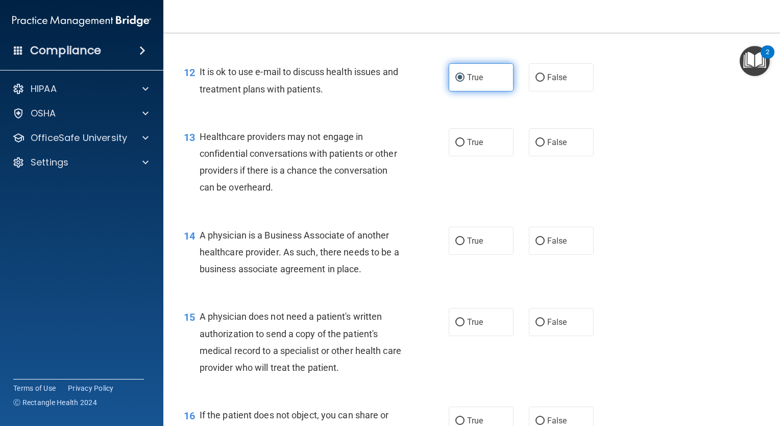
scroll to position [1055, 0]
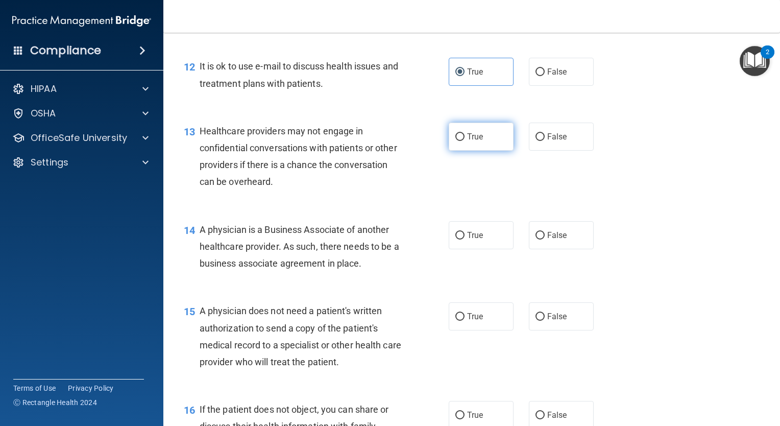
click at [470, 141] on span "True" at bounding box center [475, 137] width 16 height 10
click at [465, 141] on input "True" at bounding box center [459, 137] width 9 height 8
radio input "true"
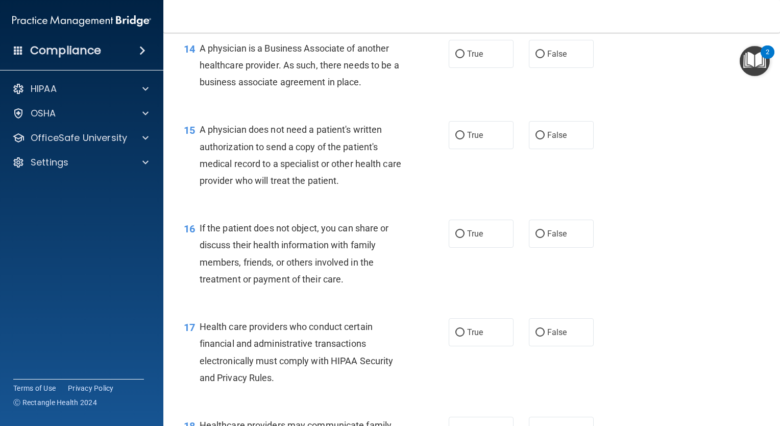
scroll to position [1240, 0]
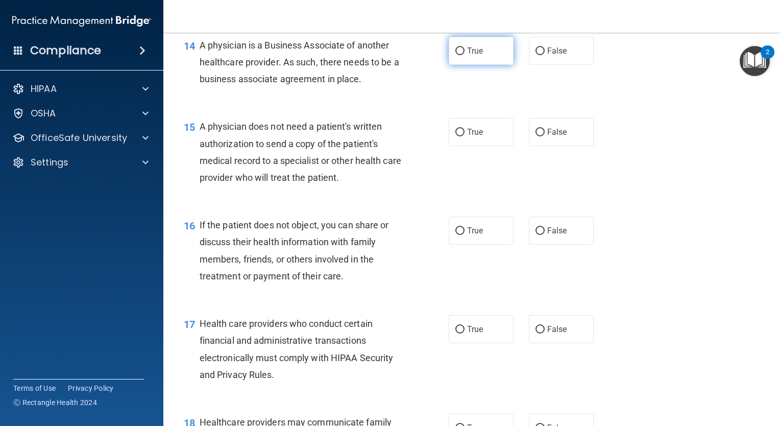
click at [467, 56] on span "True" at bounding box center [475, 51] width 16 height 10
click at [463, 55] on input "True" at bounding box center [459, 51] width 9 height 8
radio input "true"
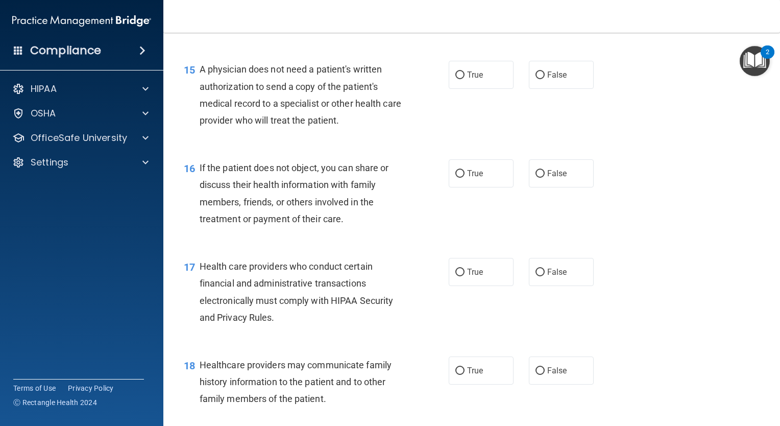
scroll to position [1248, 0]
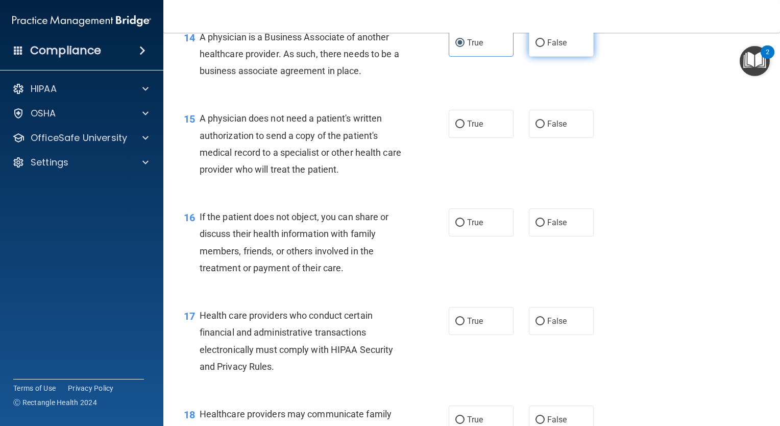
click at [538, 57] on label "False" at bounding box center [561, 43] width 65 height 28
click at [538, 47] on input "False" at bounding box center [540, 43] width 9 height 8
radio input "true"
radio input "false"
click at [464, 138] on label "True" at bounding box center [481, 124] width 65 height 28
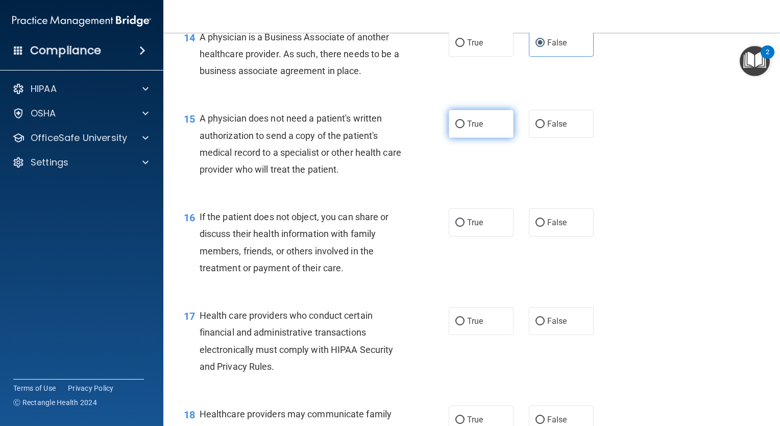
click at [464, 128] on input "True" at bounding box center [459, 124] width 9 height 8
radio input "true"
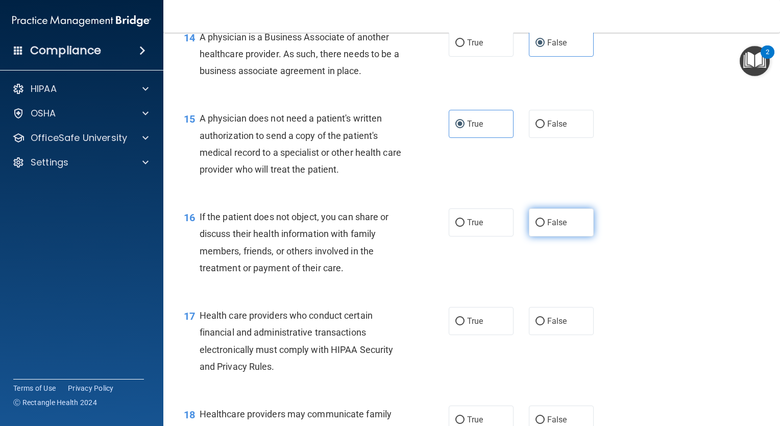
click at [549, 227] on span "False" at bounding box center [557, 223] width 20 height 10
click at [545, 227] on input "False" at bounding box center [540, 223] width 9 height 8
radio input "true"
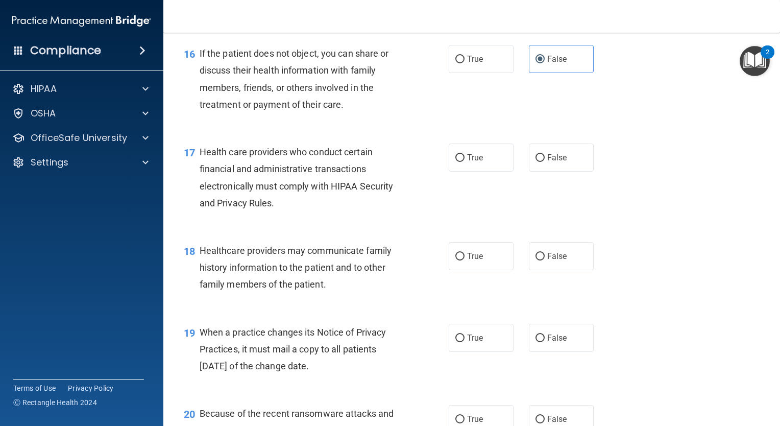
scroll to position [1412, 0]
click at [460, 171] on label "True" at bounding box center [481, 156] width 65 height 28
click at [460, 161] on input "True" at bounding box center [459, 157] width 9 height 8
radio input "true"
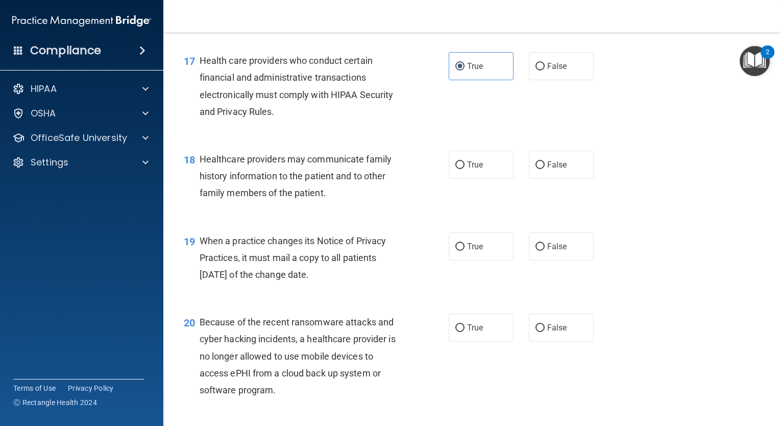
scroll to position [1509, 0]
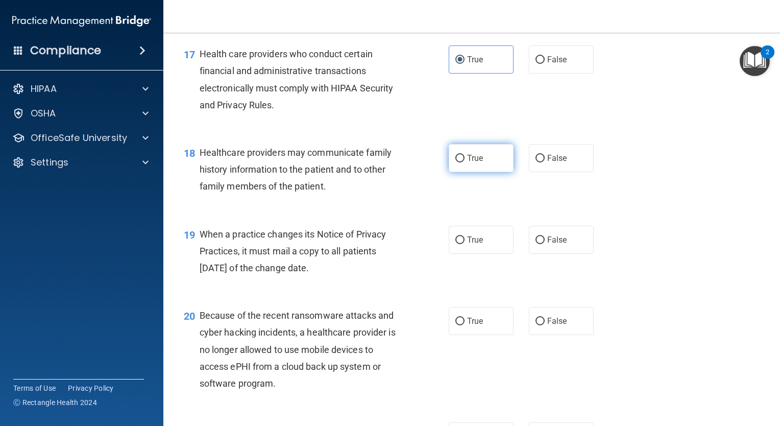
click at [475, 163] on span "True" at bounding box center [475, 158] width 16 height 10
click at [465, 162] on input "True" at bounding box center [459, 159] width 9 height 8
radio input "true"
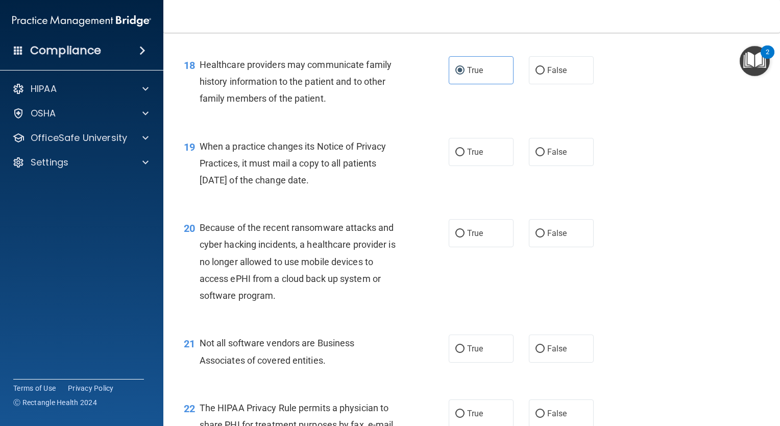
scroll to position [1597, 0]
click at [467, 157] on span "True" at bounding box center [475, 153] width 16 height 10
click at [463, 157] on input "True" at bounding box center [459, 153] width 9 height 8
radio input "true"
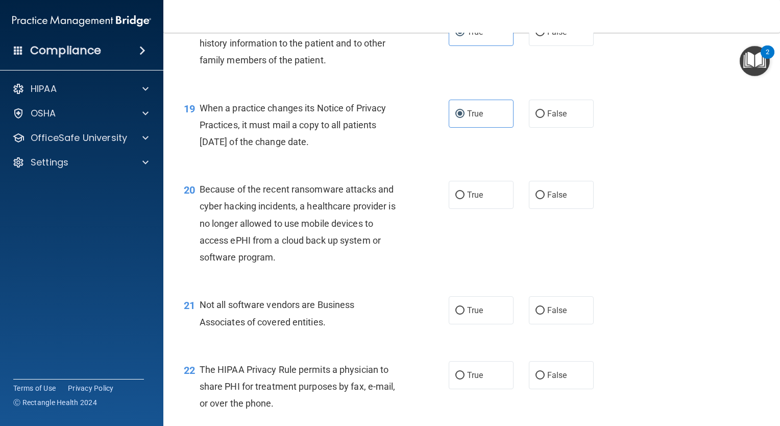
scroll to position [1637, 0]
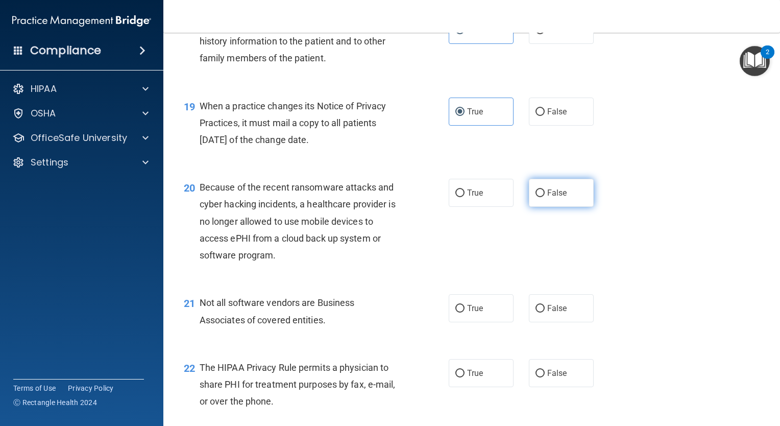
click at [536, 197] on input "False" at bounding box center [540, 193] width 9 height 8
radio input "true"
click at [467, 313] on span "True" at bounding box center [475, 308] width 16 height 10
click at [465, 312] on input "True" at bounding box center [459, 309] width 9 height 8
radio input "true"
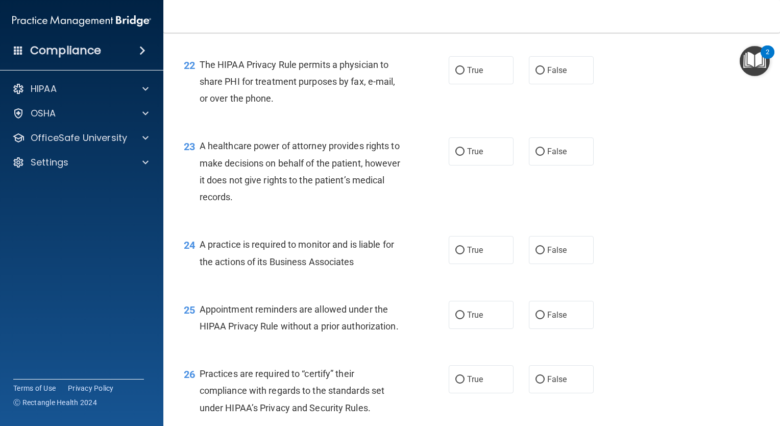
scroll to position [1940, 0]
click at [468, 75] on span "True" at bounding box center [475, 70] width 16 height 10
click at [465, 75] on input "True" at bounding box center [459, 71] width 9 height 8
radio input "true"
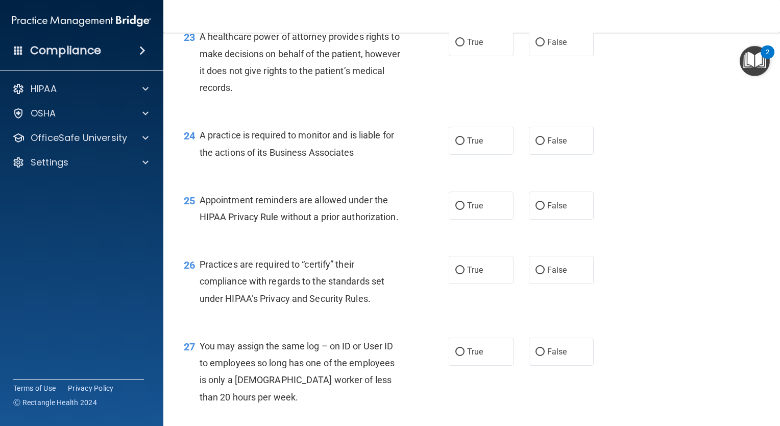
scroll to position [2050, 0]
click at [470, 46] on span "True" at bounding box center [475, 42] width 16 height 10
click at [465, 46] on input "True" at bounding box center [459, 42] width 9 height 8
radio input "true"
click at [536, 144] on input "False" at bounding box center [540, 141] width 9 height 8
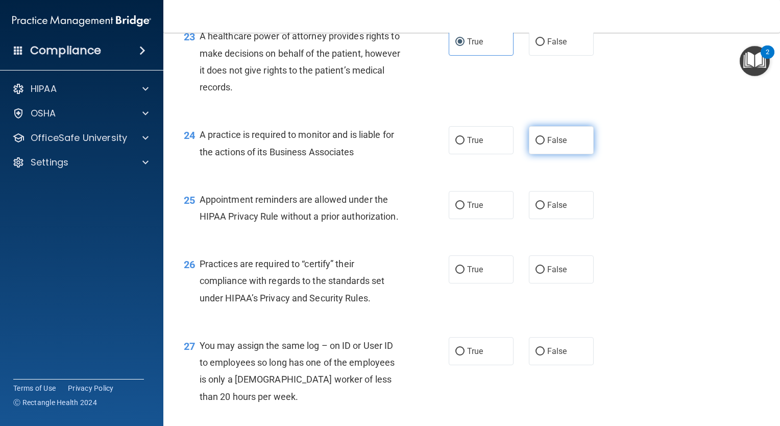
radio input "true"
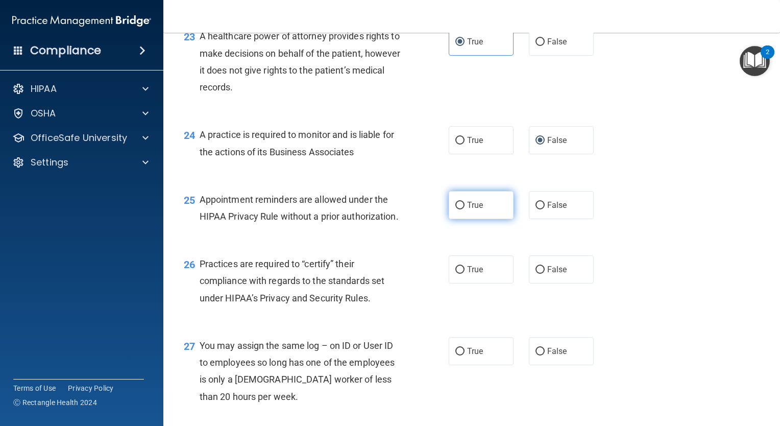
click at [457, 209] on input "True" at bounding box center [459, 206] width 9 height 8
radio input "true"
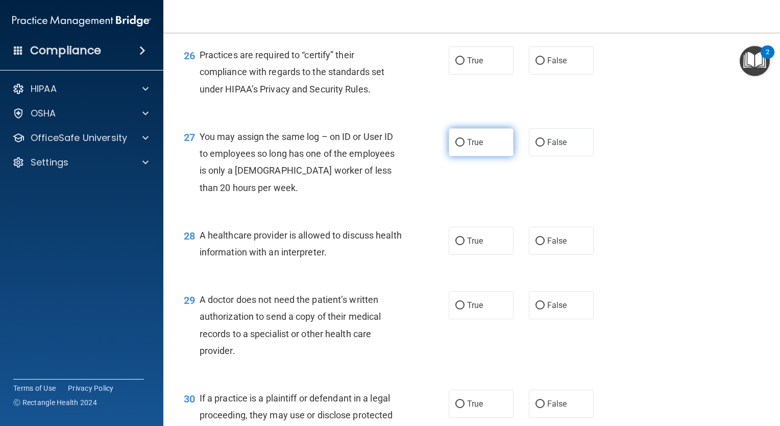
scroll to position [2259, 0]
click at [467, 65] on span "True" at bounding box center [475, 61] width 16 height 10
click at [465, 65] on input "True" at bounding box center [459, 61] width 9 height 8
radio input "true"
click at [536, 147] on input "False" at bounding box center [540, 143] width 9 height 8
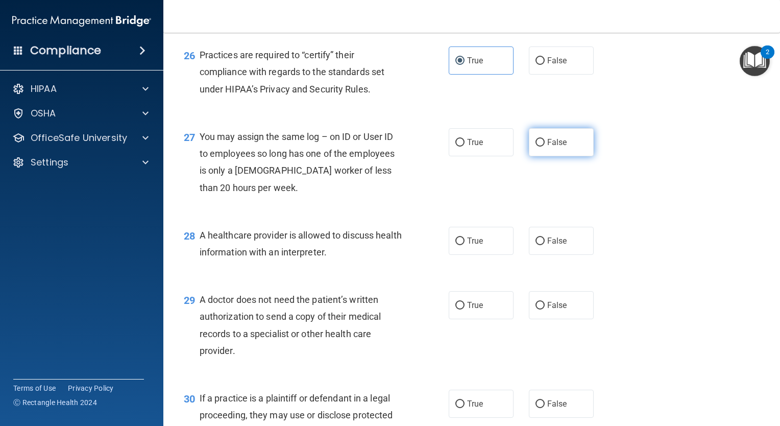
radio input "true"
click at [462, 255] on label "True" at bounding box center [481, 241] width 65 height 28
click at [462, 245] on input "True" at bounding box center [459, 241] width 9 height 8
radio input "true"
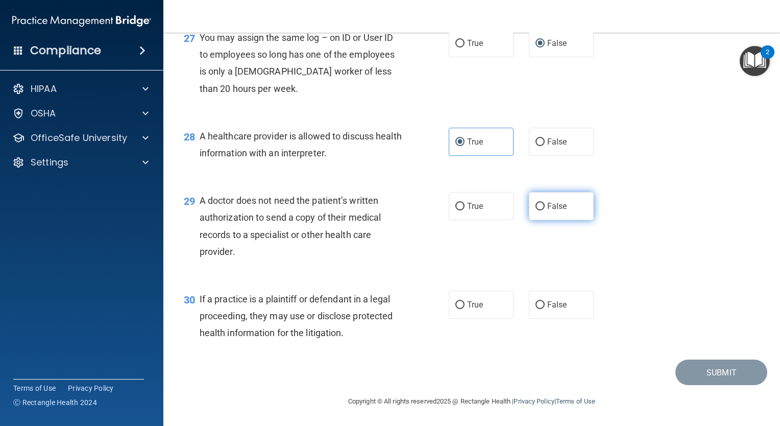
click at [539, 202] on label "False" at bounding box center [561, 206] width 65 height 28
click at [539, 203] on input "False" at bounding box center [540, 207] width 9 height 8
radio input "true"
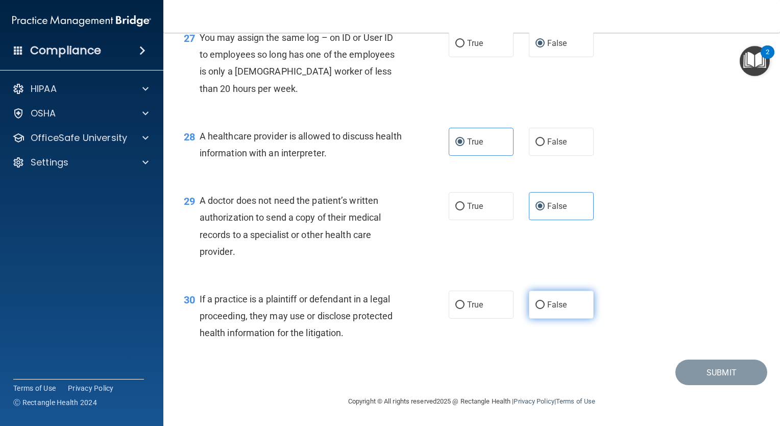
click at [546, 295] on label "False" at bounding box center [561, 305] width 65 height 28
click at [545, 301] on input "False" at bounding box center [540, 305] width 9 height 8
radio input "true"
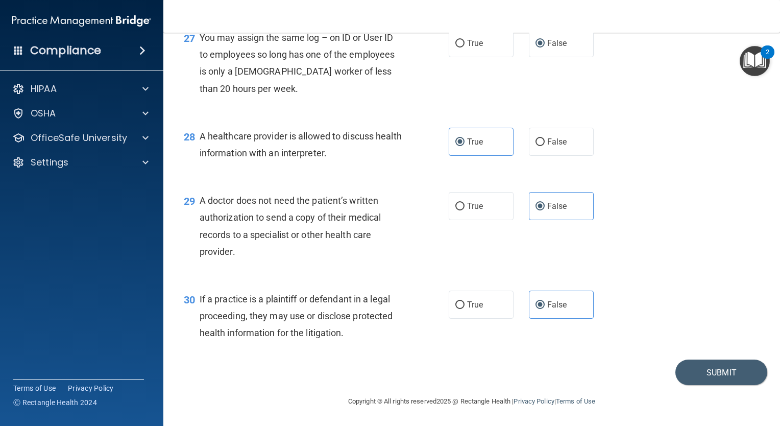
click at [705, 385] on footer "Copyright © All rights reserved 2025 @ Rectangle Health | Privacy Policy | Term…" at bounding box center [472, 400] width 576 height 31
click at [707, 374] on button "Submit" at bounding box center [721, 372] width 92 height 26
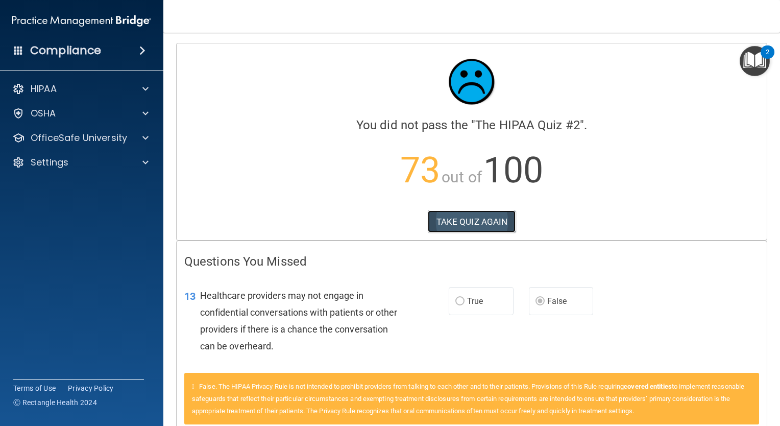
click at [470, 223] on button "TAKE QUIZ AGAIN" at bounding box center [472, 221] width 88 height 22
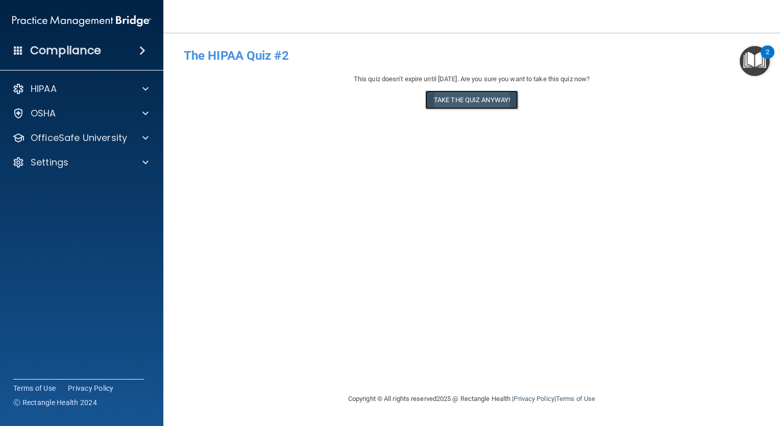
click at [458, 91] on button "Take the quiz anyway!" at bounding box center [471, 99] width 93 height 19
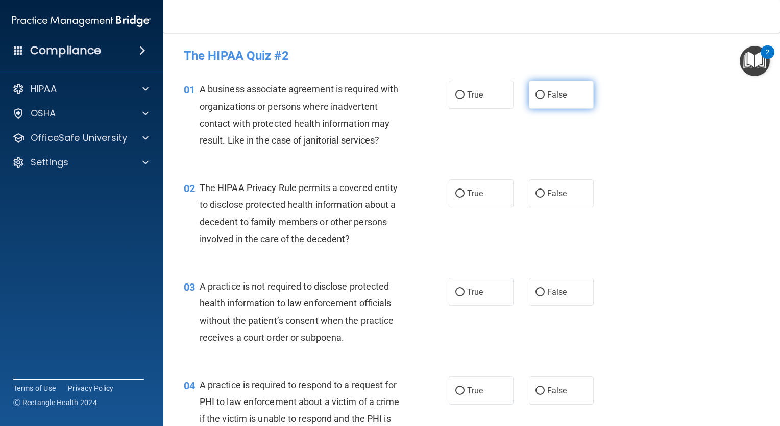
click at [547, 95] on span "False" at bounding box center [557, 95] width 20 height 10
click at [545, 95] on input "False" at bounding box center [540, 95] width 9 height 8
radio input "true"
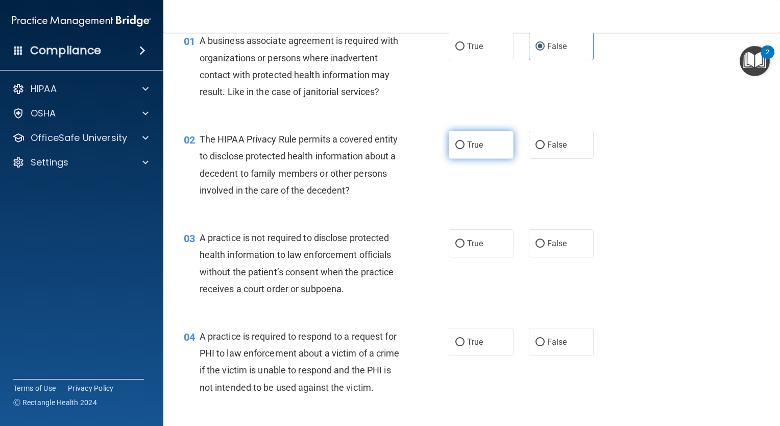
scroll to position [49, 0]
click at [470, 144] on span "True" at bounding box center [475, 144] width 16 height 10
click at [465, 144] on input "True" at bounding box center [459, 145] width 9 height 8
radio input "true"
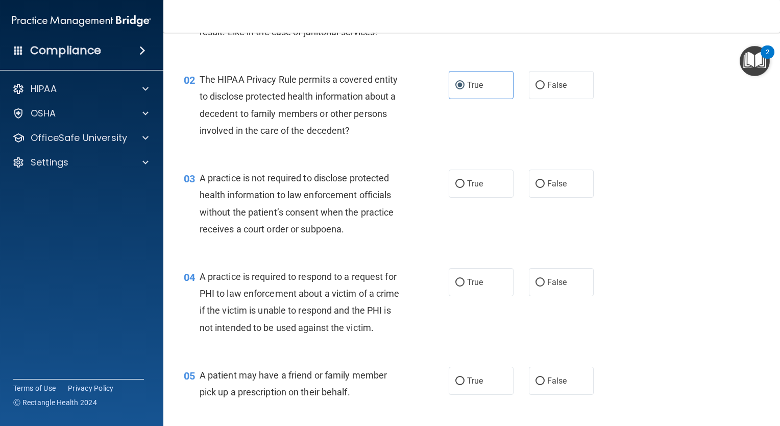
scroll to position [108, 0]
click at [537, 186] on input "False" at bounding box center [540, 184] width 9 height 8
radio input "true"
click at [456, 275] on label "True" at bounding box center [481, 282] width 65 height 28
click at [456, 279] on input "True" at bounding box center [459, 283] width 9 height 8
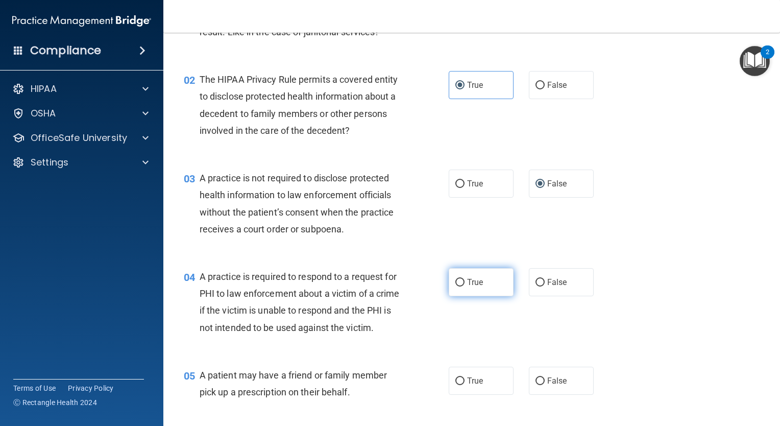
radio input "true"
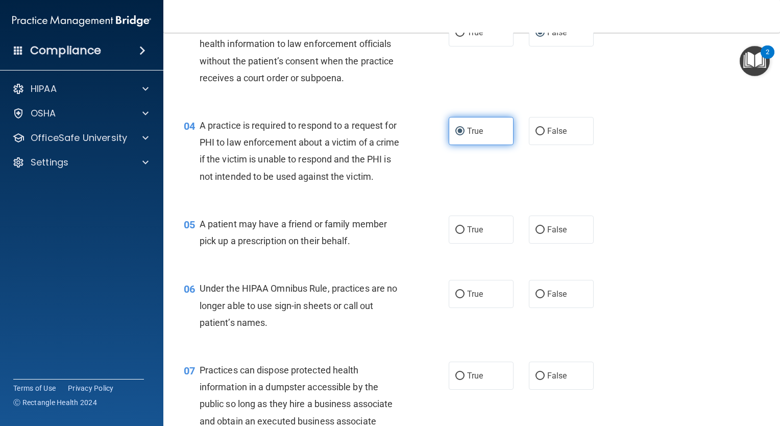
scroll to position [263, 0]
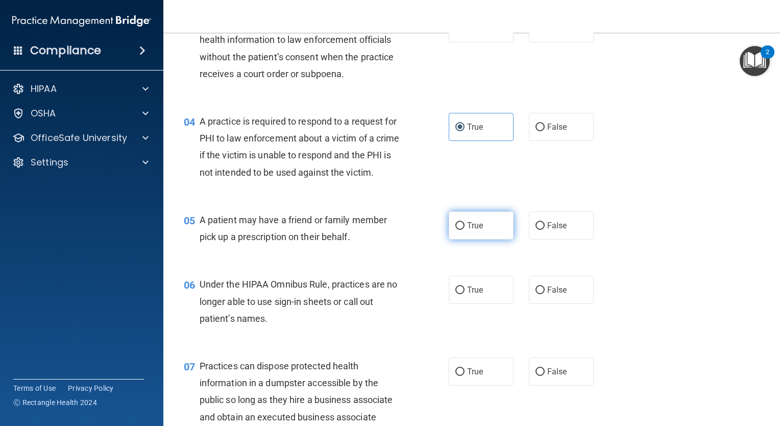
click at [462, 239] on label "True" at bounding box center [481, 225] width 65 height 28
click at [462, 230] on input "True" at bounding box center [459, 226] width 9 height 8
radio input "true"
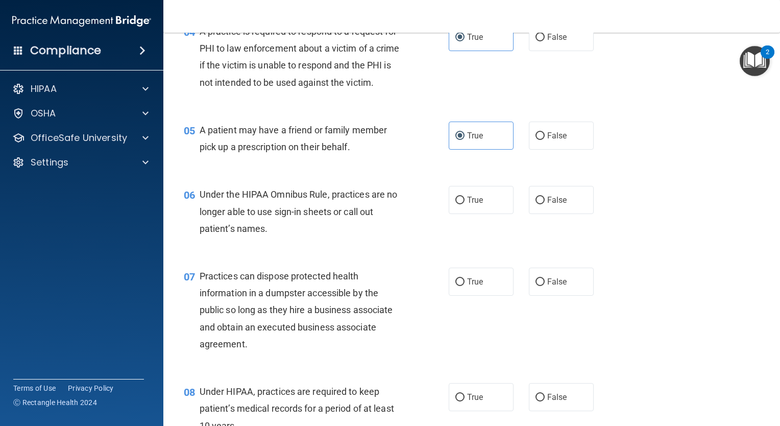
scroll to position [354, 0]
click at [547, 204] on span "False" at bounding box center [557, 199] width 20 height 10
click at [543, 203] on input "False" at bounding box center [540, 200] width 9 height 8
radio input "true"
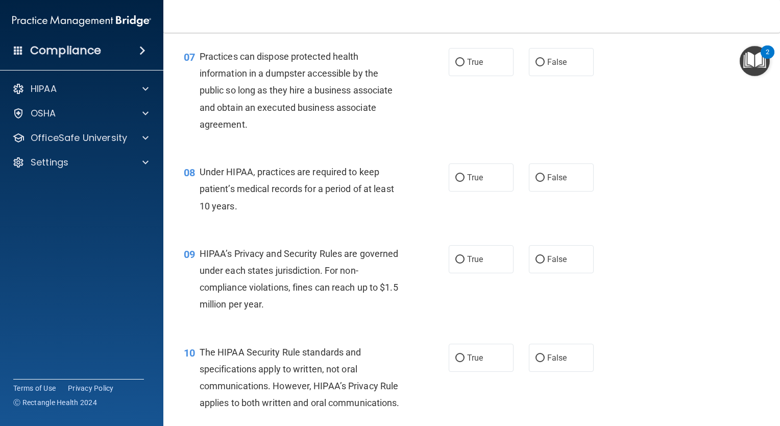
scroll to position [573, 0]
click at [547, 76] on label "False" at bounding box center [561, 61] width 65 height 28
click at [545, 66] on input "False" at bounding box center [540, 62] width 9 height 8
radio input "true"
click at [529, 191] on label "False" at bounding box center [561, 177] width 65 height 28
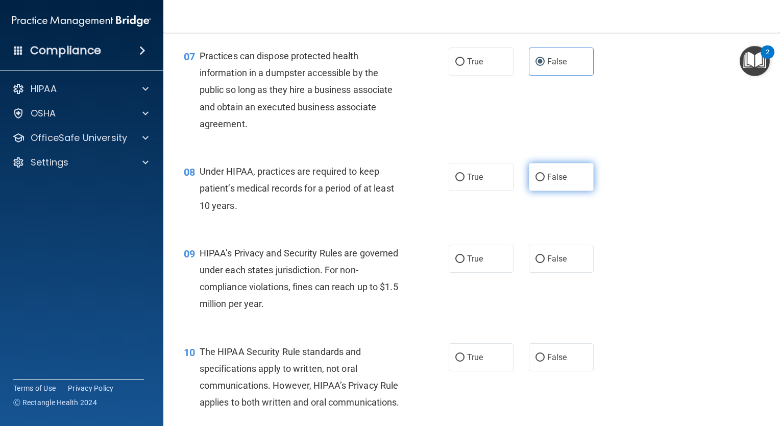
click at [536, 181] on input "False" at bounding box center [540, 178] width 9 height 8
radio input "true"
click at [534, 273] on label "False" at bounding box center [561, 259] width 65 height 28
click at [536, 263] on input "False" at bounding box center [540, 259] width 9 height 8
radio input "true"
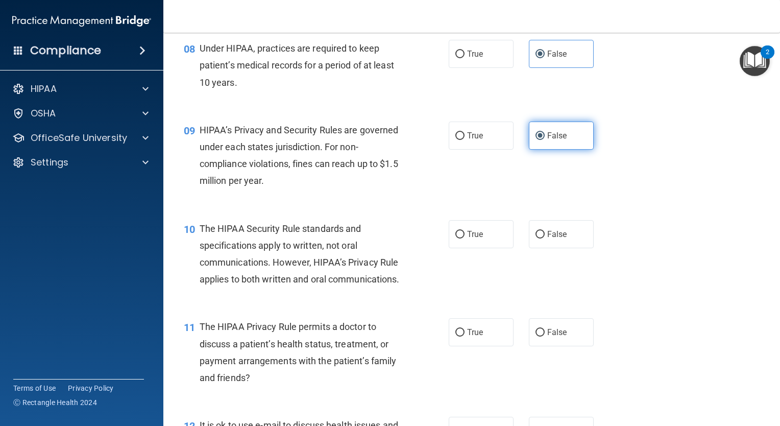
scroll to position [696, 0]
click at [475, 239] on span "True" at bounding box center [475, 234] width 16 height 10
click at [465, 238] on input "True" at bounding box center [459, 235] width 9 height 8
radio input "true"
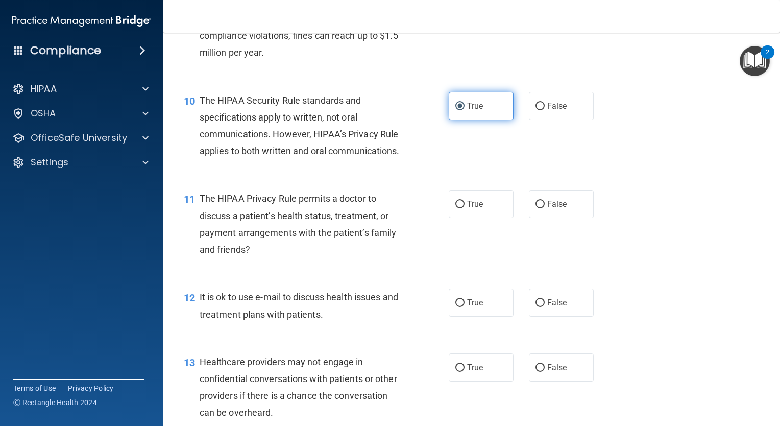
scroll to position [825, 0]
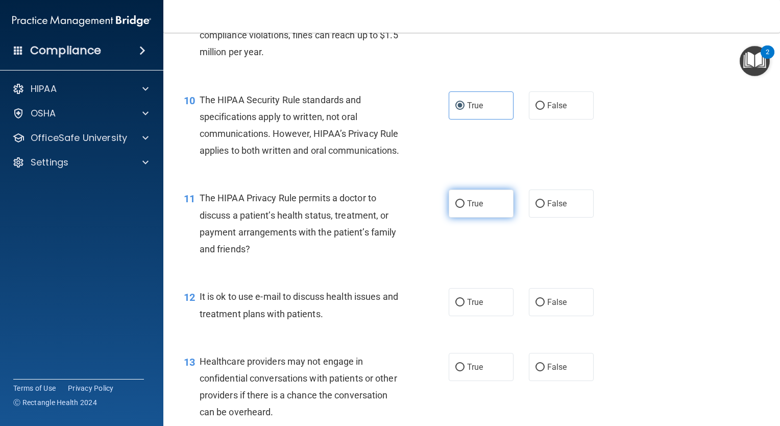
click at [468, 208] on span "True" at bounding box center [475, 204] width 16 height 10
click at [465, 208] on input "True" at bounding box center [459, 204] width 9 height 8
radio input "true"
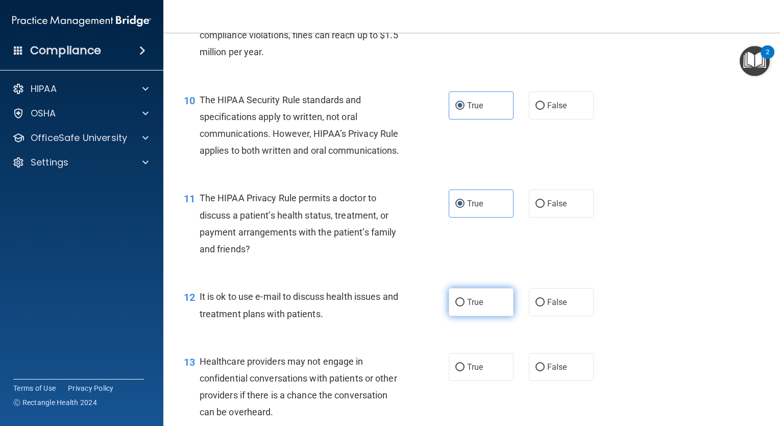
click at [468, 307] on span "True" at bounding box center [475, 302] width 16 height 10
click at [465, 306] on input "True" at bounding box center [459, 303] width 9 height 8
radio input "true"
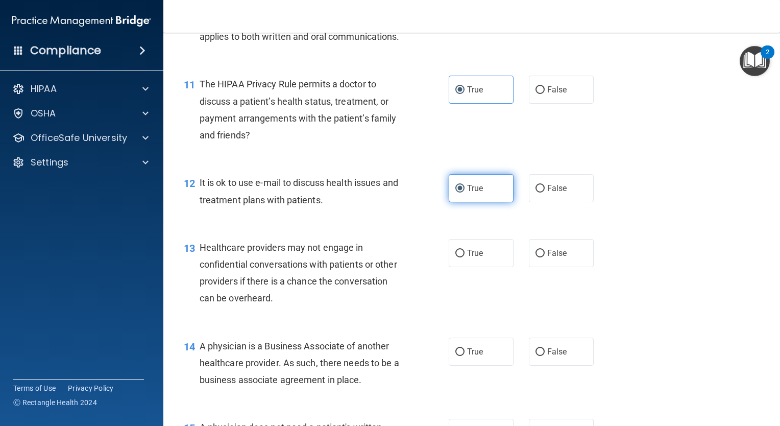
scroll to position [939, 0]
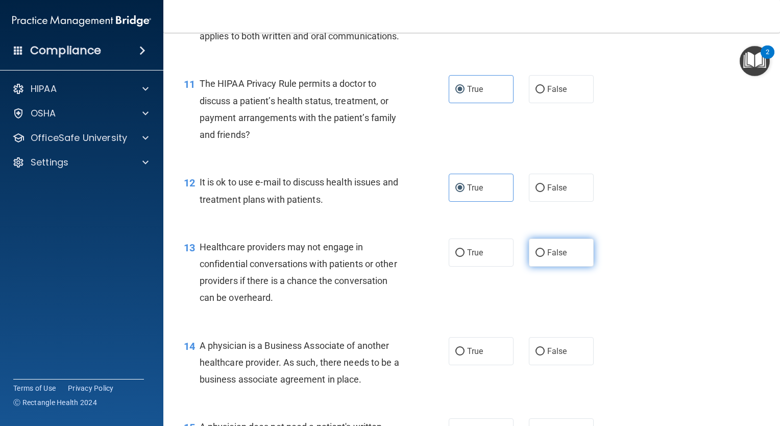
click at [547, 257] on span "False" at bounding box center [557, 253] width 20 height 10
click at [545, 257] on input "False" at bounding box center [540, 253] width 9 height 8
radio input "true"
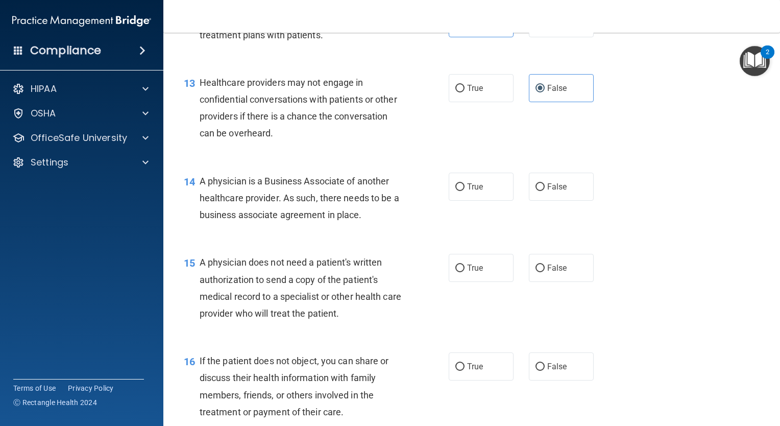
scroll to position [1104, 0]
click at [537, 200] on label "False" at bounding box center [561, 186] width 65 height 28
click at [537, 190] on input "False" at bounding box center [540, 187] width 9 height 8
radio input "true"
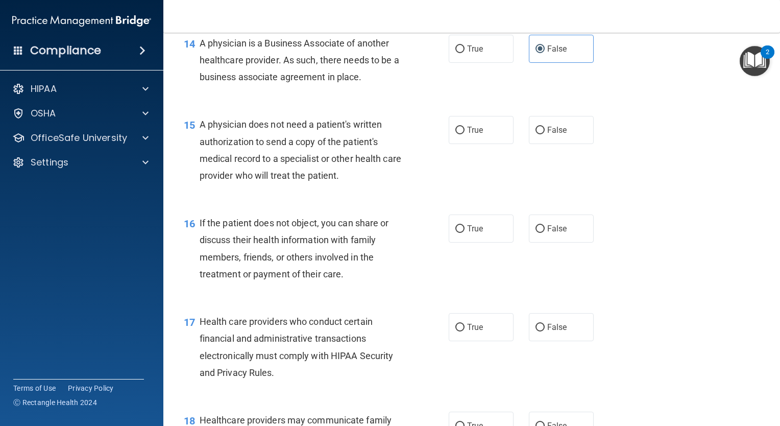
scroll to position [1244, 0]
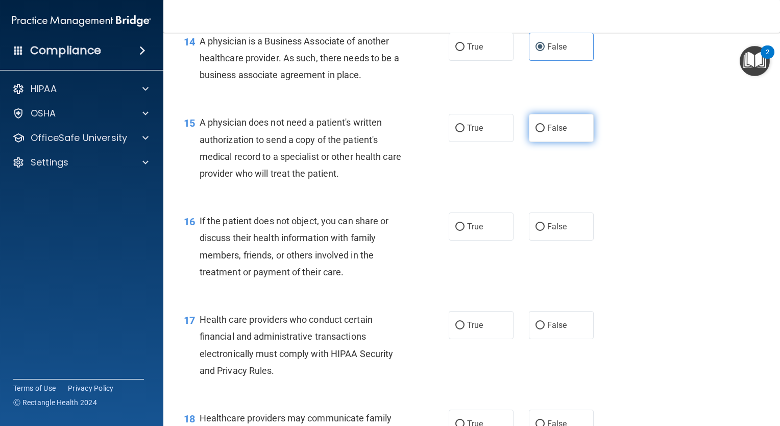
click at [536, 132] on input "False" at bounding box center [540, 129] width 9 height 8
radio input "true"
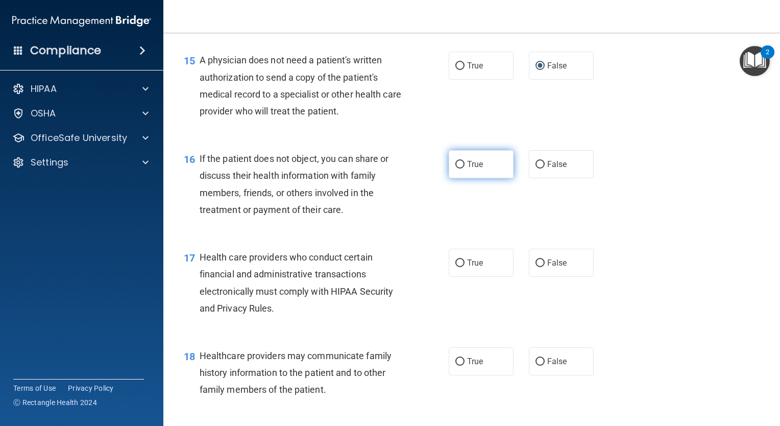
scroll to position [1305, 0]
click at [468, 170] on span "True" at bounding box center [475, 165] width 16 height 10
click at [465, 170] on input "True" at bounding box center [459, 166] width 9 height 8
radio input "true"
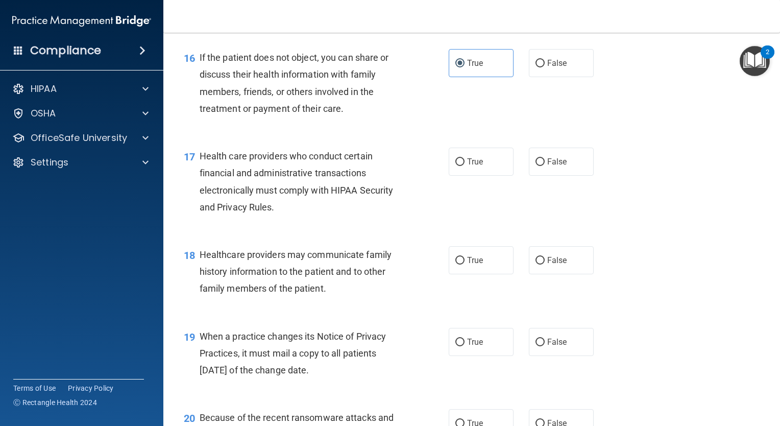
scroll to position [1423, 0]
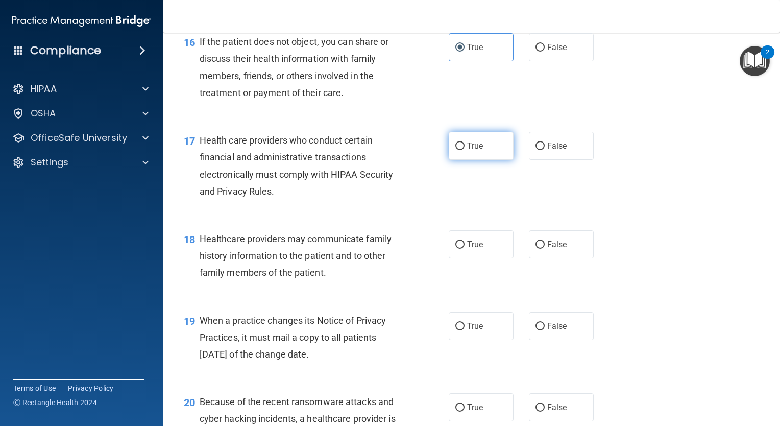
click at [472, 151] on span "True" at bounding box center [475, 146] width 16 height 10
click at [465, 150] on input "True" at bounding box center [459, 146] width 9 height 8
radio input "true"
click at [457, 258] on label "True" at bounding box center [481, 244] width 65 height 28
click at [457, 249] on input "True" at bounding box center [459, 245] width 9 height 8
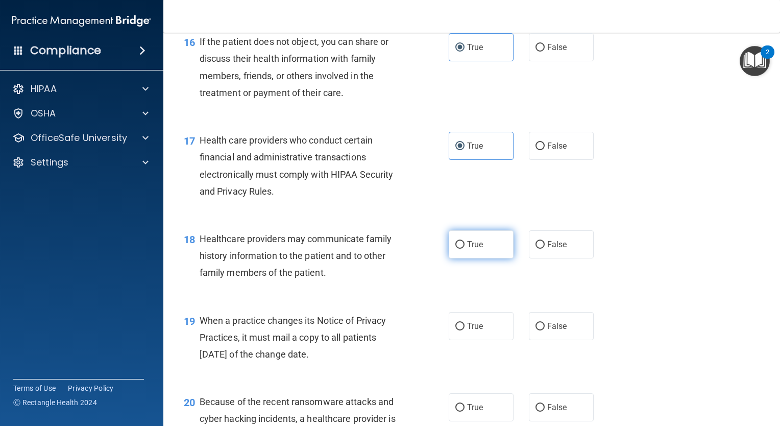
radio input "true"
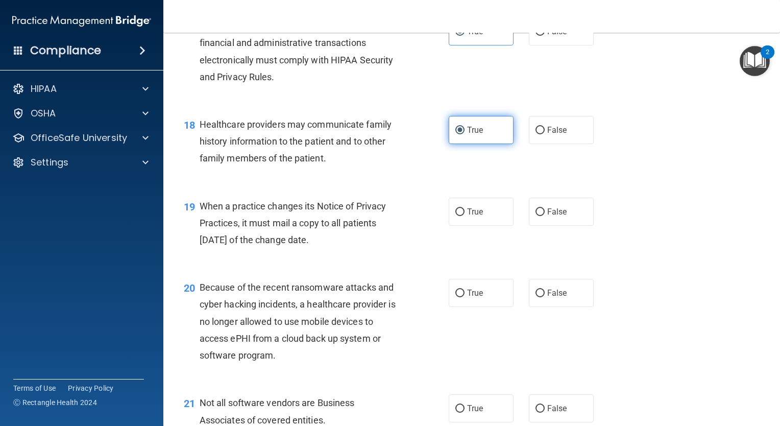
scroll to position [1546, 0]
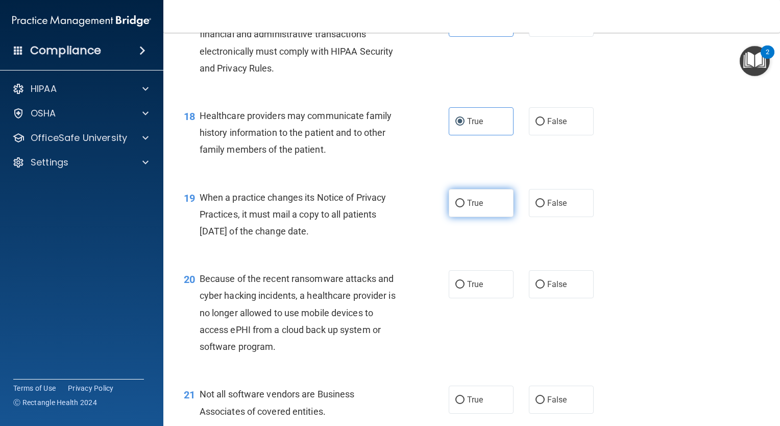
click at [467, 208] on span "True" at bounding box center [475, 203] width 16 height 10
click at [464, 207] on input "True" at bounding box center [459, 204] width 9 height 8
radio input "true"
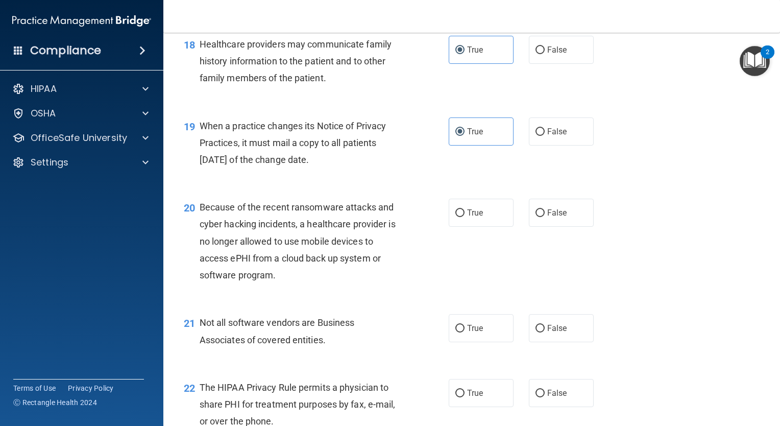
scroll to position [1619, 0]
click at [539, 225] on label "False" at bounding box center [561, 211] width 65 height 28
click at [539, 215] on input "False" at bounding box center [540, 212] width 9 height 8
radio input "true"
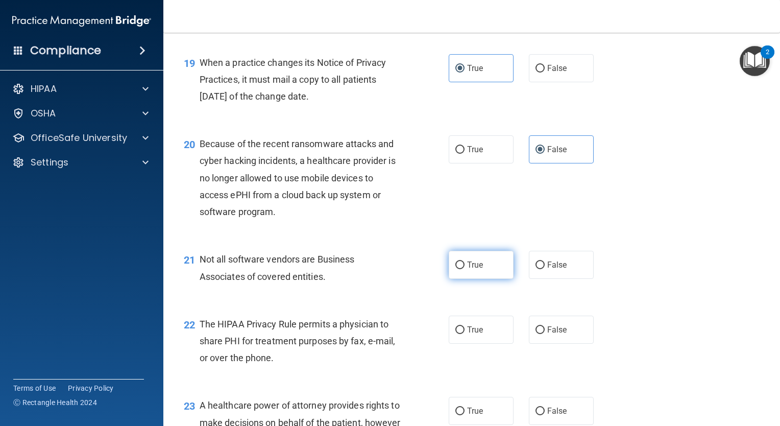
click at [483, 279] on label "True" at bounding box center [481, 265] width 65 height 28
click at [465, 269] on input "True" at bounding box center [459, 265] width 9 height 8
radio input "true"
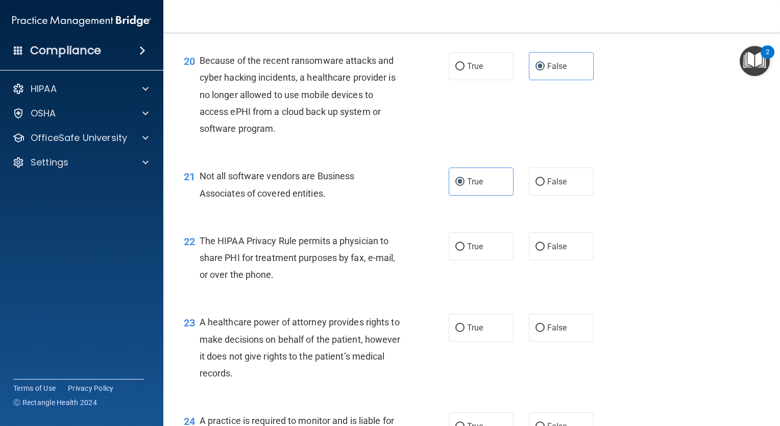
scroll to position [1765, 0]
click at [467, 251] on span "True" at bounding box center [475, 246] width 16 height 10
click at [464, 250] on input "True" at bounding box center [459, 247] width 9 height 8
radio input "true"
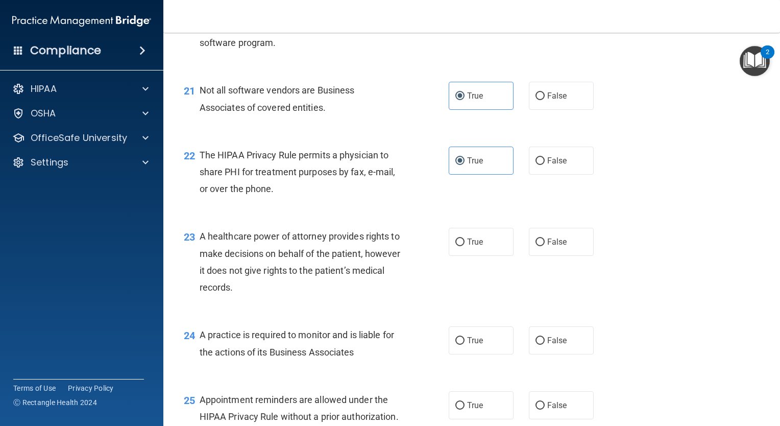
scroll to position [1850, 0]
click at [458, 246] on input "True" at bounding box center [459, 242] width 9 height 8
radio input "true"
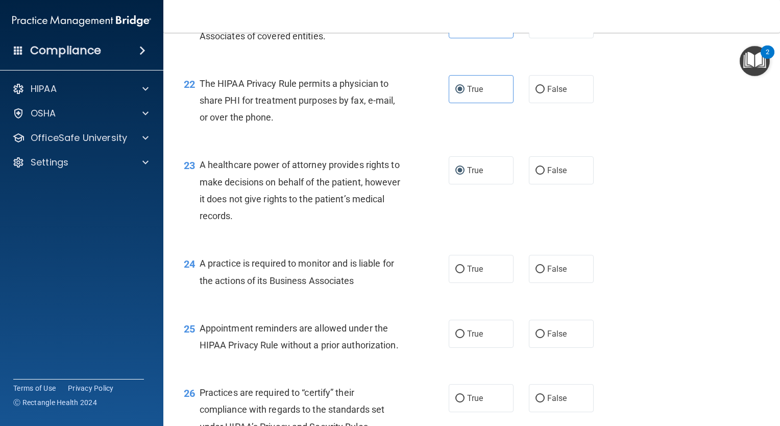
scroll to position [1940, 0]
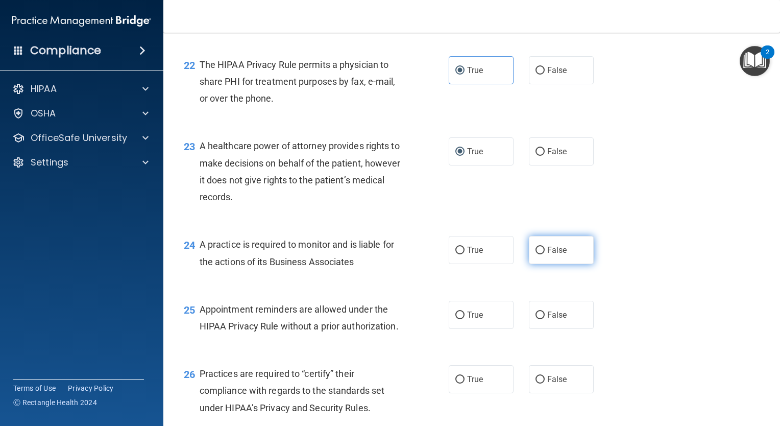
click at [540, 264] on label "False" at bounding box center [561, 250] width 65 height 28
click at [540, 254] on input "False" at bounding box center [540, 251] width 9 height 8
radio input "true"
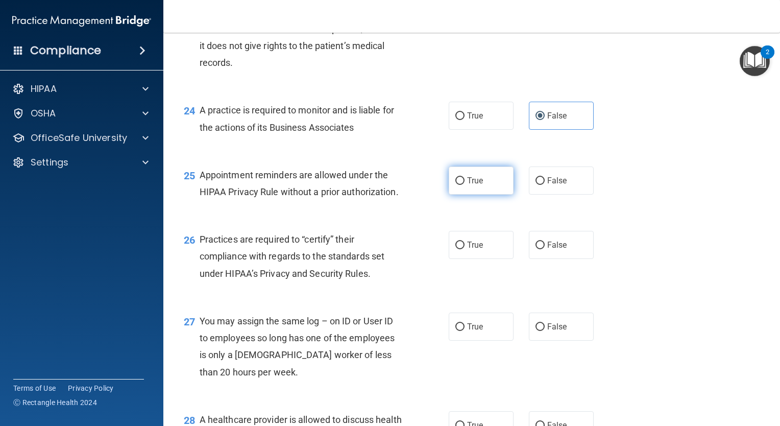
scroll to position [2075, 0]
click at [490, 194] on label "True" at bounding box center [481, 180] width 65 height 28
click at [465, 184] on input "True" at bounding box center [459, 181] width 9 height 8
radio input "true"
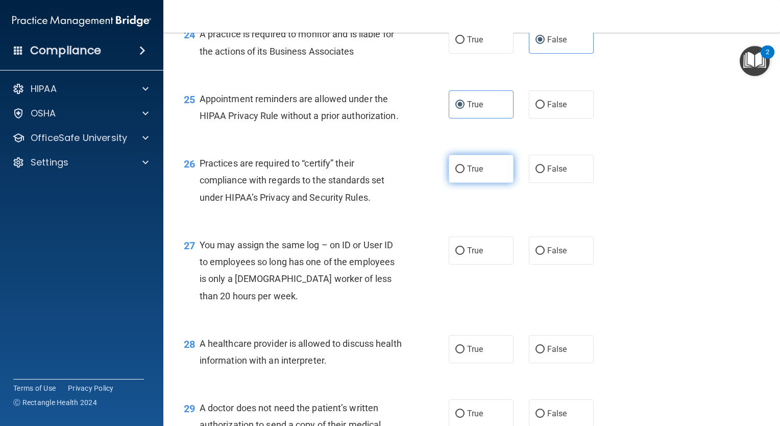
click at [457, 173] on input "True" at bounding box center [459, 169] width 9 height 8
radio input "true"
click at [547, 255] on span "False" at bounding box center [557, 251] width 20 height 10
click at [544, 255] on input "False" at bounding box center [540, 251] width 9 height 8
radio input "true"
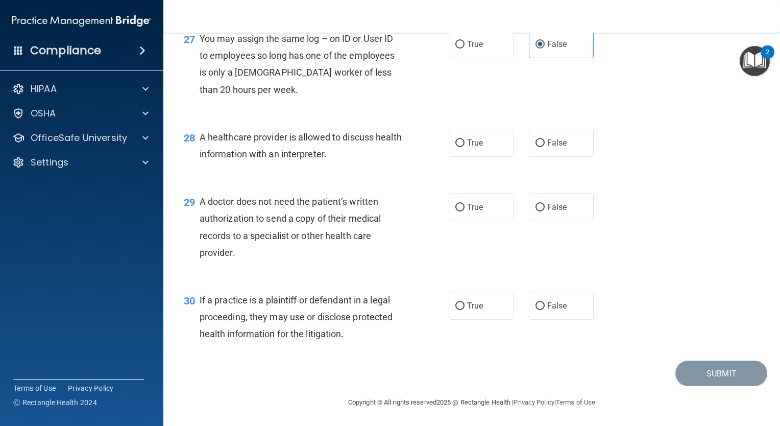
scroll to position [2358, 0]
click at [476, 309] on span "True" at bounding box center [475, 305] width 16 height 10
click at [465, 309] on input "True" at bounding box center [459, 305] width 9 height 8
radio input "true"
click at [470, 211] on span "True" at bounding box center [475, 206] width 16 height 10
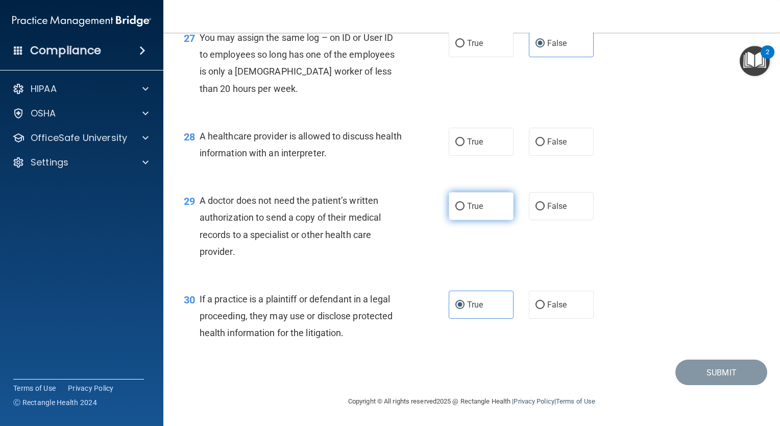
click at [465, 210] on input "True" at bounding box center [459, 207] width 9 height 8
radio input "true"
click at [482, 156] on label "True" at bounding box center [481, 142] width 65 height 28
click at [465, 146] on input "True" at bounding box center [459, 142] width 9 height 8
radio input "true"
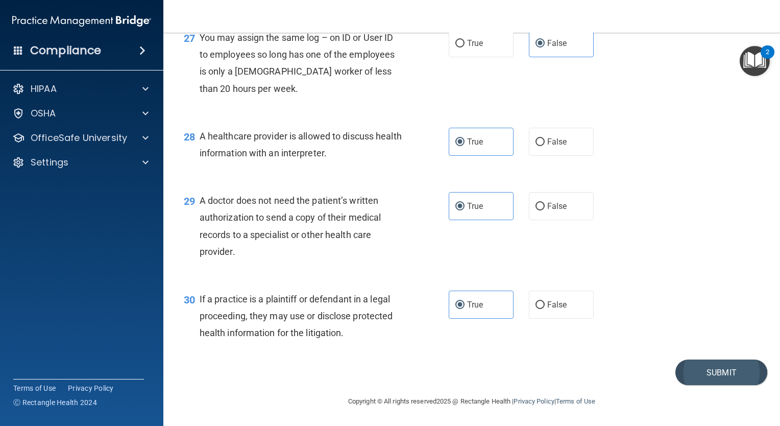
scroll to position [2408, 0]
click at [701, 373] on button "Submit" at bounding box center [721, 372] width 92 height 26
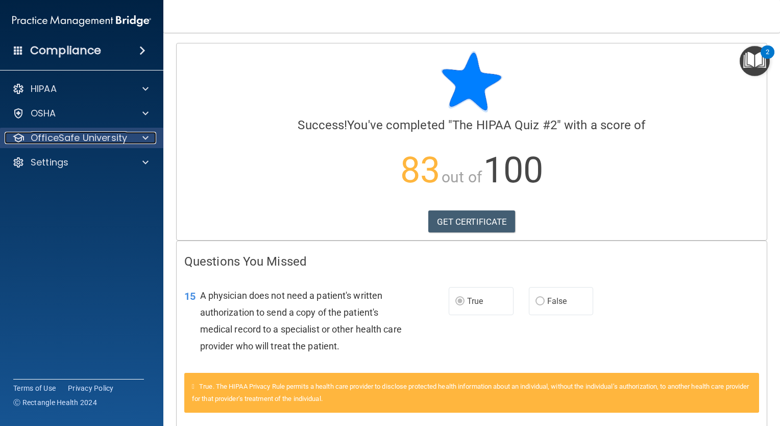
click at [93, 136] on p "OfficeSafe University" at bounding box center [79, 138] width 96 height 12
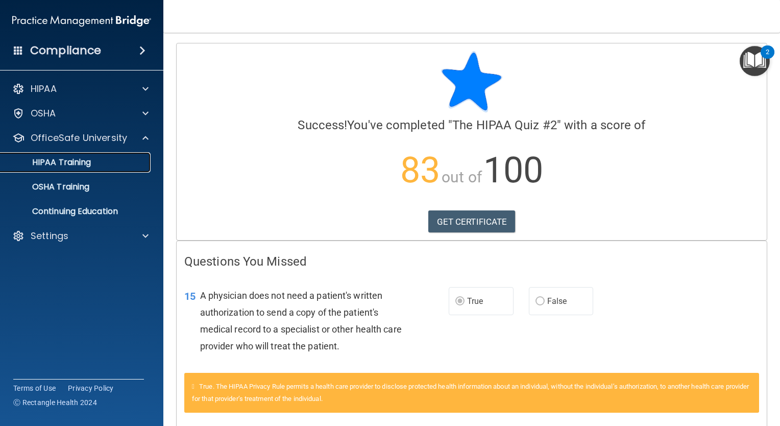
click at [93, 163] on div "HIPAA Training" at bounding box center [76, 162] width 139 height 10
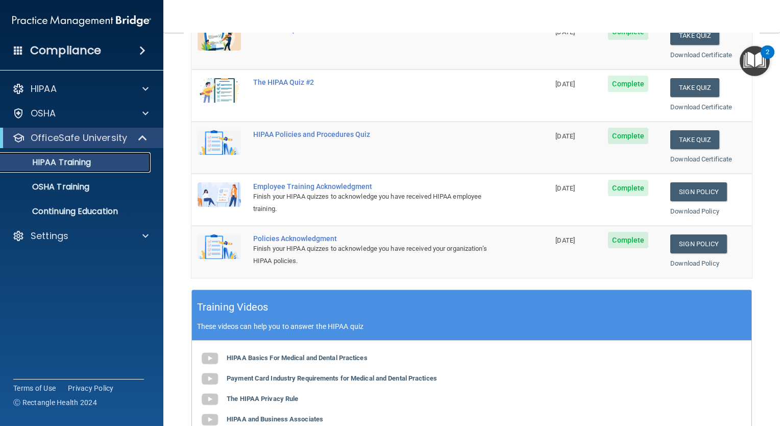
scroll to position [163, 0]
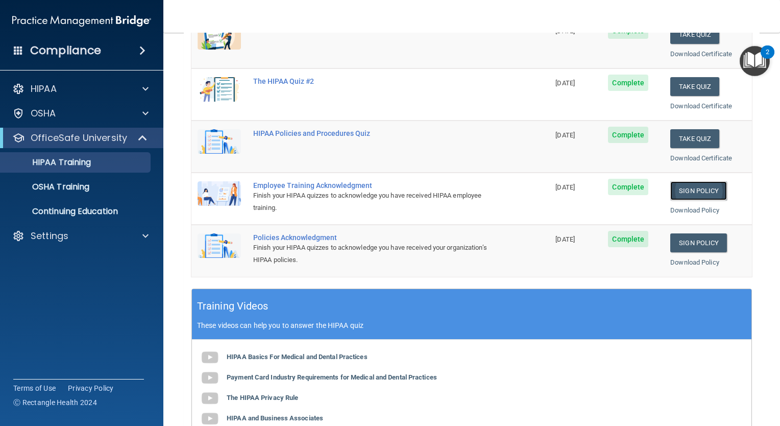
click at [704, 182] on link "Sign Policy" at bounding box center [698, 190] width 57 height 19
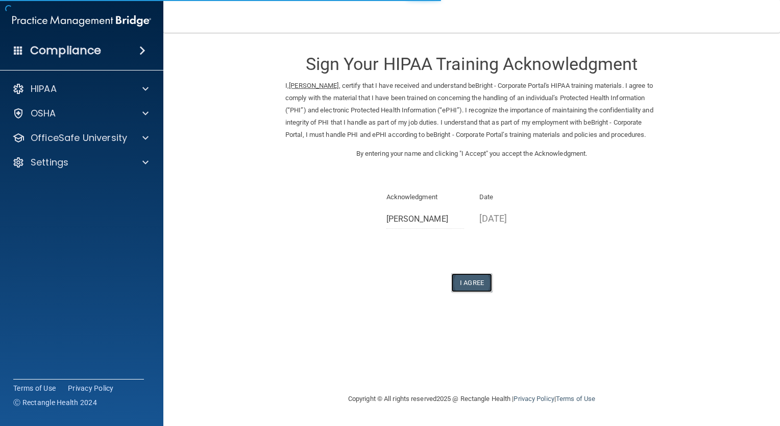
click at [479, 292] on button "I Agree" at bounding box center [471, 282] width 41 height 19
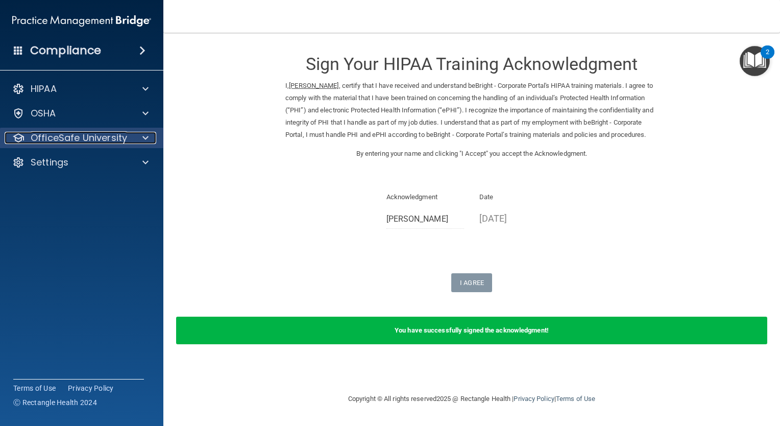
click at [104, 141] on p "OfficeSafe University" at bounding box center [79, 138] width 96 height 12
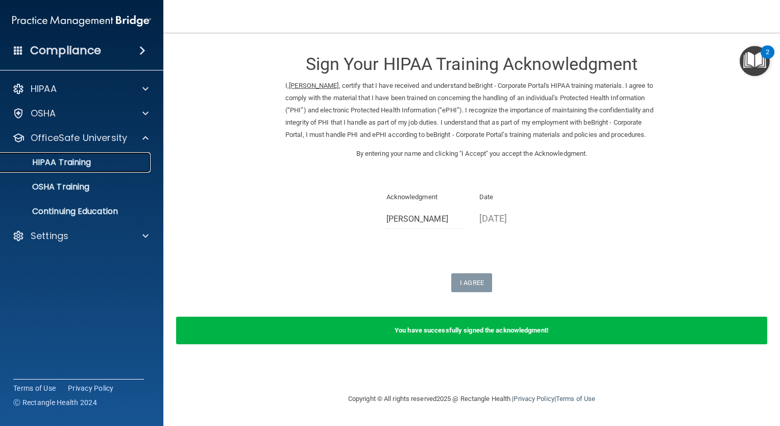
click at [81, 170] on link "HIPAA Training" at bounding box center [70, 162] width 161 height 20
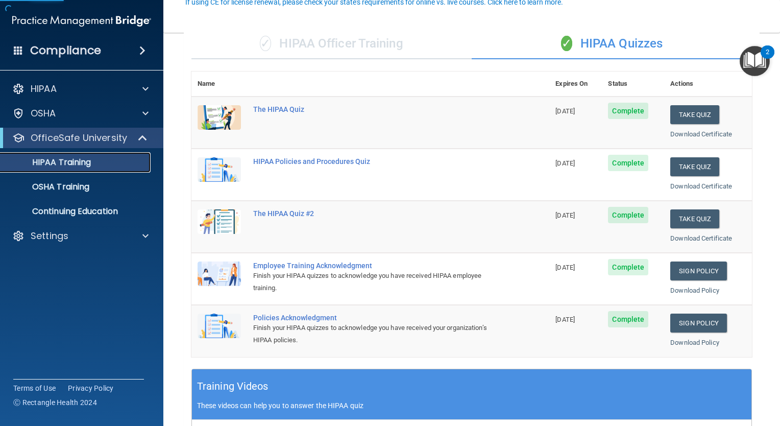
scroll to position [102, 0]
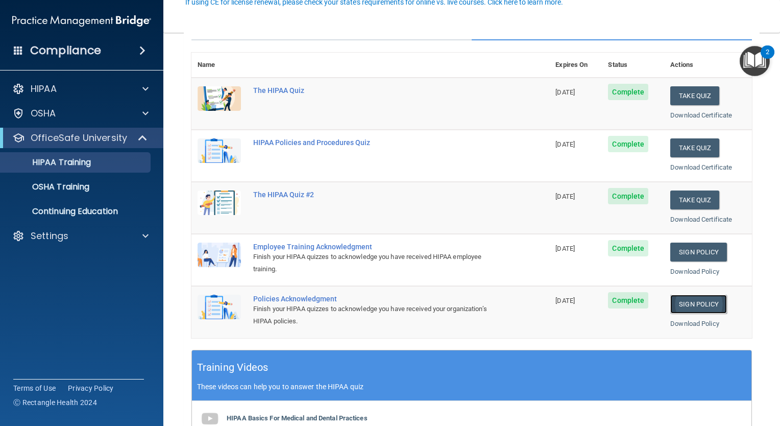
click at [698, 297] on link "Sign Policy" at bounding box center [698, 304] width 57 height 19
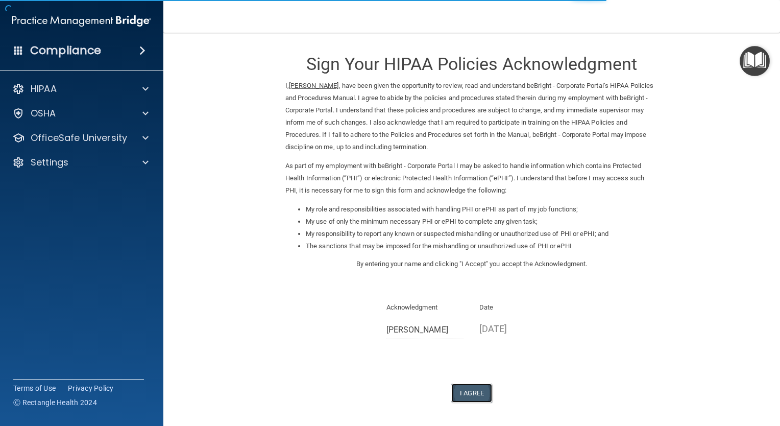
click at [467, 397] on button "I Agree" at bounding box center [471, 392] width 41 height 19
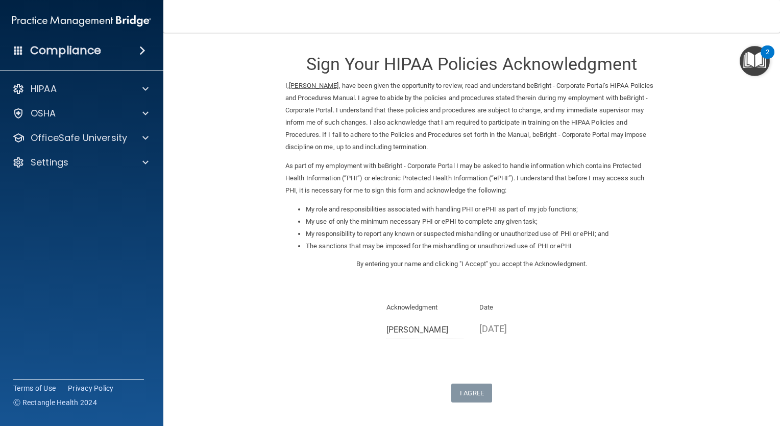
scroll to position [81, 0]
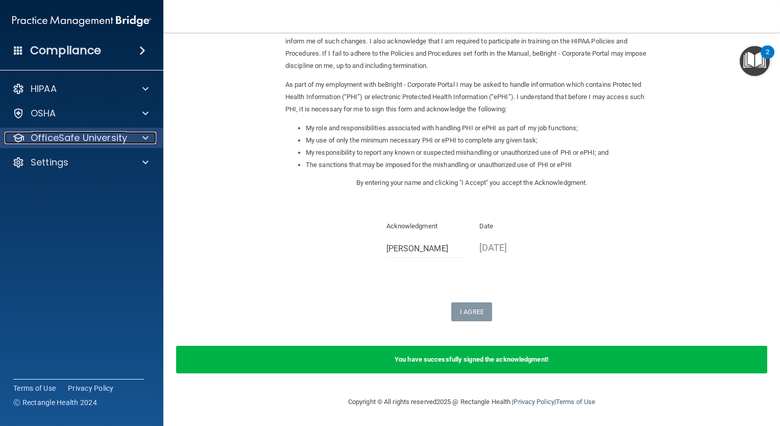
click at [88, 136] on p "OfficeSafe University" at bounding box center [79, 138] width 96 height 12
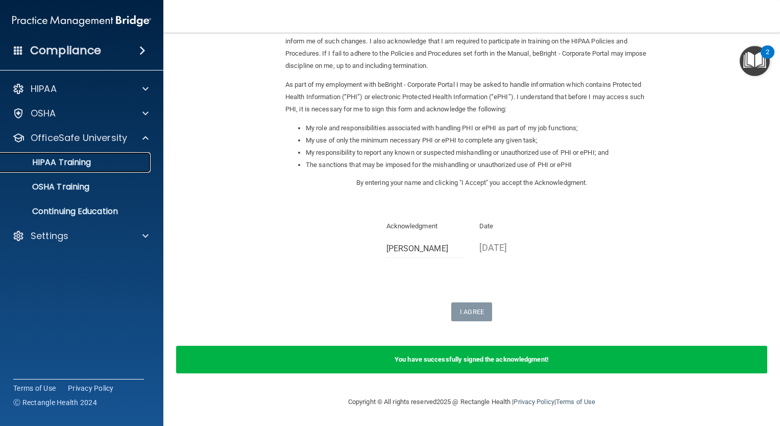
click at [87, 160] on p "HIPAA Training" at bounding box center [49, 162] width 84 height 10
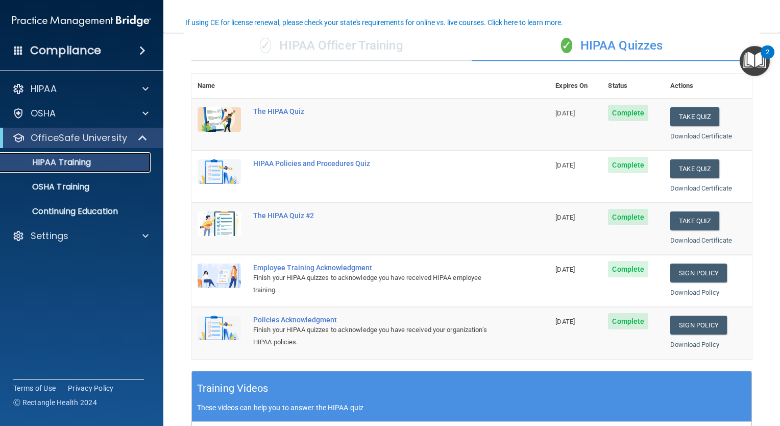
scroll to position [82, 0]
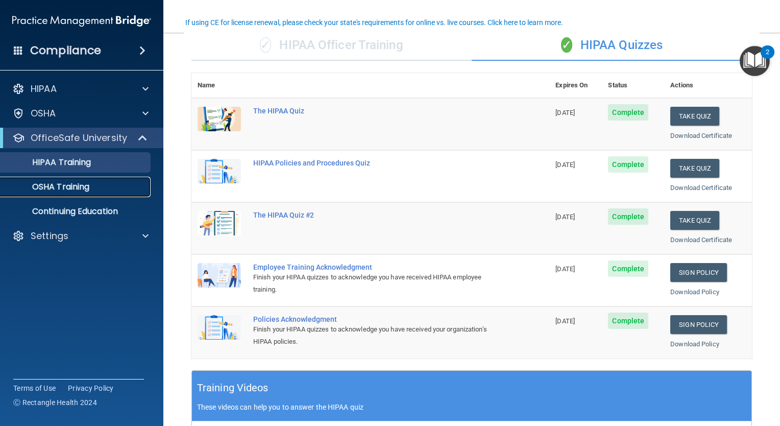
click at [106, 186] on div "OSHA Training" at bounding box center [76, 187] width 139 height 10
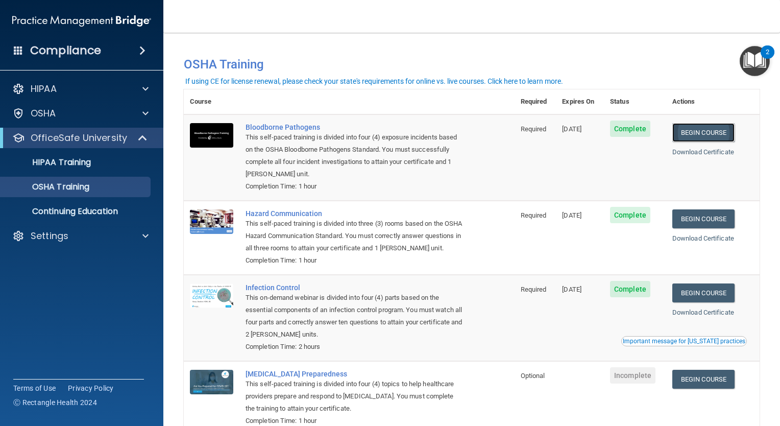
click at [686, 134] on link "Begin Course" at bounding box center [703, 132] width 62 height 19
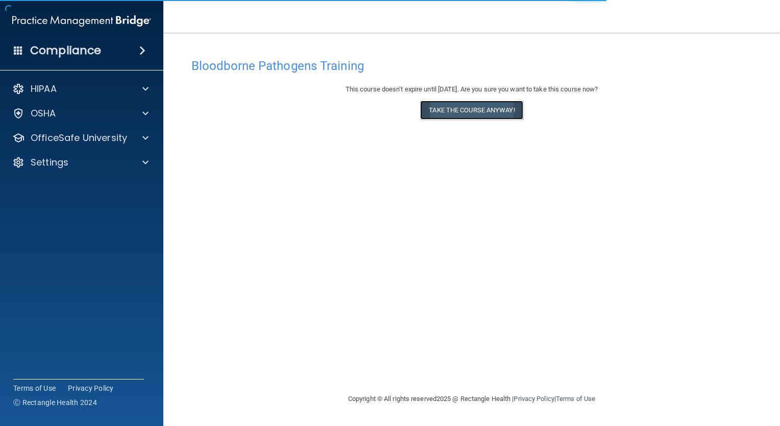
click at [477, 109] on button "Take the course anyway!" at bounding box center [471, 110] width 103 height 19
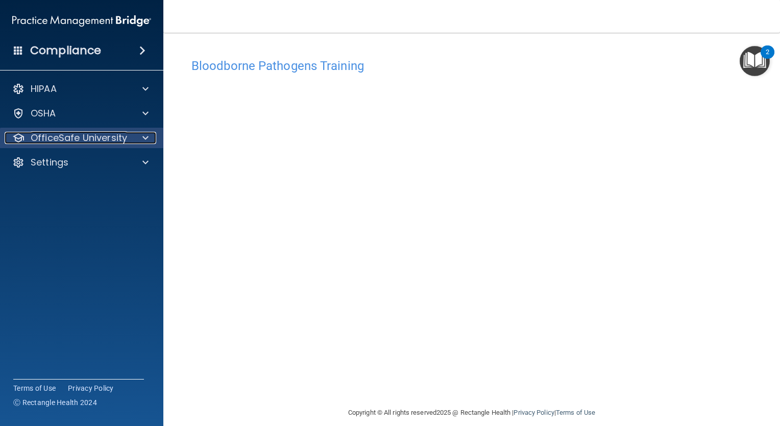
click at [100, 140] on p "OfficeSafe University" at bounding box center [79, 138] width 96 height 12
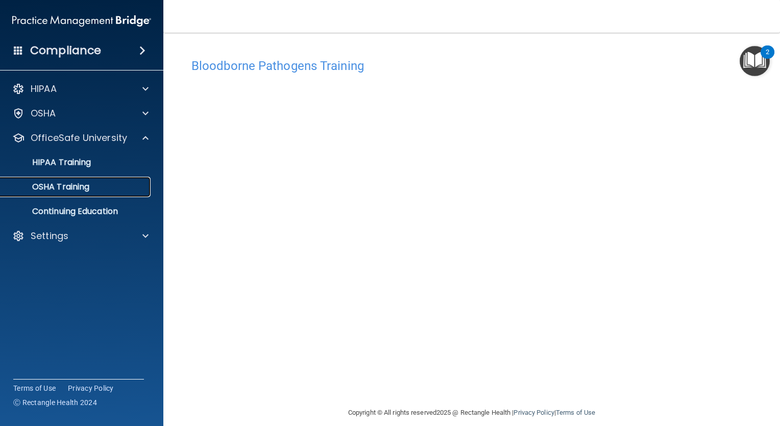
click at [85, 188] on p "OSHA Training" at bounding box center [48, 187] width 83 height 10
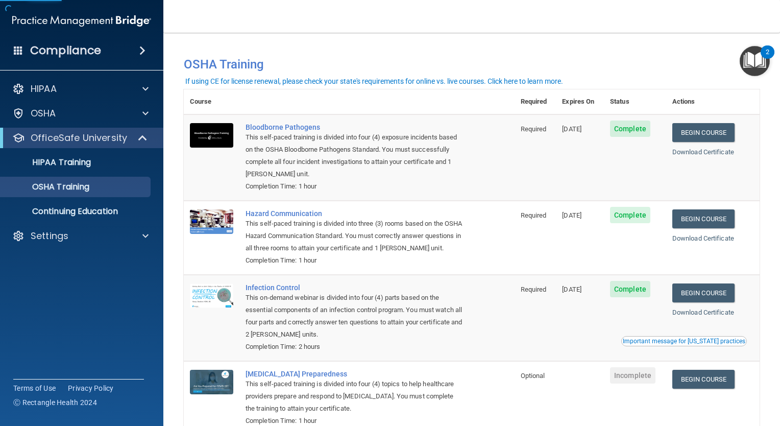
click at [602, 275] on td "11/29/2025" at bounding box center [580, 238] width 48 height 74
click at [713, 216] on link "Begin Course" at bounding box center [703, 218] width 62 height 19
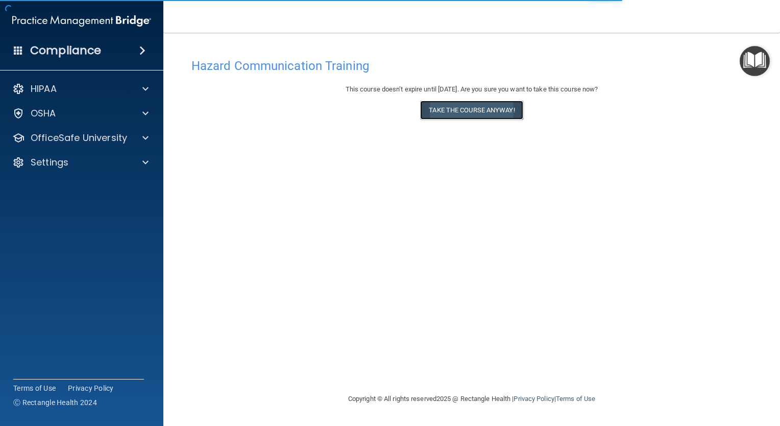
click at [467, 109] on button "Take the course anyway!" at bounding box center [471, 110] width 103 height 19
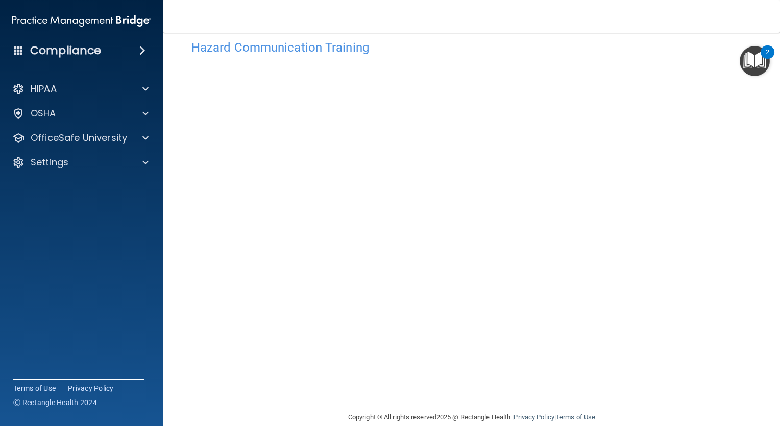
scroll to position [18, 0]
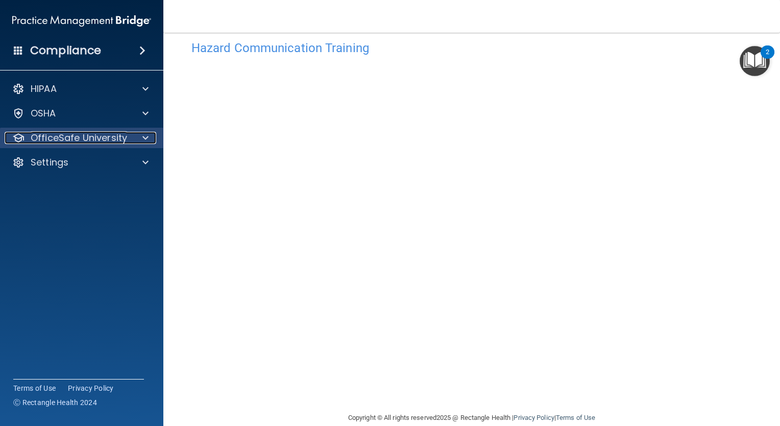
click at [69, 138] on p "OfficeSafe University" at bounding box center [79, 138] width 96 height 12
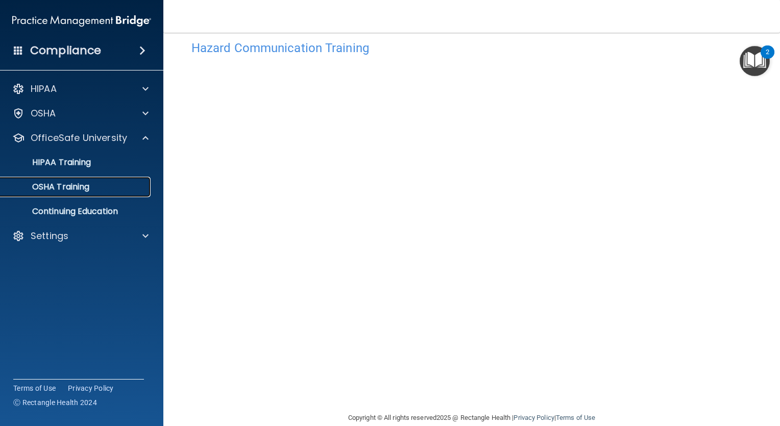
click at [57, 188] on p "OSHA Training" at bounding box center [48, 187] width 83 height 10
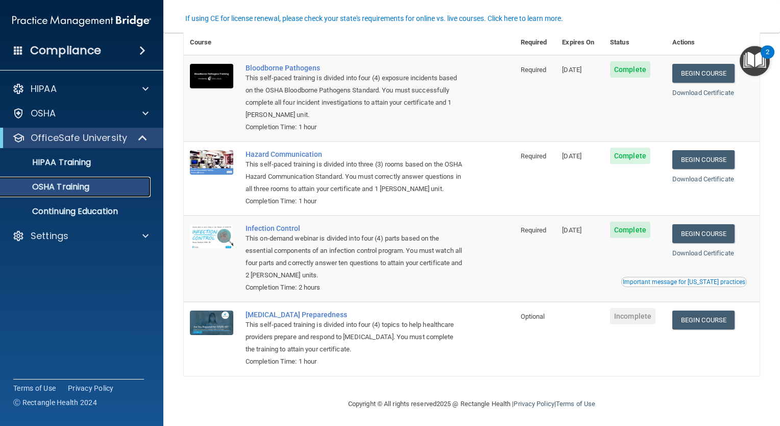
scroll to position [76, 0]
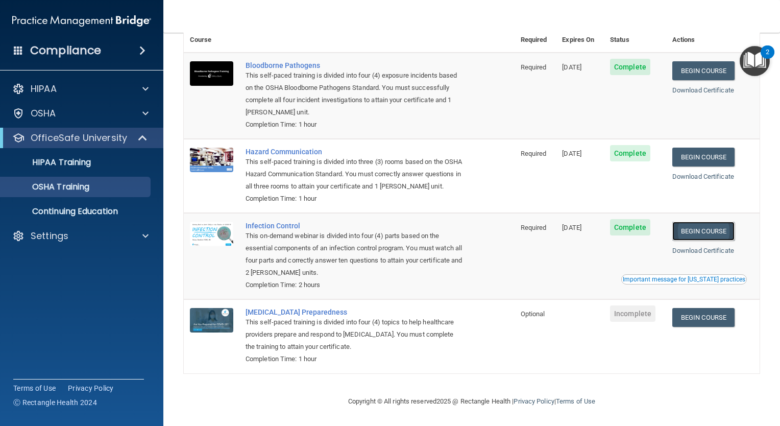
click at [719, 228] on link "Begin Course" at bounding box center [703, 231] width 62 height 19
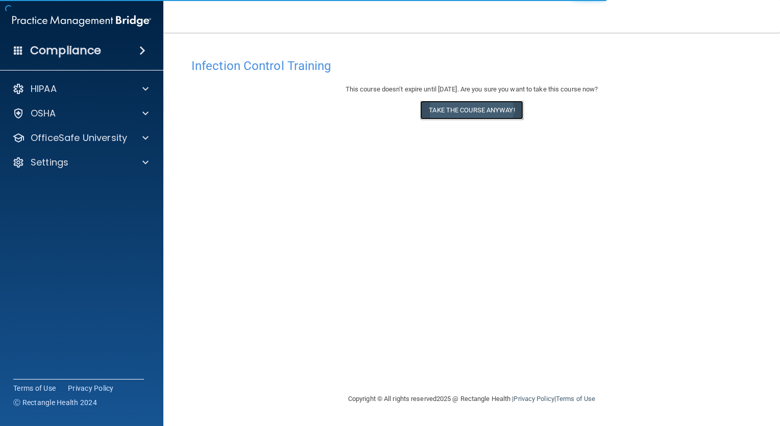
click at [451, 107] on button "Take the course anyway!" at bounding box center [471, 110] width 103 height 19
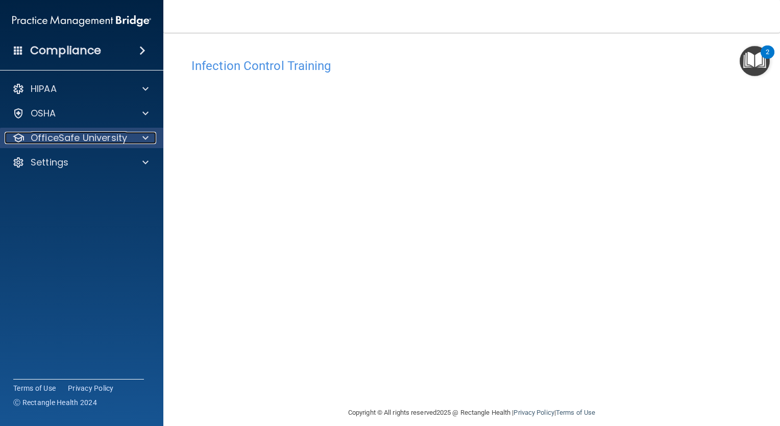
click at [114, 137] on p "OfficeSafe University" at bounding box center [79, 138] width 96 height 12
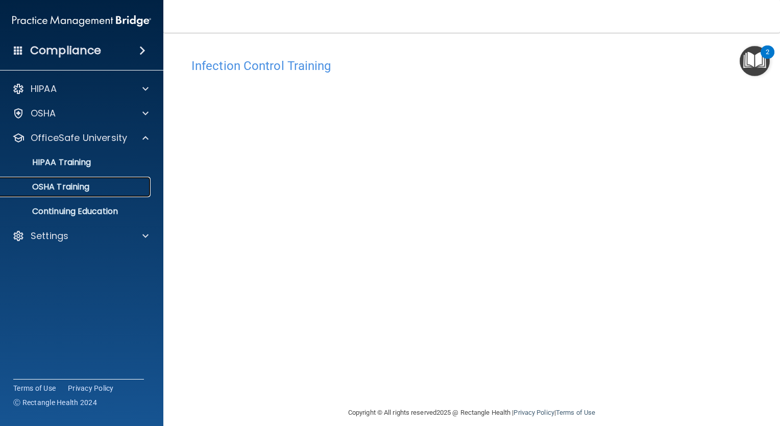
click at [114, 183] on div "OSHA Training" at bounding box center [76, 187] width 139 height 10
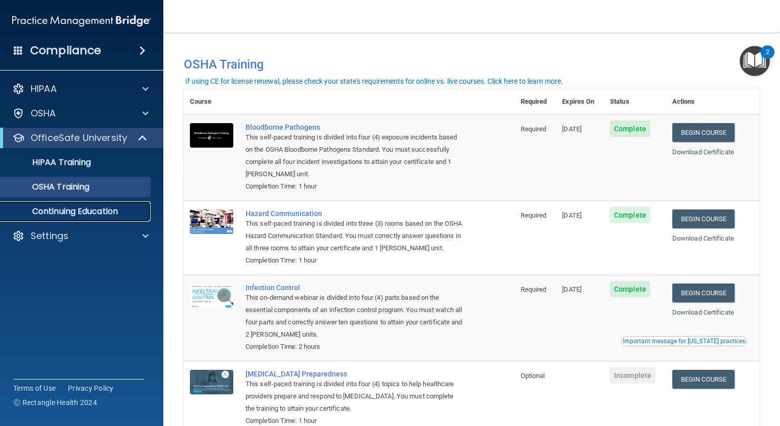
click at [112, 213] on p "Continuing Education" at bounding box center [76, 211] width 139 height 10
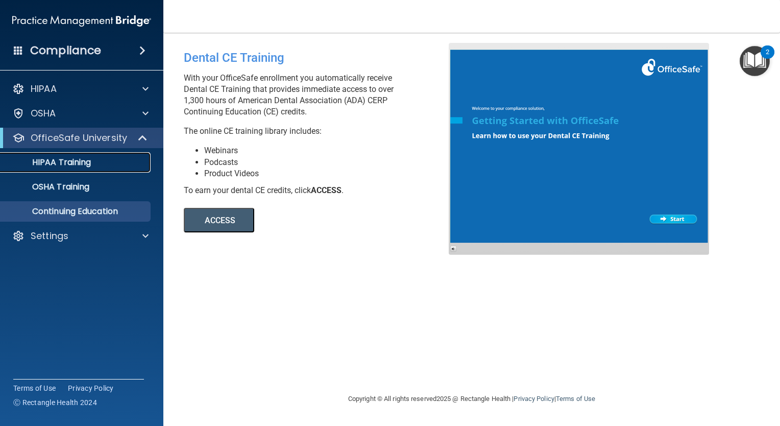
click at [92, 159] on div "HIPAA Training" at bounding box center [76, 162] width 139 height 10
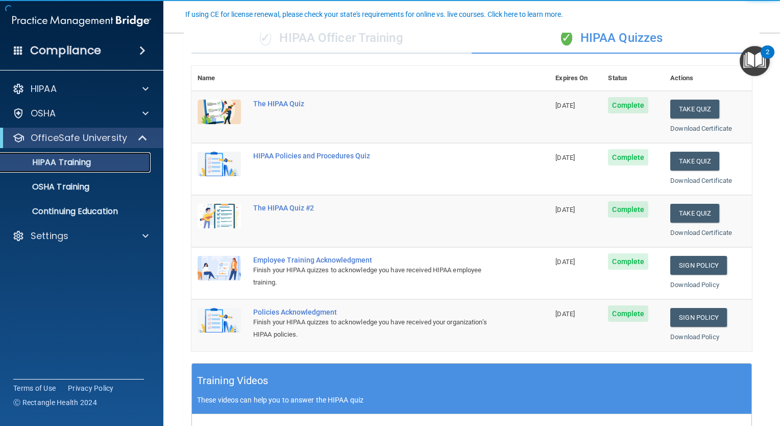
scroll to position [90, 0]
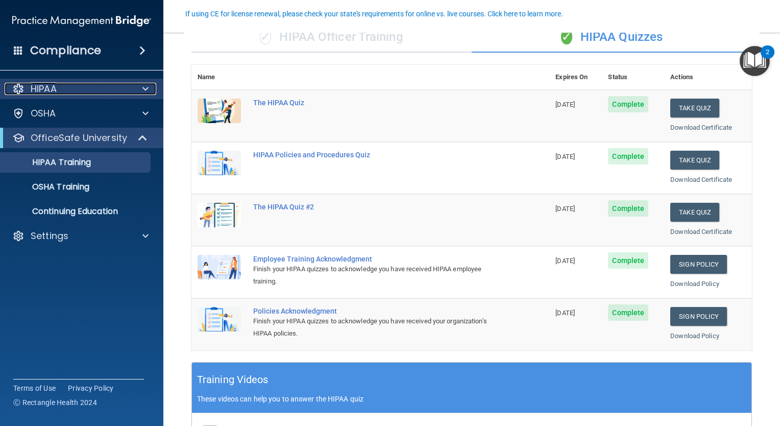
click at [60, 90] on div "HIPAA" at bounding box center [68, 89] width 127 height 12
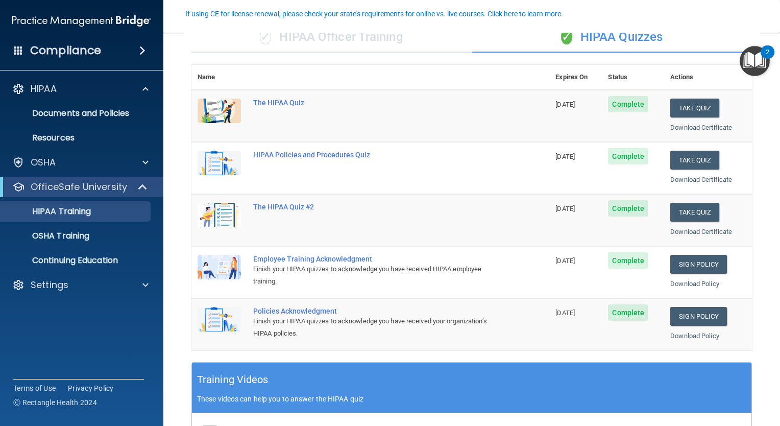
click at [72, 103] on ul "Documents and Policies Report an Incident Business Associates Emergency Plannin…" at bounding box center [82, 123] width 185 height 49
click at [73, 108] on p "Documents and Policies" at bounding box center [76, 113] width 139 height 10
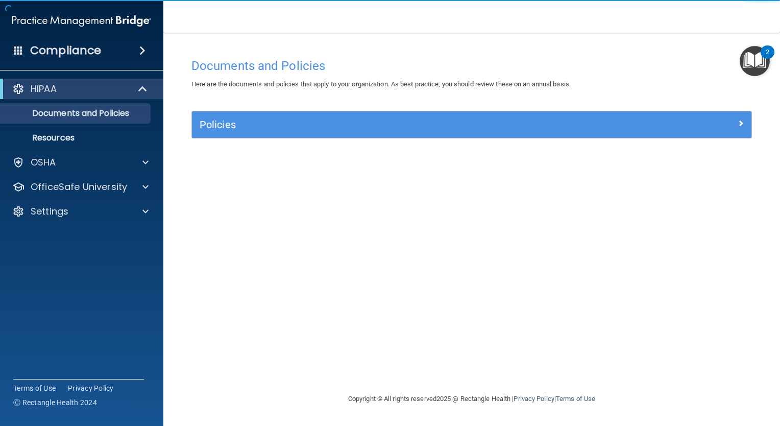
click at [261, 140] on div "Policies Select All (Unselect 0) Unselect All Print Selected (0) Acceptable Use…" at bounding box center [472, 130] width 576 height 39
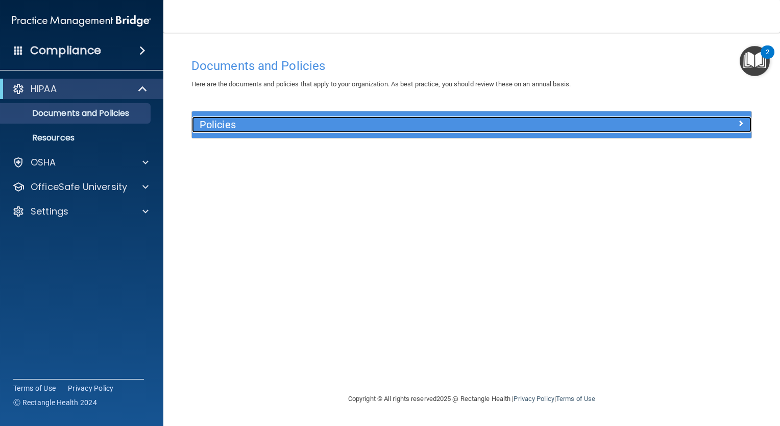
click at [267, 128] on h5 "Policies" at bounding box center [402, 124] width 404 height 11
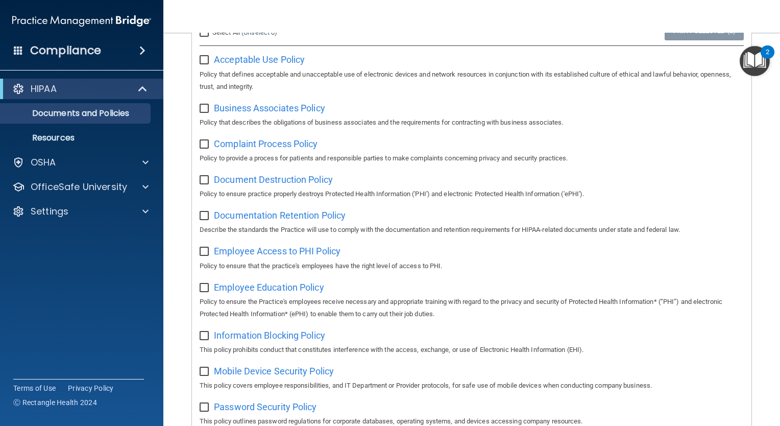
scroll to position [125, 0]
click at [116, 153] on div "OSHA" at bounding box center [82, 162] width 164 height 20
click at [74, 168] on div "OSHA" at bounding box center [82, 162] width 164 height 20
click at [67, 141] on p "Resources" at bounding box center [76, 138] width 139 height 10
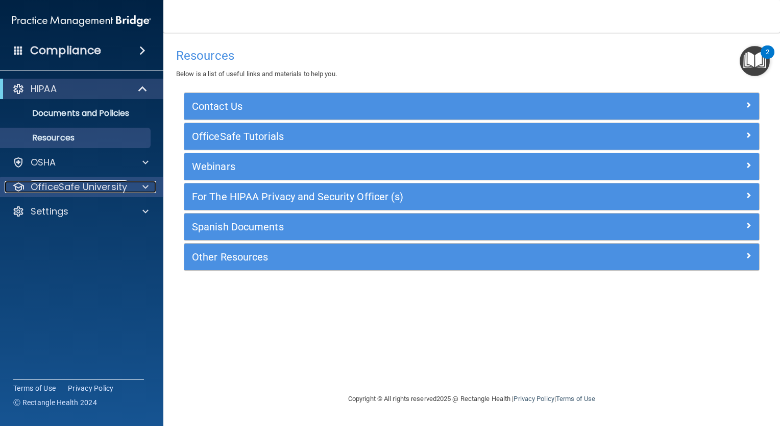
click at [92, 193] on p "OfficeSafe University" at bounding box center [79, 187] width 96 height 12
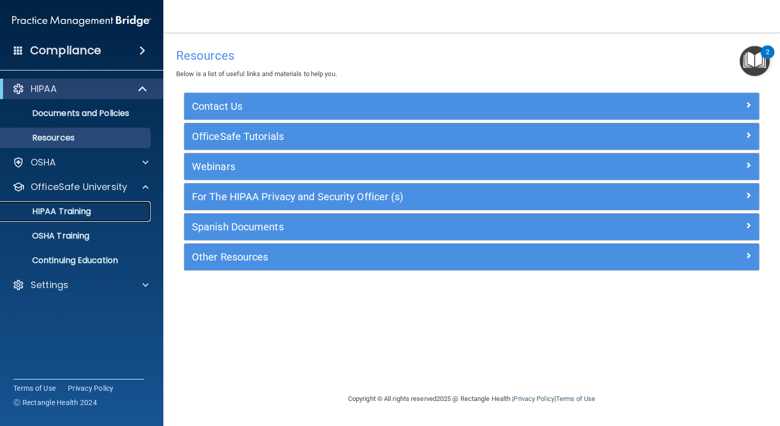
click at [70, 215] on p "HIPAA Training" at bounding box center [49, 211] width 84 height 10
